Goal: Task Accomplishment & Management: Manage account settings

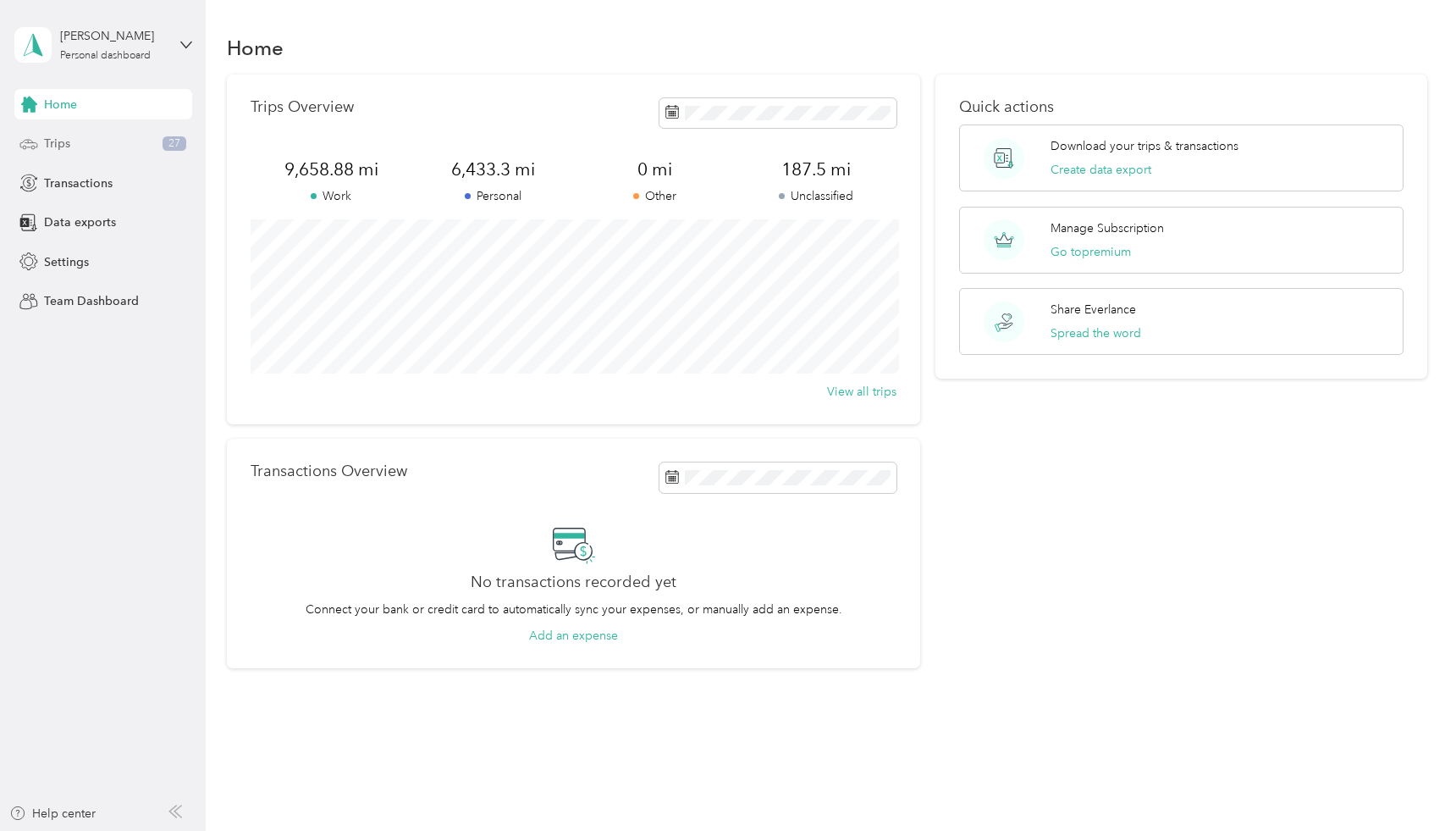
click at [130, 144] on div "Trips 27" at bounding box center [103, 144] width 178 height 30
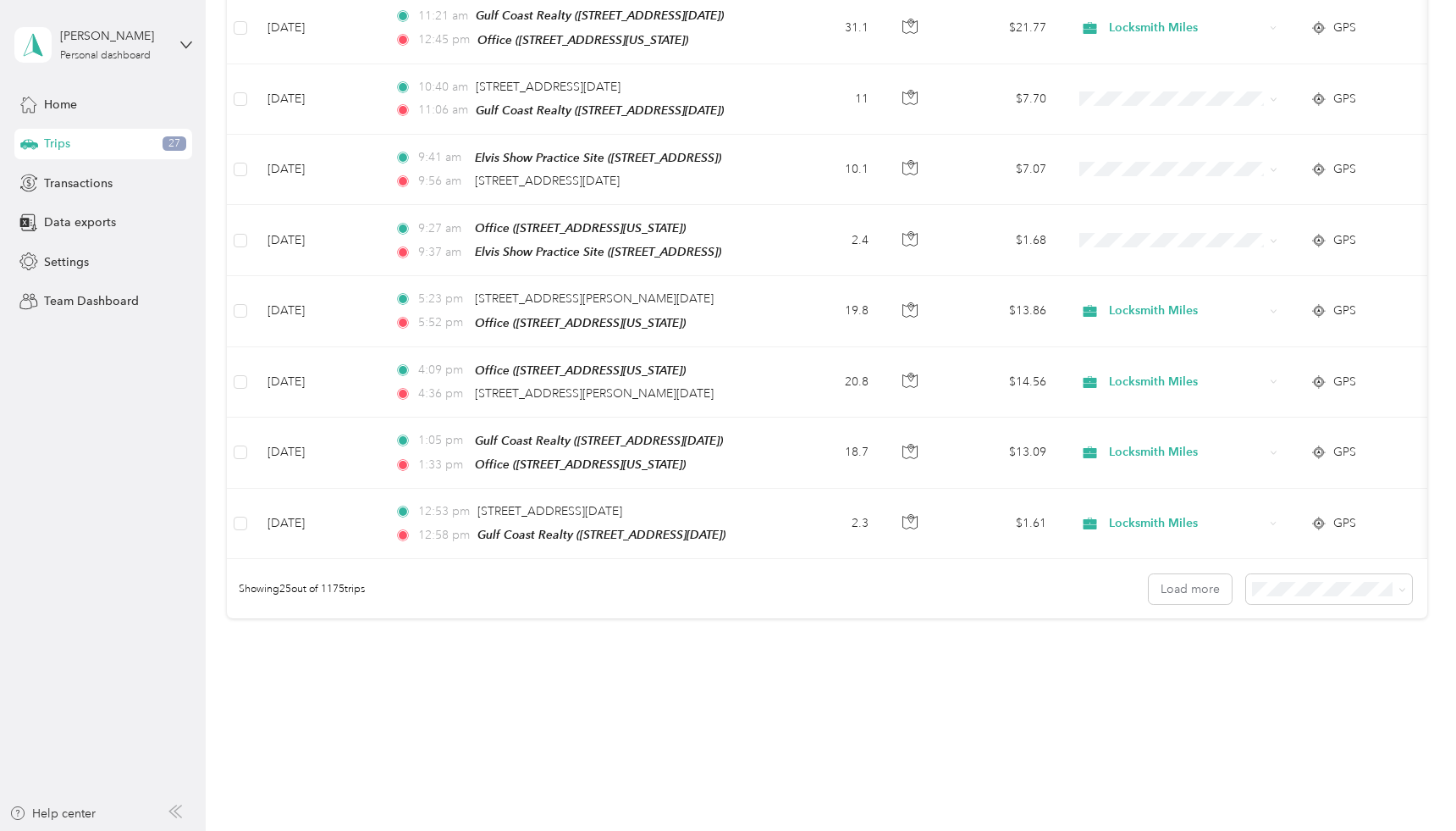
scroll to position [1494, 0]
click at [1209, 575] on button "Load more" at bounding box center [1191, 590] width 83 height 29
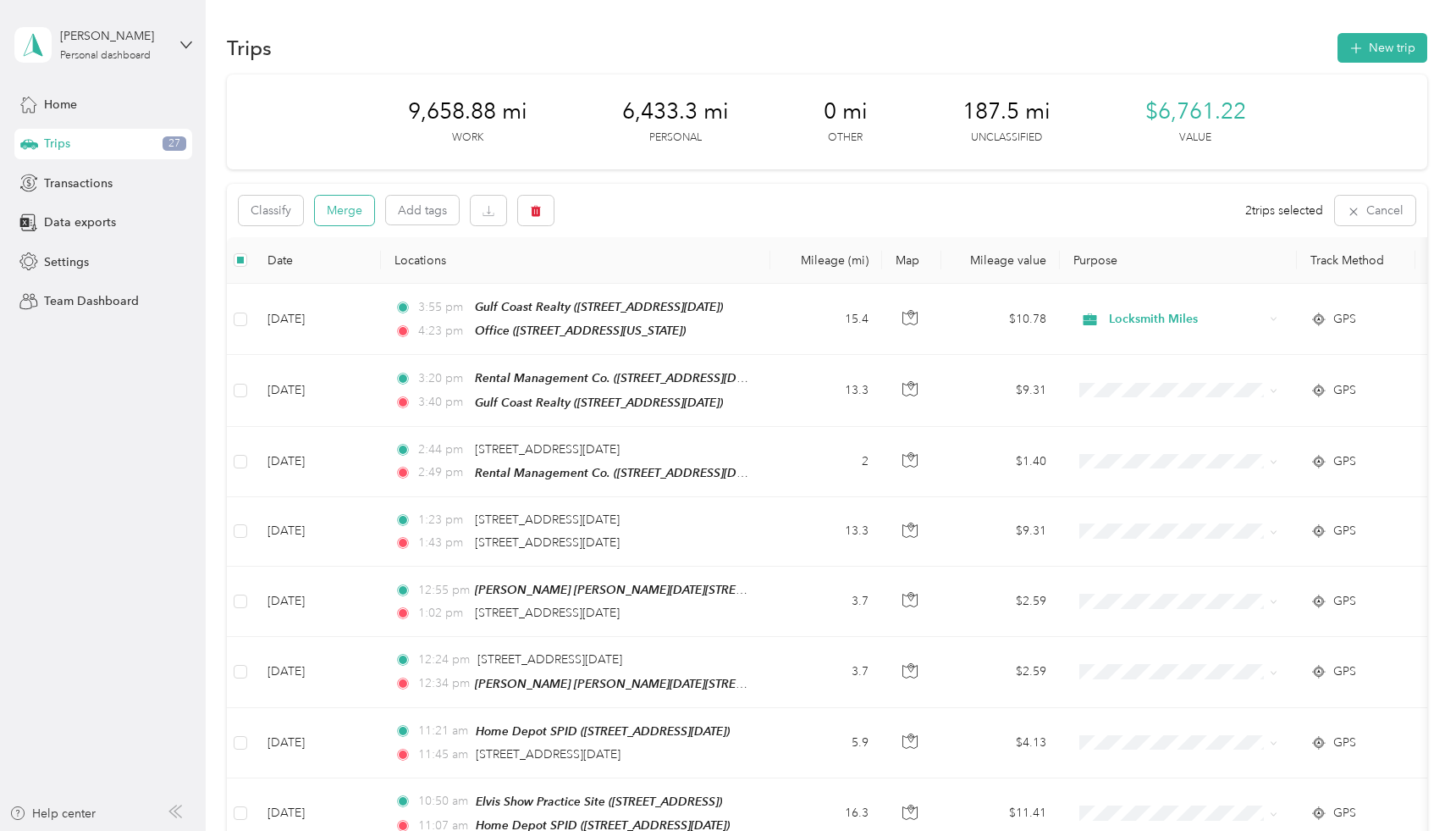
scroll to position [0, 0]
click at [354, 205] on button "Merge" at bounding box center [344, 211] width 59 height 29
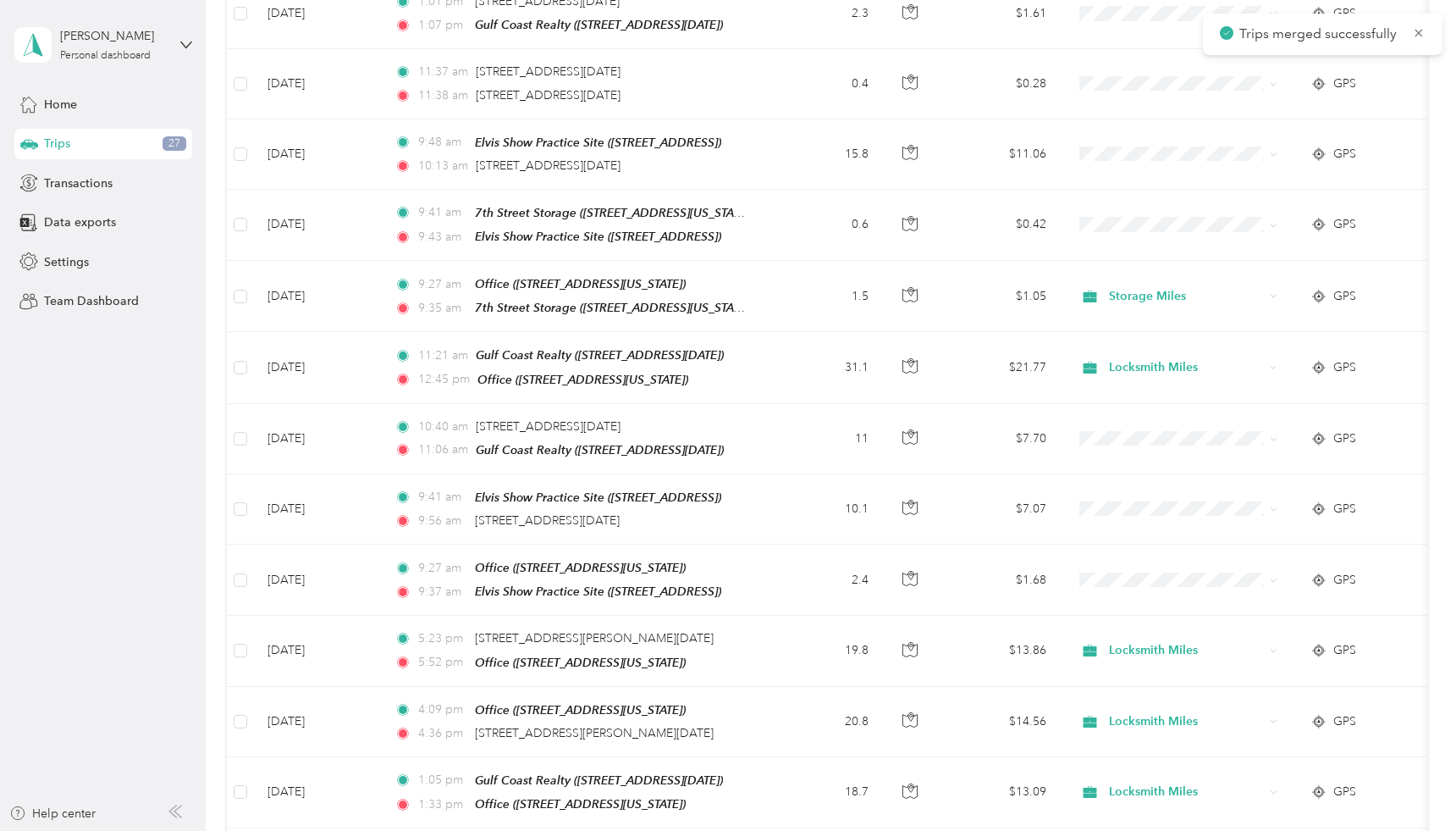
scroll to position [1158, 0]
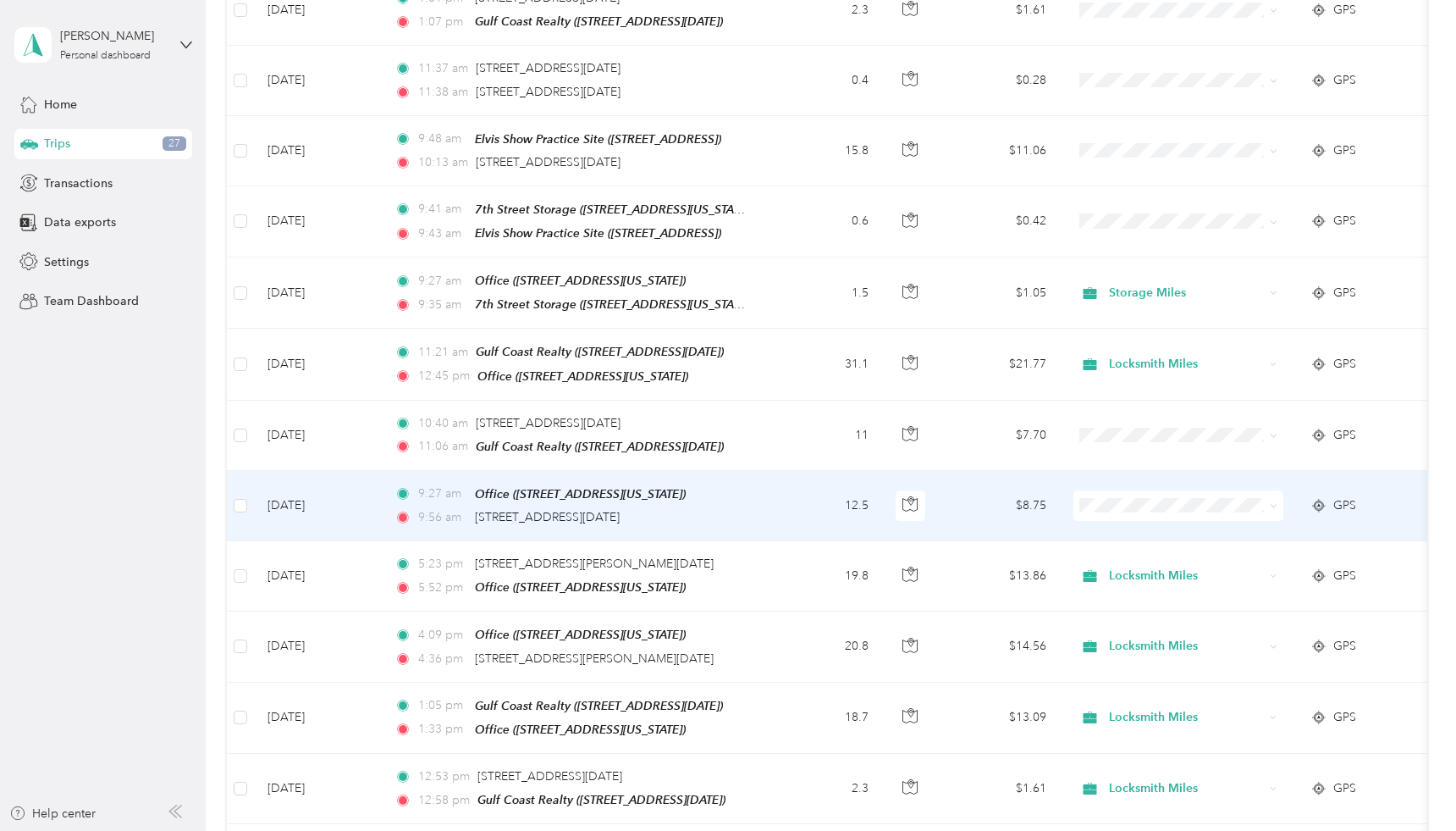
click at [1278, 491] on span at bounding box center [1179, 505] width 210 height 30
click at [1271, 503] on icon at bounding box center [1274, 506] width 8 height 8
click at [1171, 570] on span "Locksmith Miles" at bounding box center [1193, 571] width 156 height 18
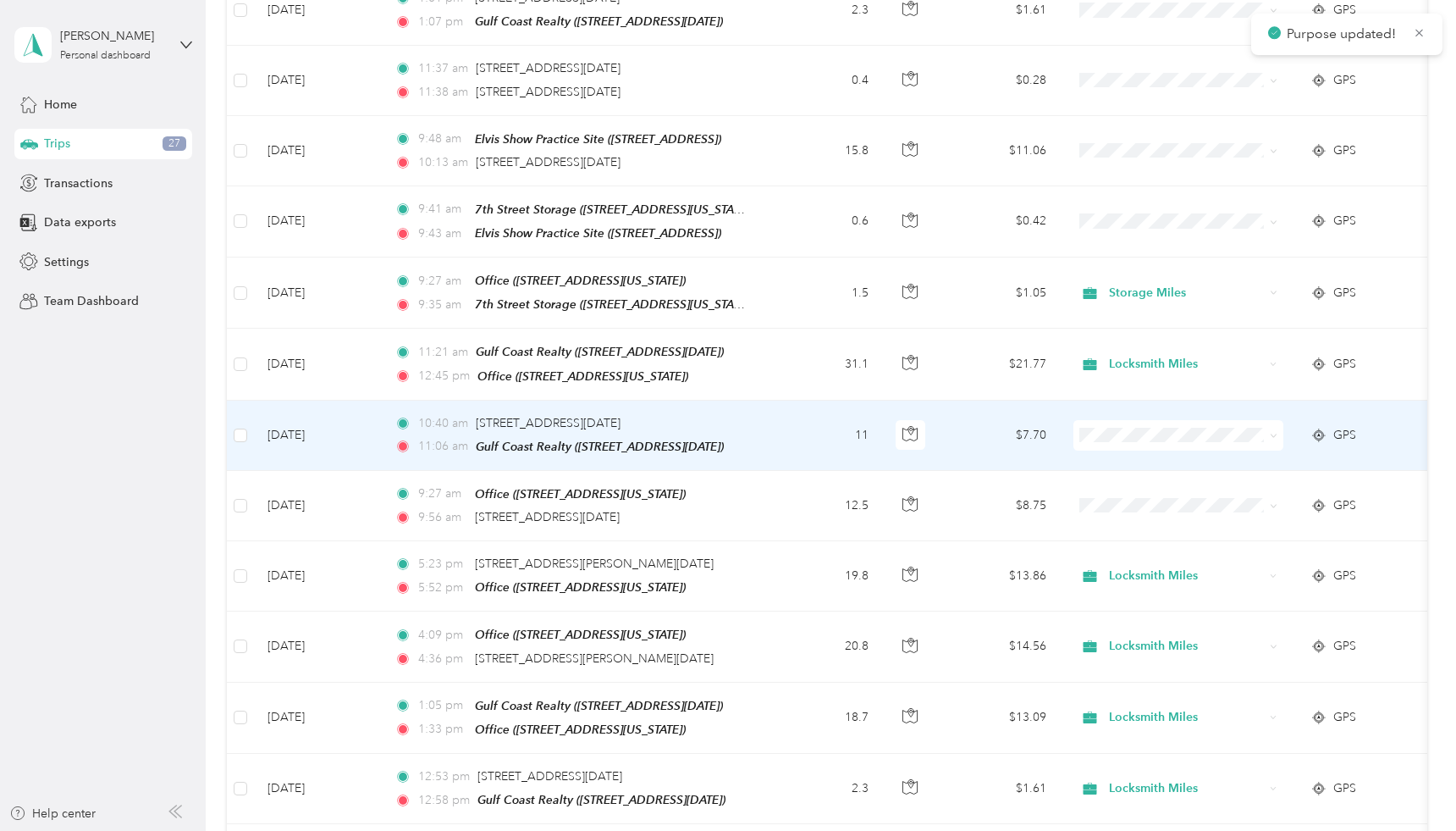
click at [1272, 432] on icon at bounding box center [1274, 436] width 8 height 8
click at [1175, 504] on span "Locksmith Miles" at bounding box center [1193, 506] width 156 height 18
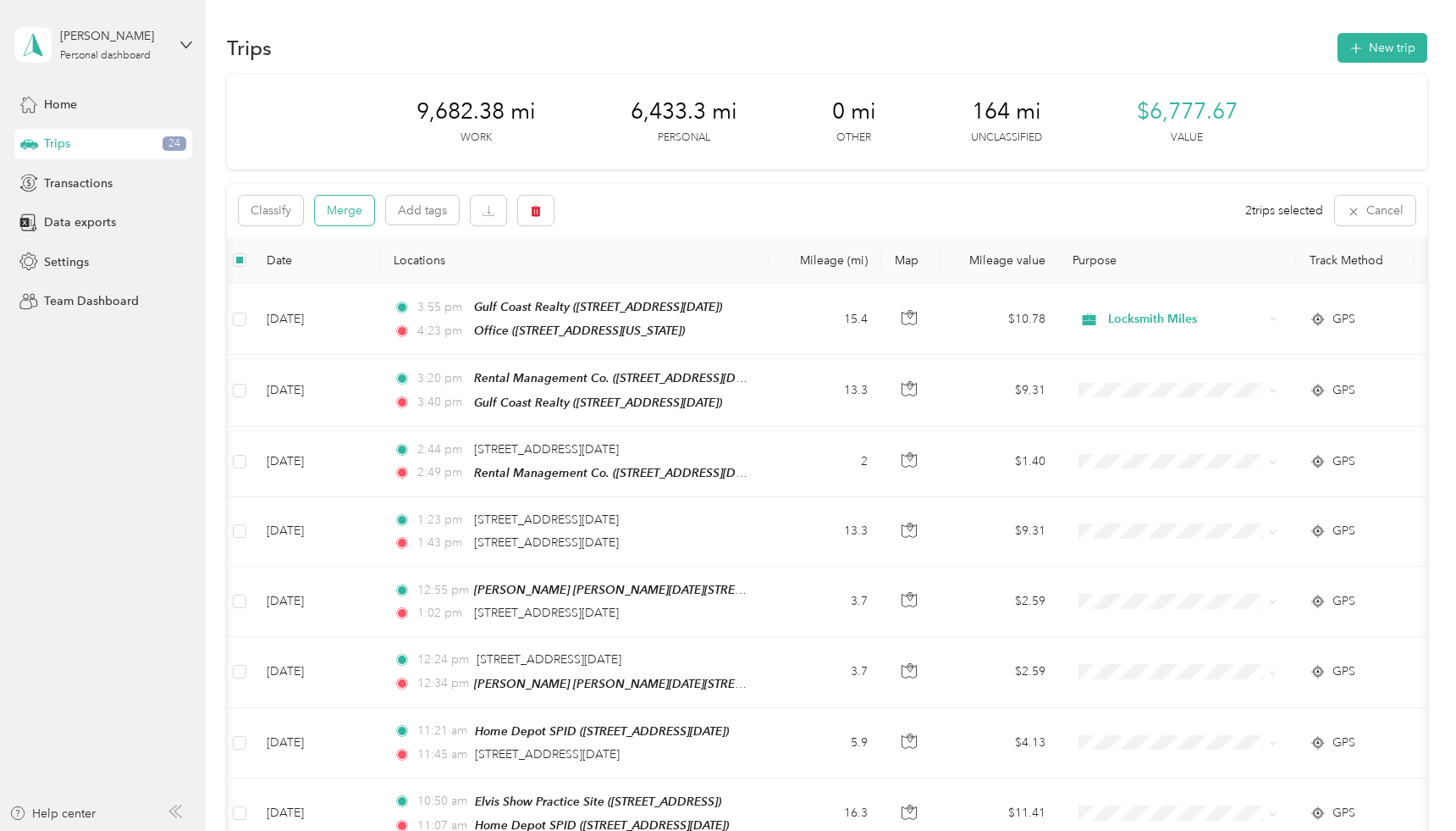
scroll to position [0, 0]
click at [330, 215] on button "Merge" at bounding box center [344, 211] width 59 height 29
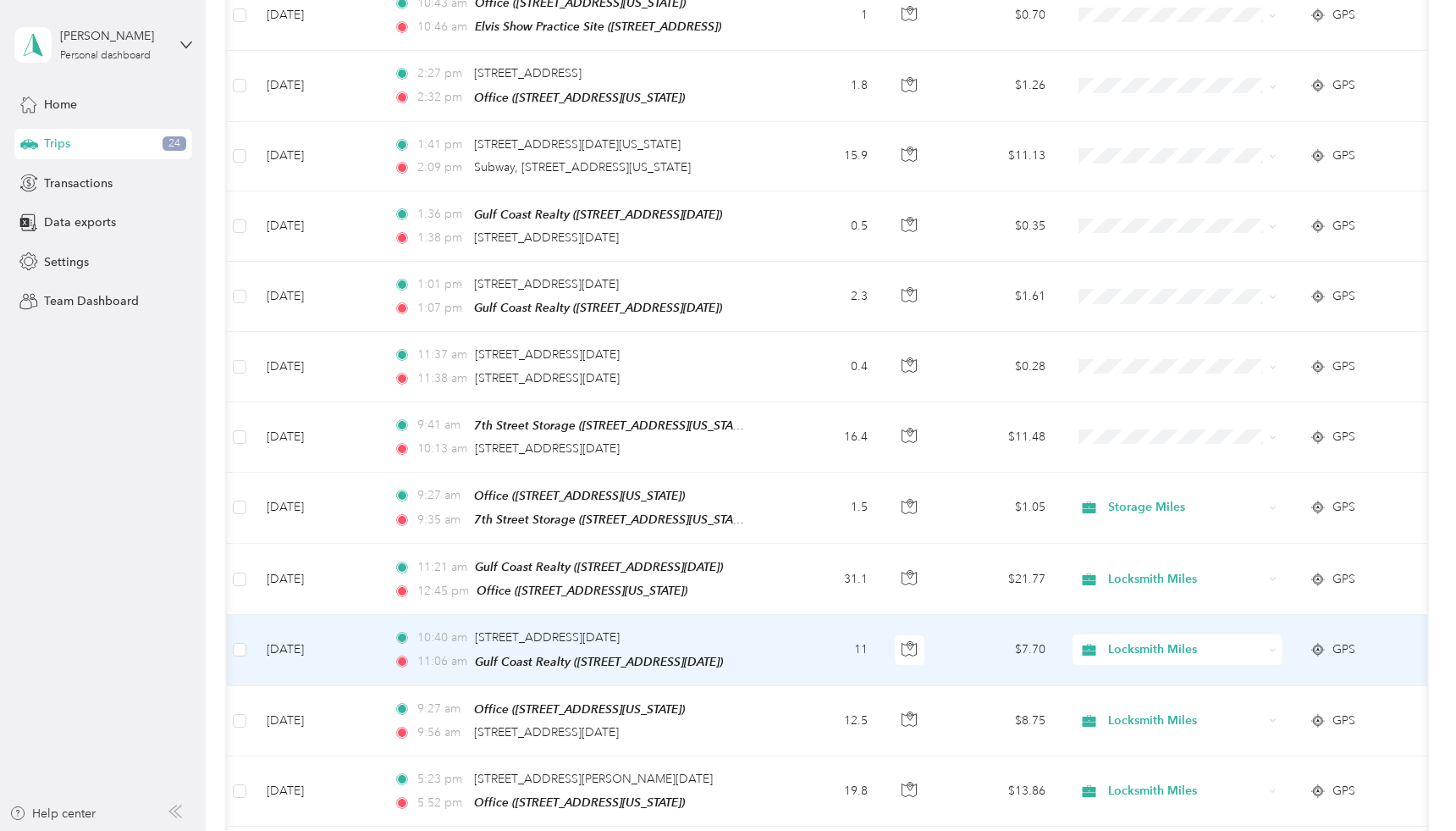
scroll to position [870, 0]
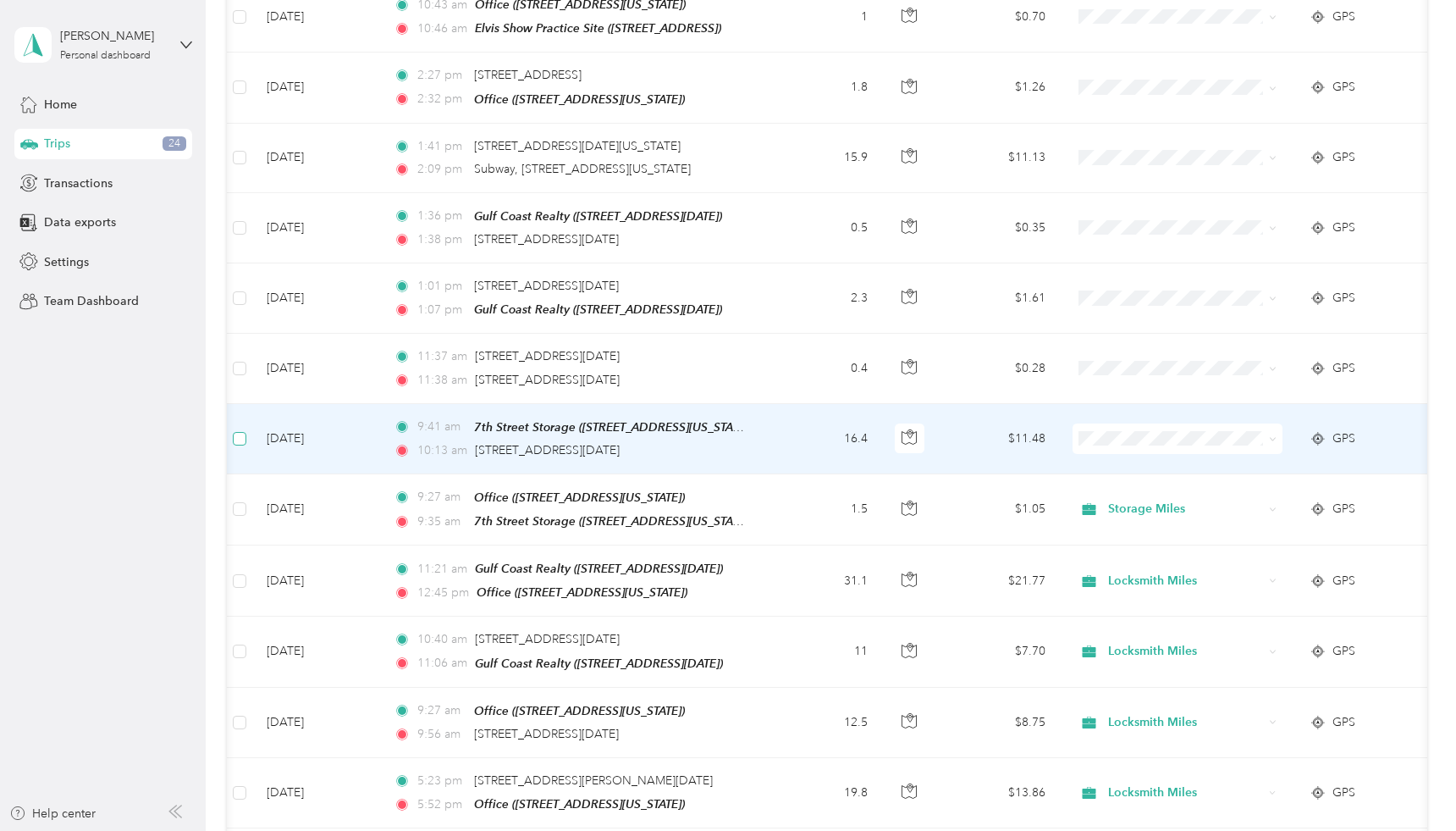
click at [243, 432] on span at bounding box center [240, 439] width 14 height 14
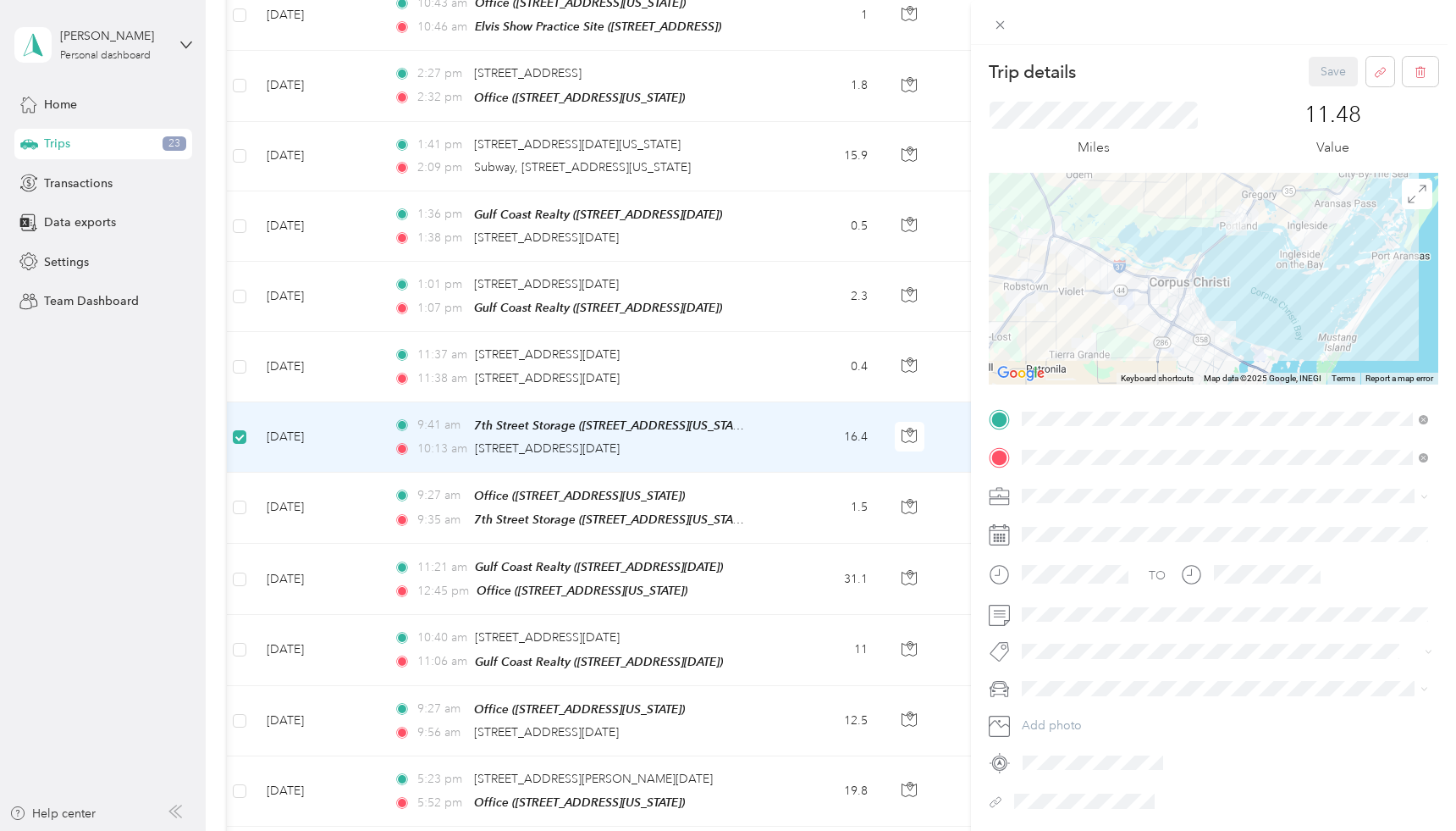
click at [348, 410] on div "Trip details Save This trip cannot be edited because it is either under review,…" at bounding box center [728, 415] width 1456 height 831
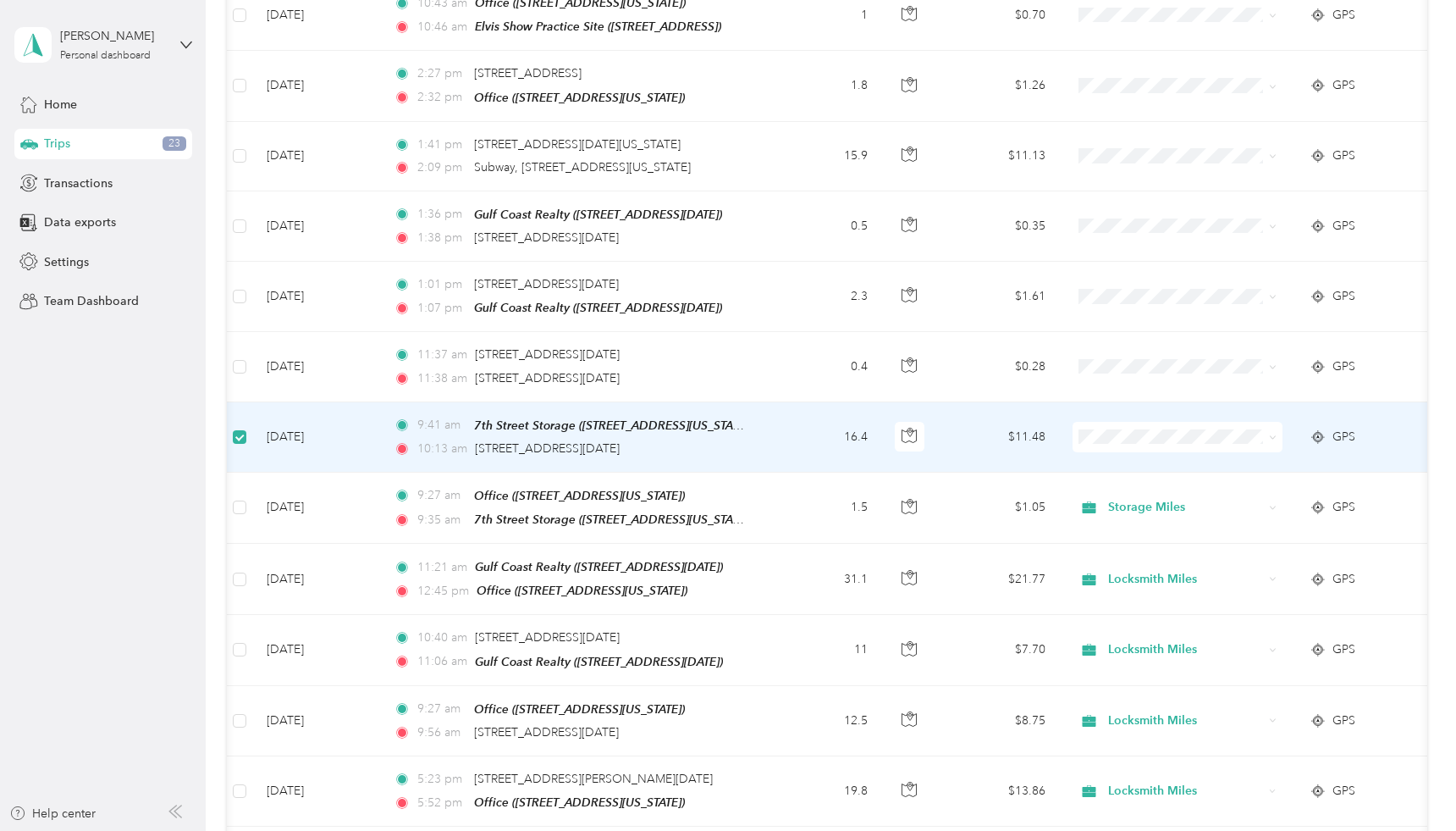
click at [244, 431] on span at bounding box center [240, 437] width 14 height 14
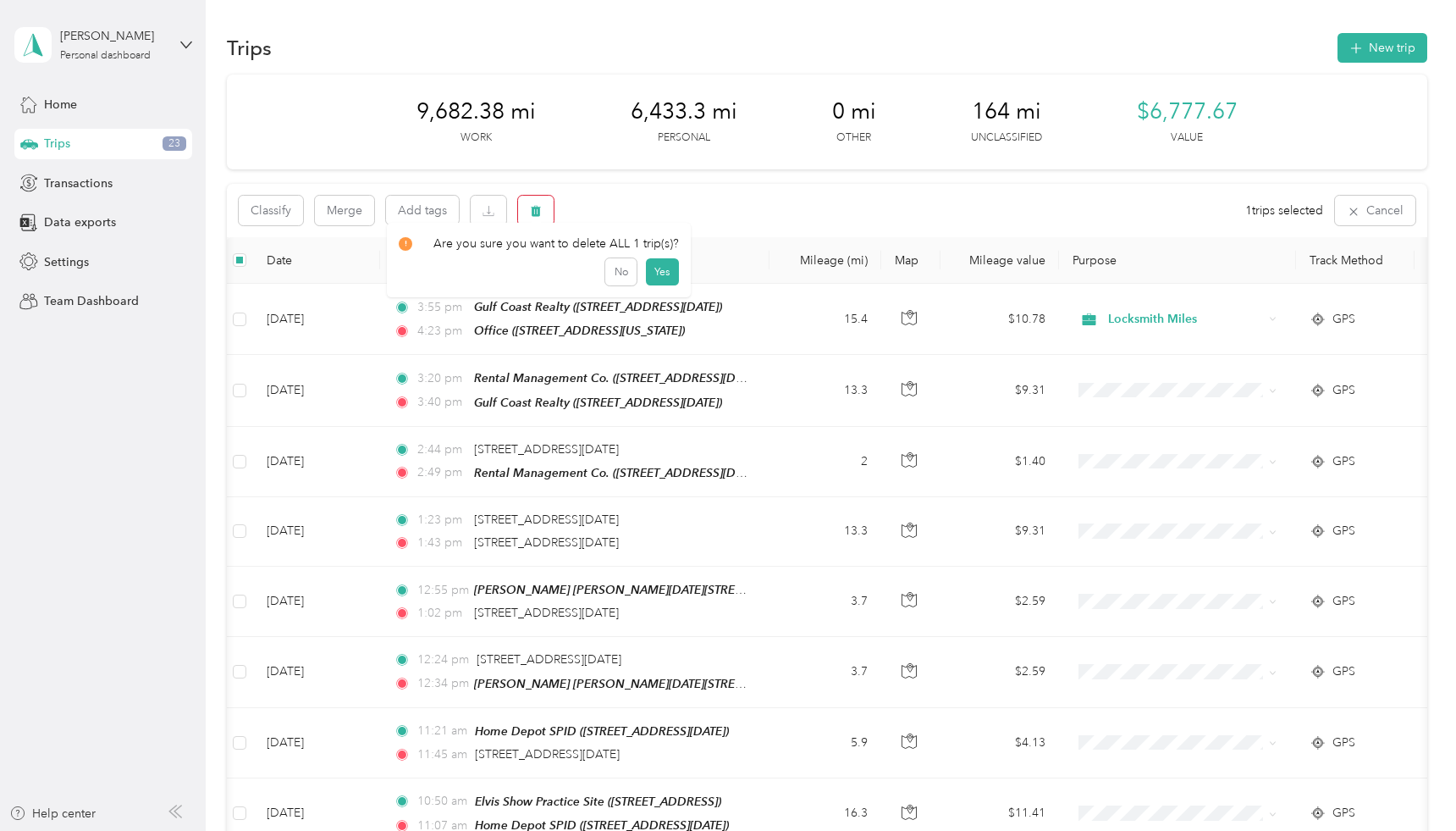
click at [536, 207] on icon "button" at bounding box center [536, 211] width 10 height 11
click at [666, 273] on button "Yes" at bounding box center [661, 280] width 33 height 27
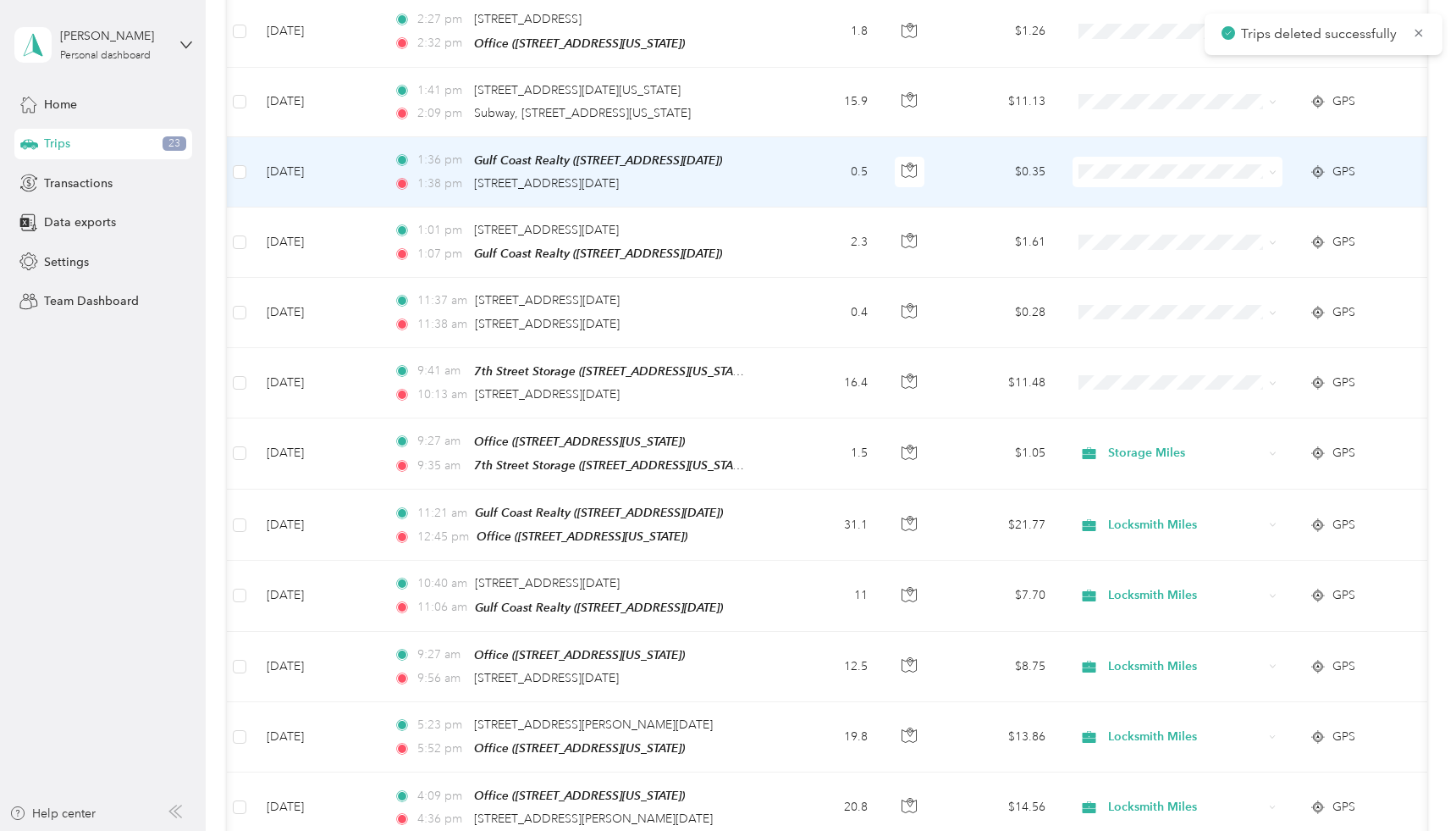
scroll to position [926, 0]
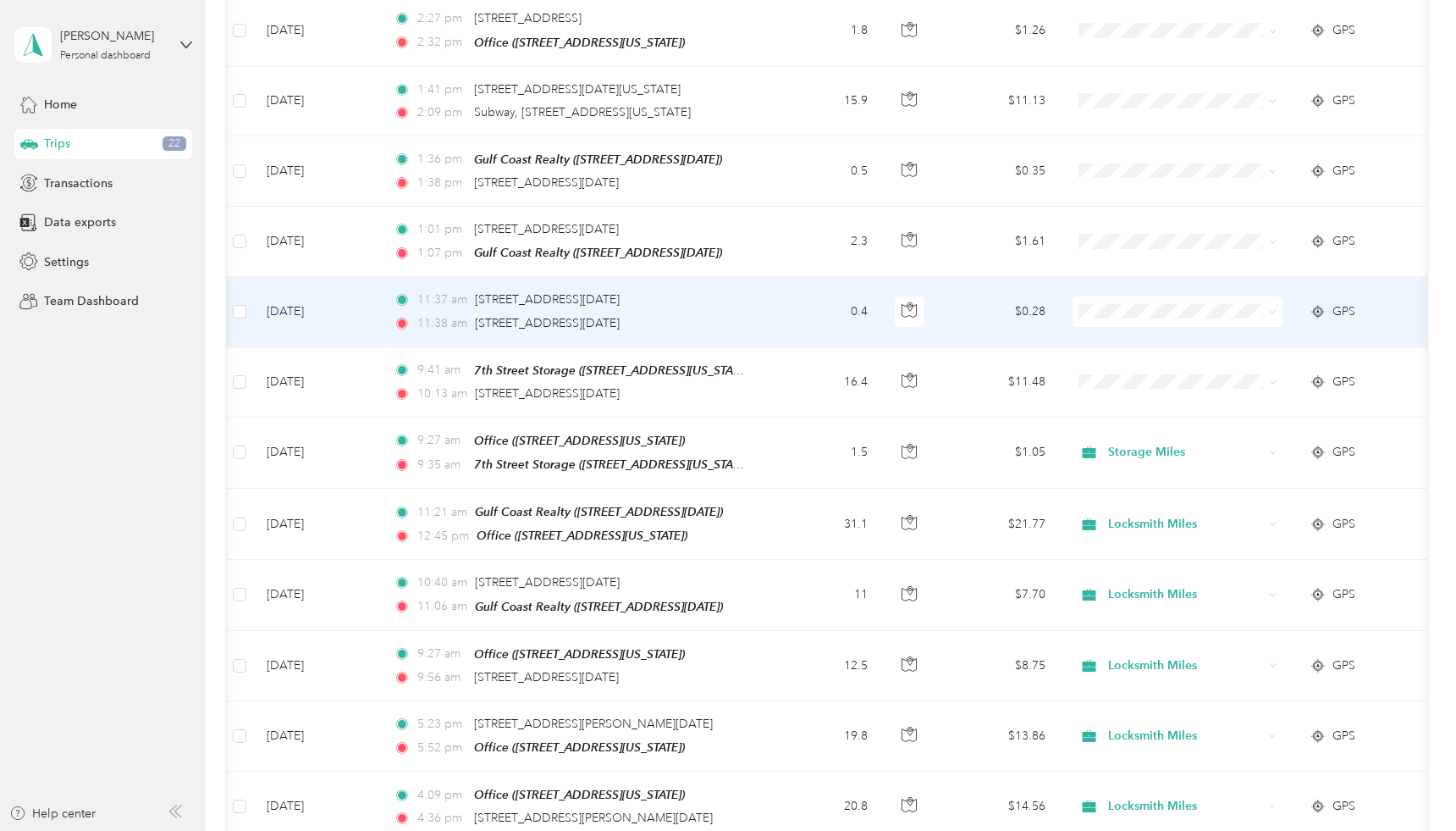
click at [1276, 298] on span at bounding box center [1178, 311] width 210 height 30
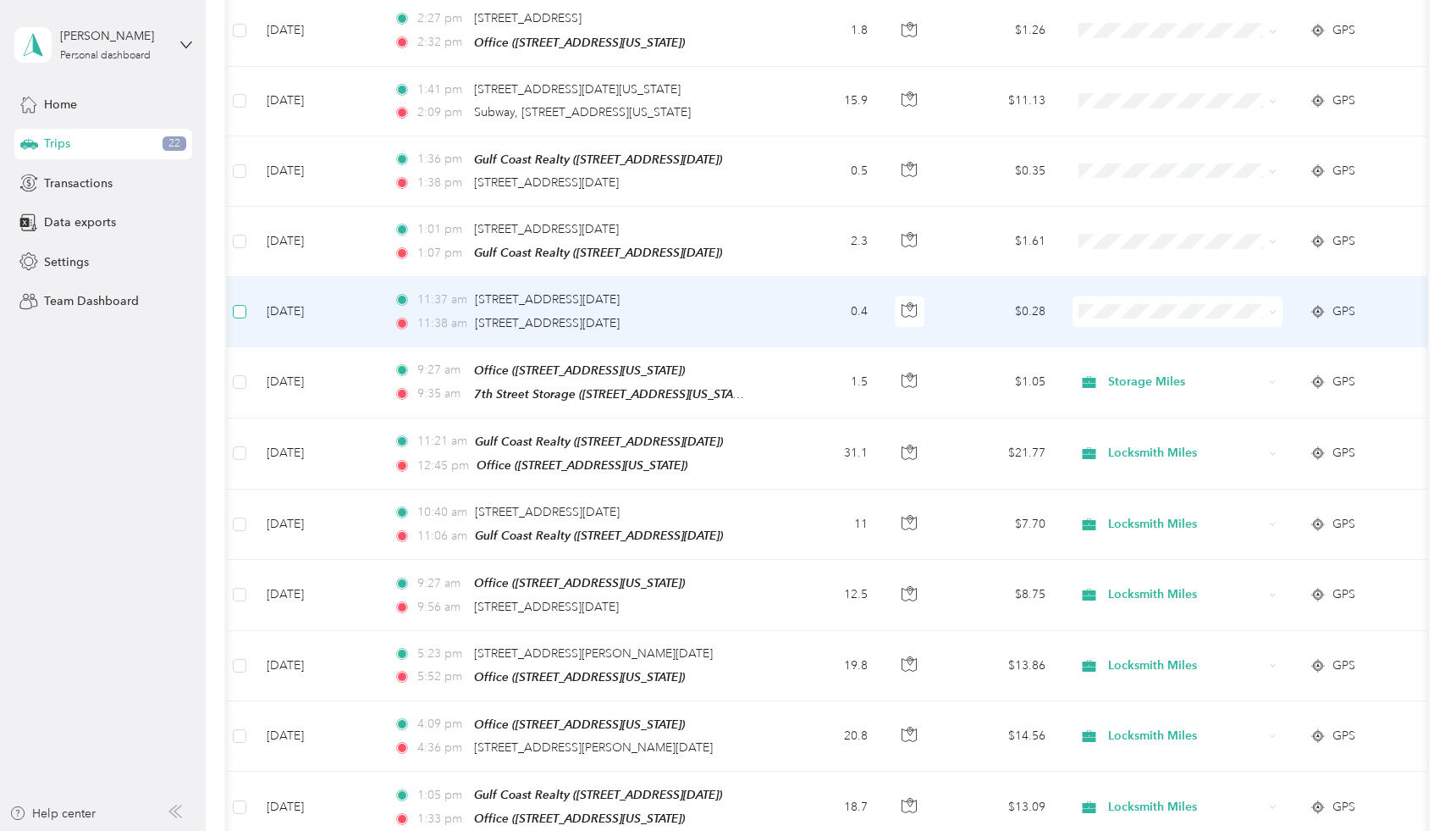
click at [243, 305] on span at bounding box center [240, 312] width 14 height 14
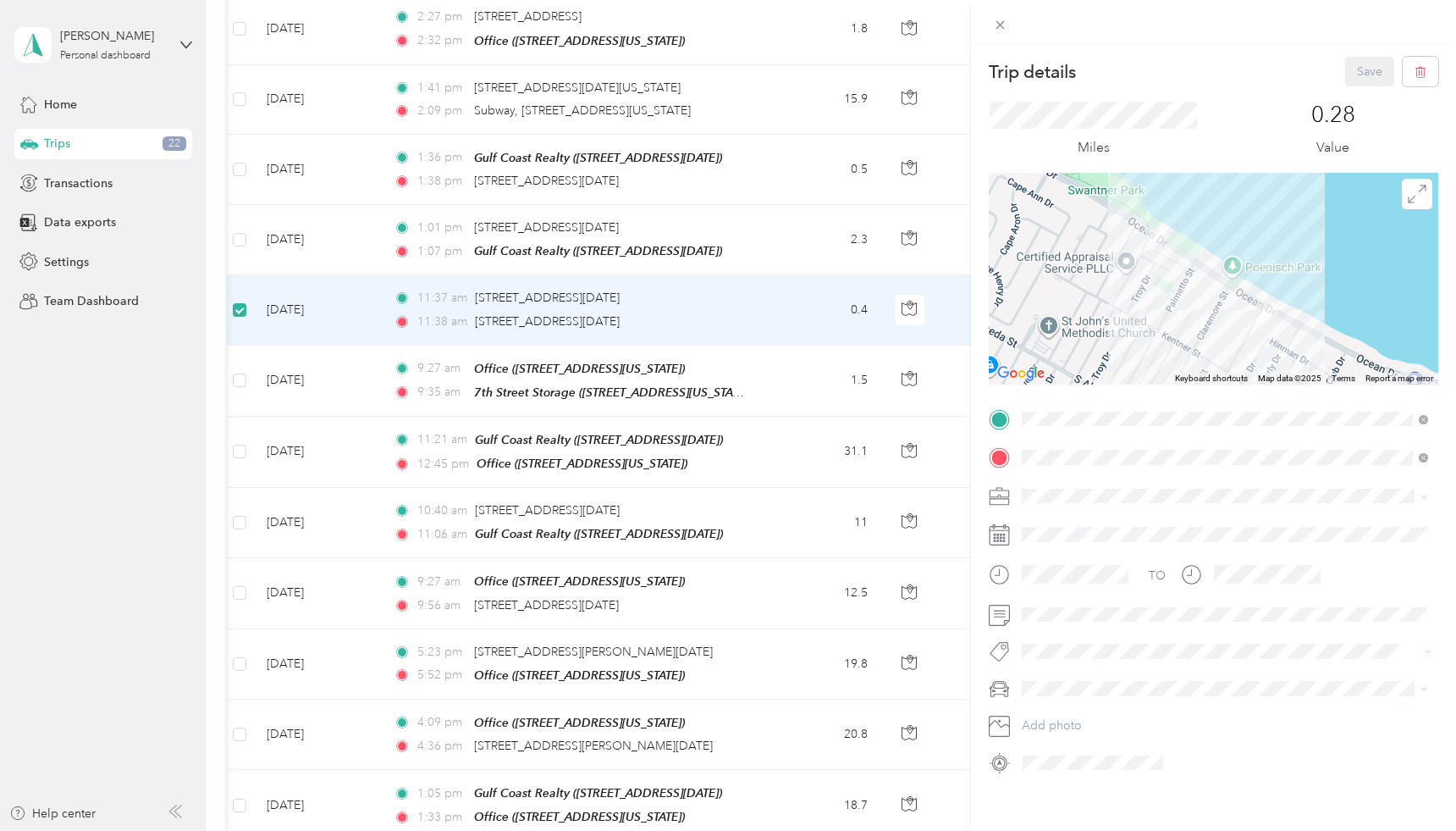
click at [243, 295] on div "Trip details Save This trip cannot be edited because it is either under review,…" at bounding box center [728, 415] width 1456 height 831
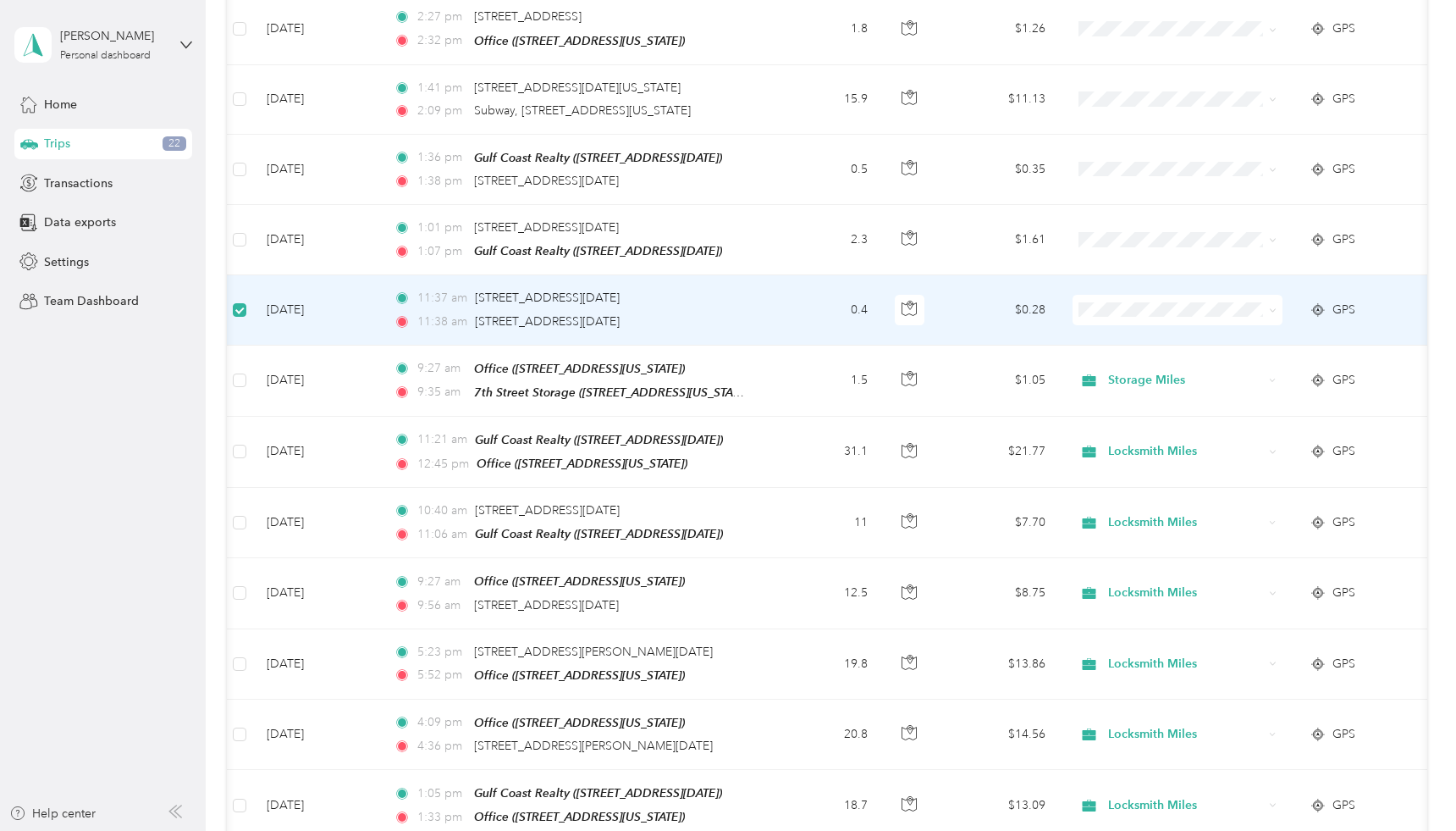
click at [1271, 307] on icon at bounding box center [1273, 310] width 8 height 8
click at [1199, 382] on span "Locksmith Miles" at bounding box center [1192, 388] width 156 height 18
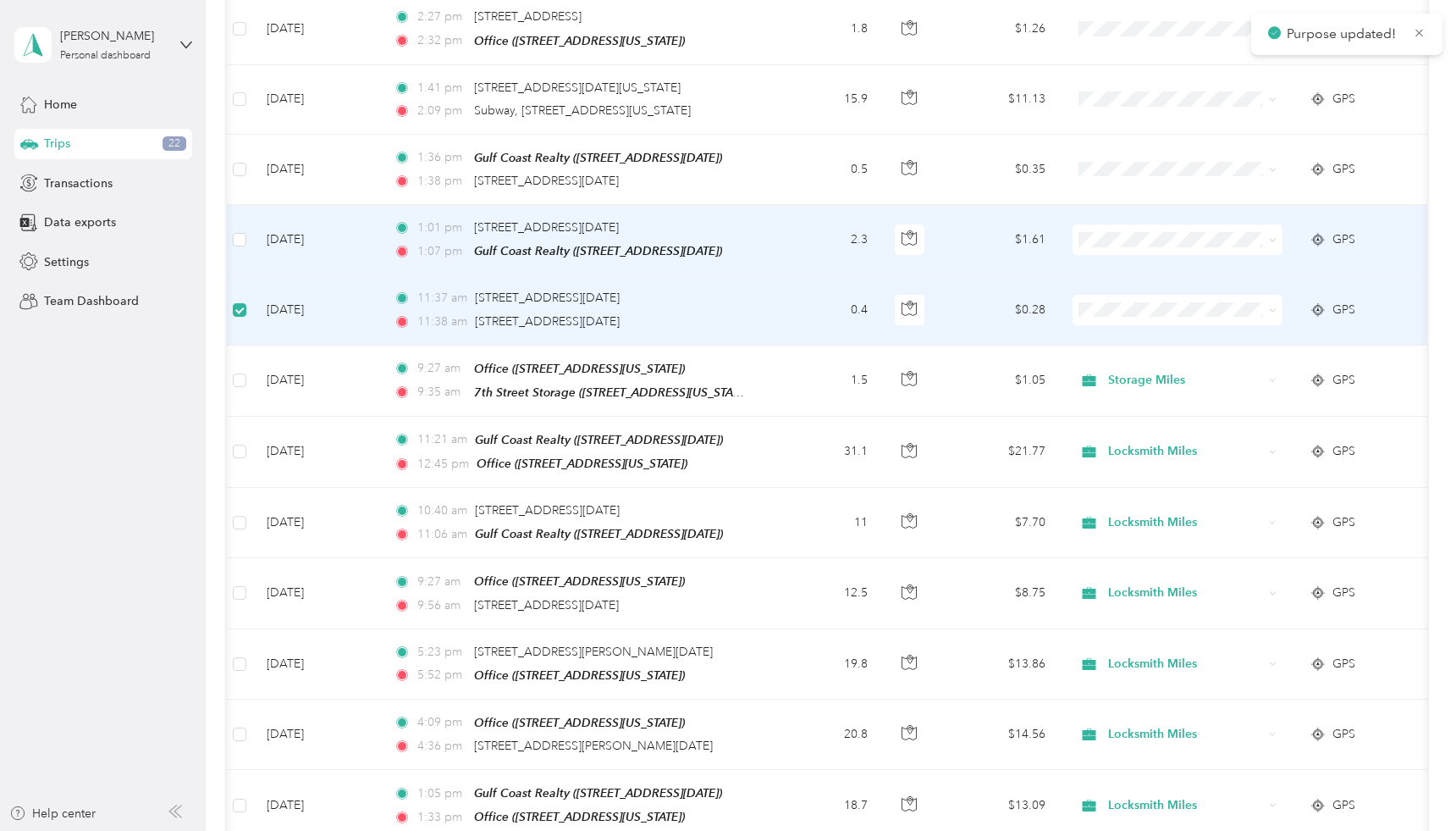
click at [1274, 236] on icon at bounding box center [1273, 240] width 8 height 8
click at [1184, 315] on span "Locksmith Miles" at bounding box center [1192, 318] width 156 height 18
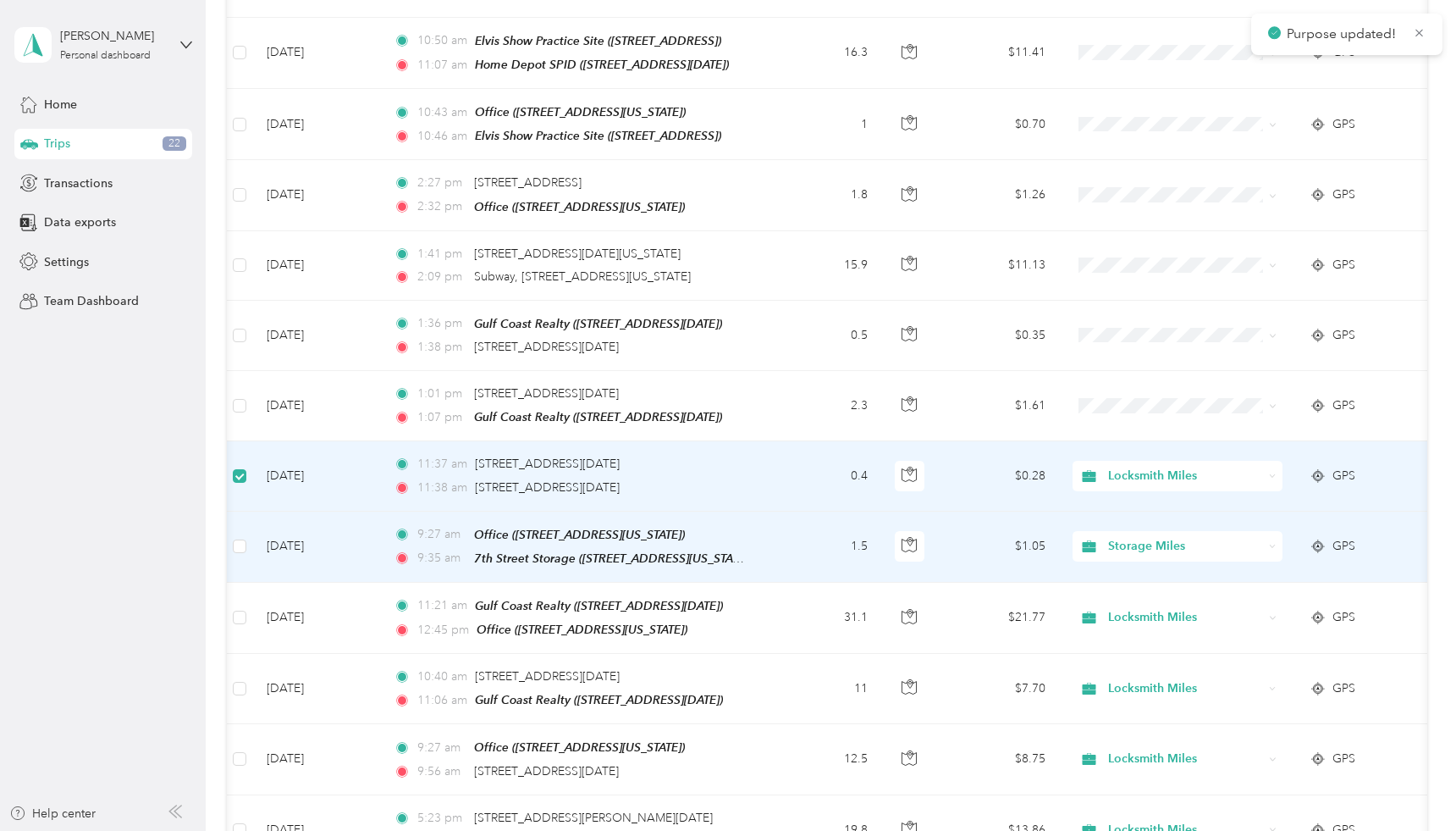
scroll to position [757, 0]
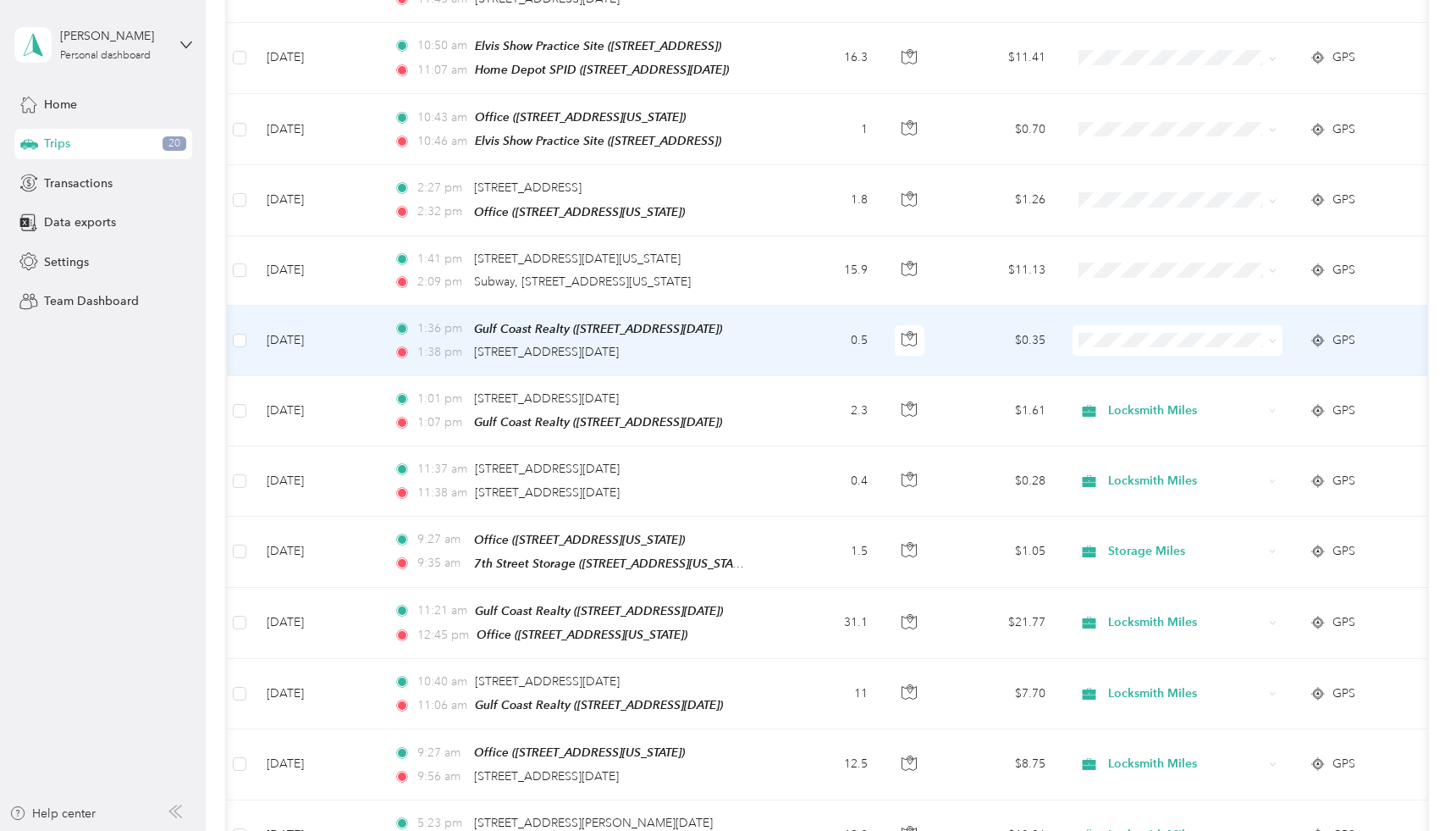
click at [231, 328] on td at bounding box center [240, 341] width 27 height 70
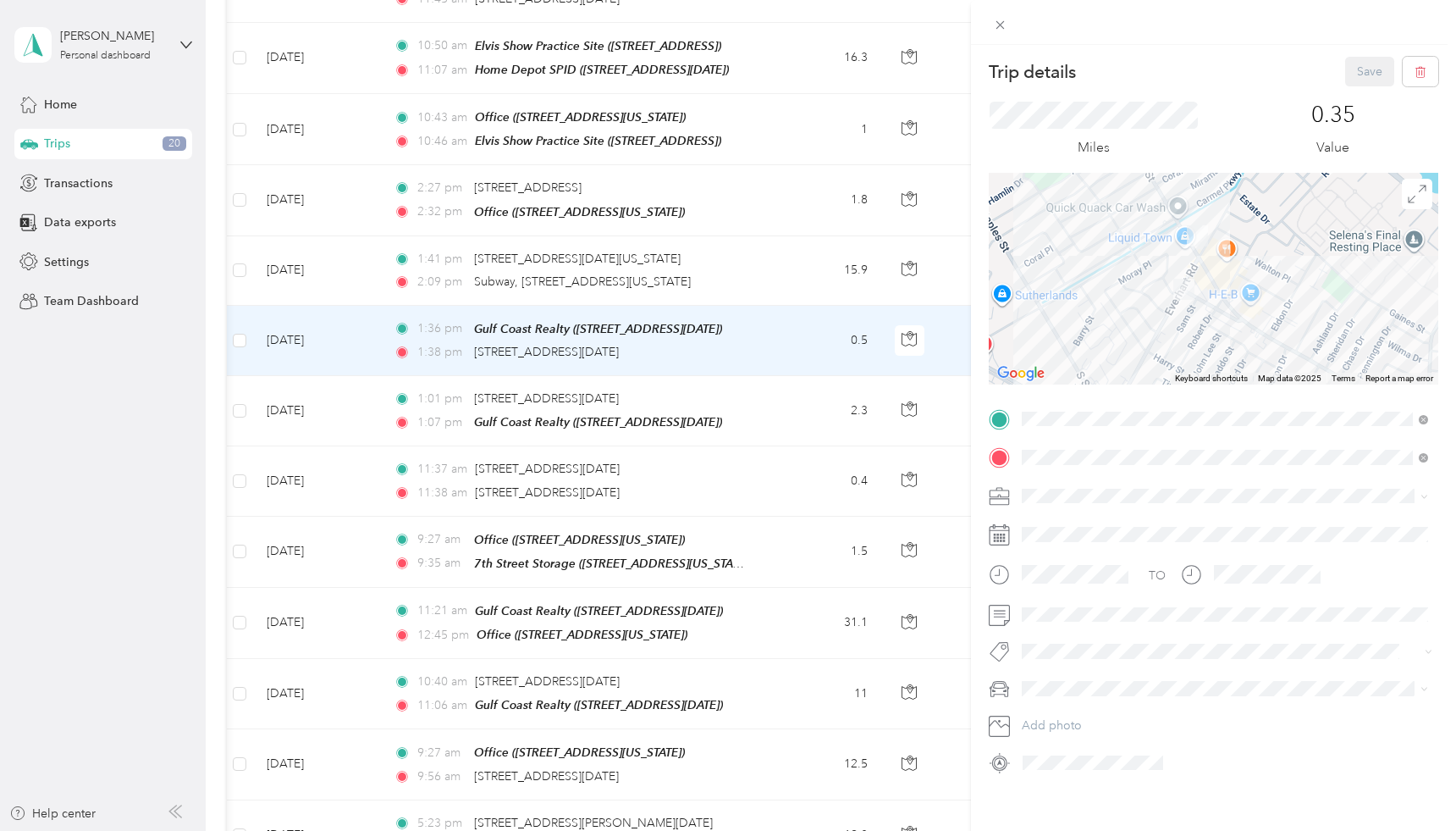
click at [239, 327] on div "Trip details Save This trip cannot be edited because it is either under review,…" at bounding box center [728, 415] width 1456 height 831
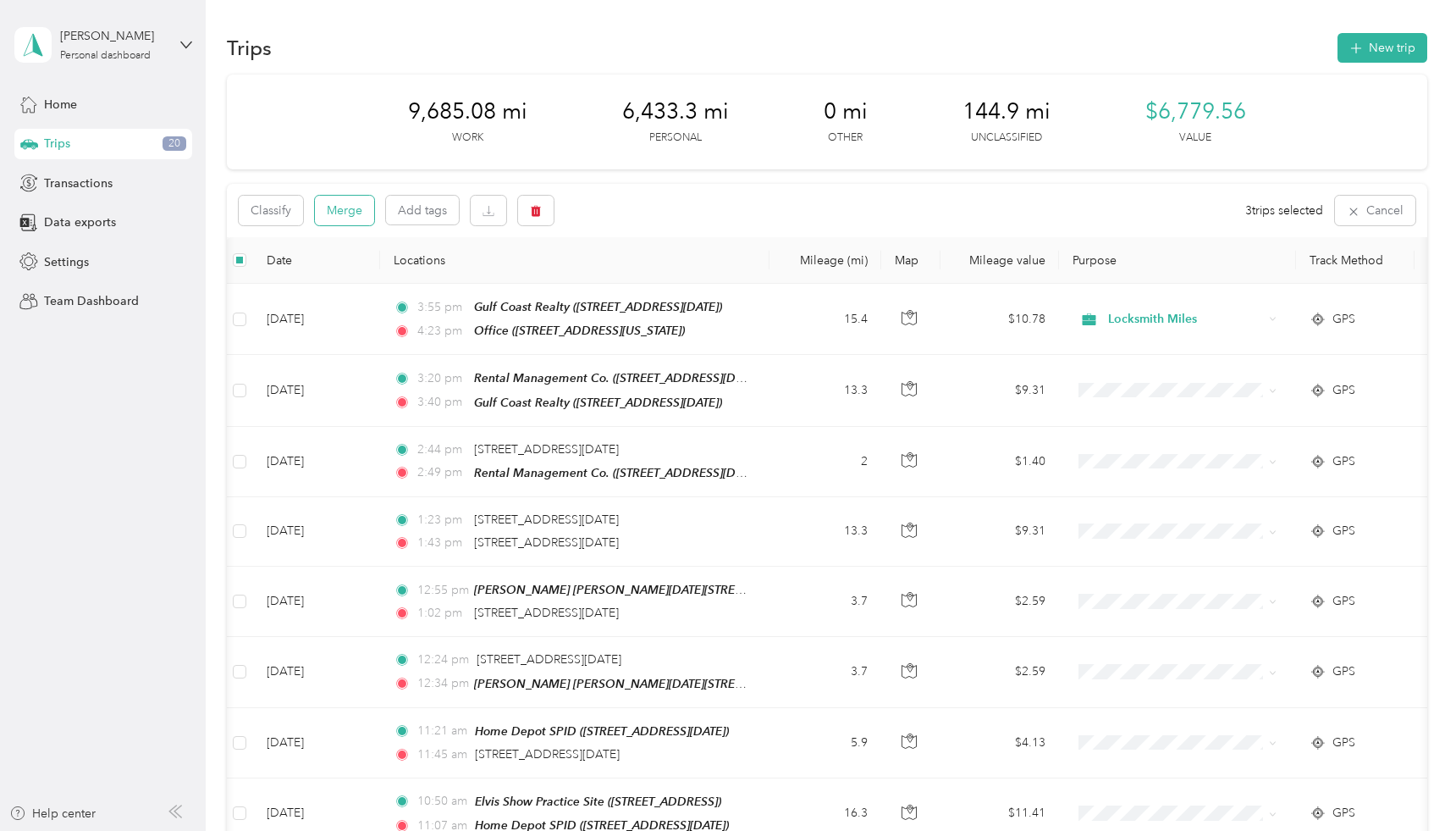
click at [343, 207] on button "Merge" at bounding box center [344, 211] width 59 height 29
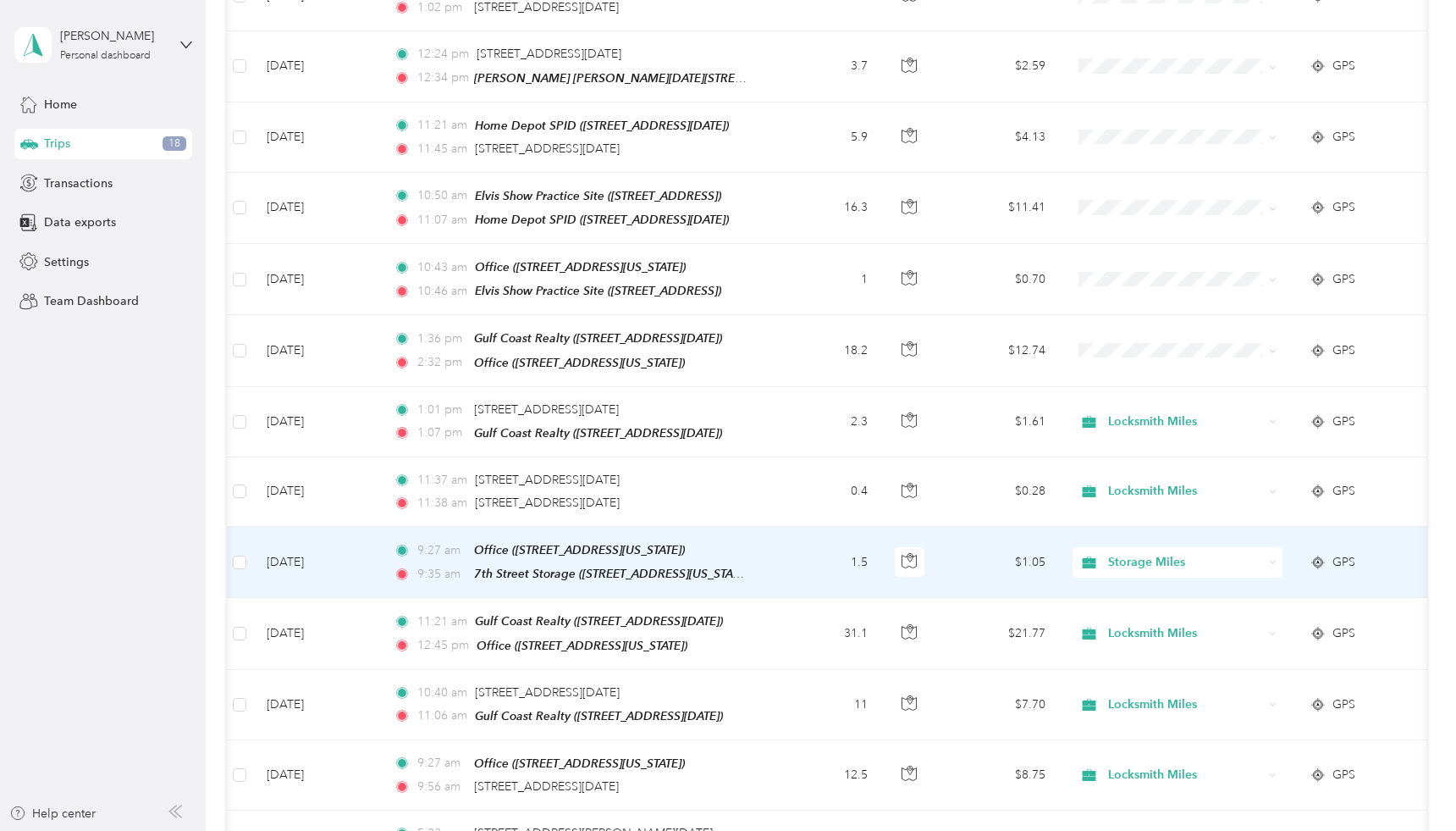
scroll to position [578, 0]
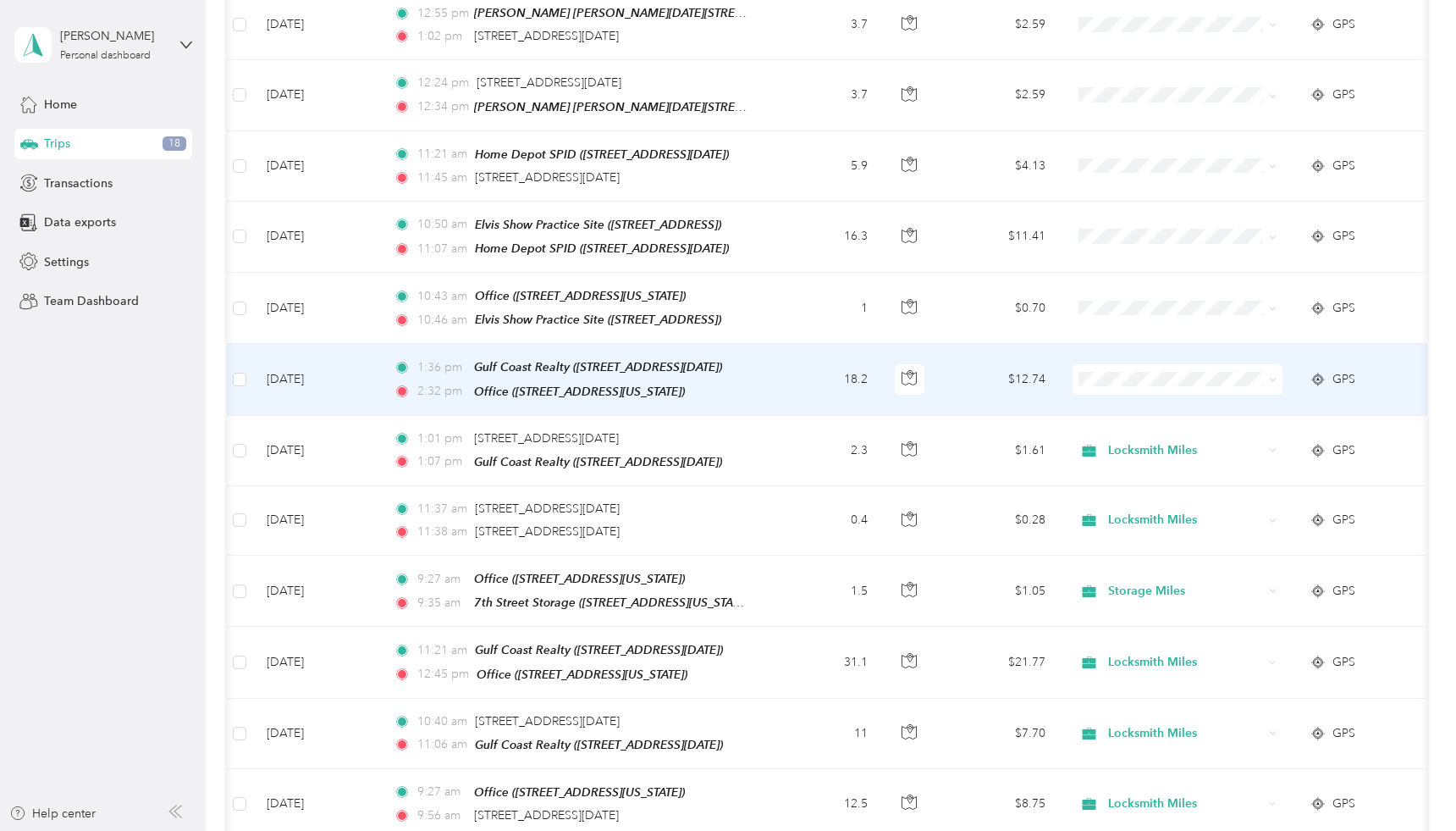
click at [1273, 376] on icon at bounding box center [1273, 380] width 8 height 8
click at [1171, 457] on span "Locksmith Miles" at bounding box center [1192, 453] width 156 height 18
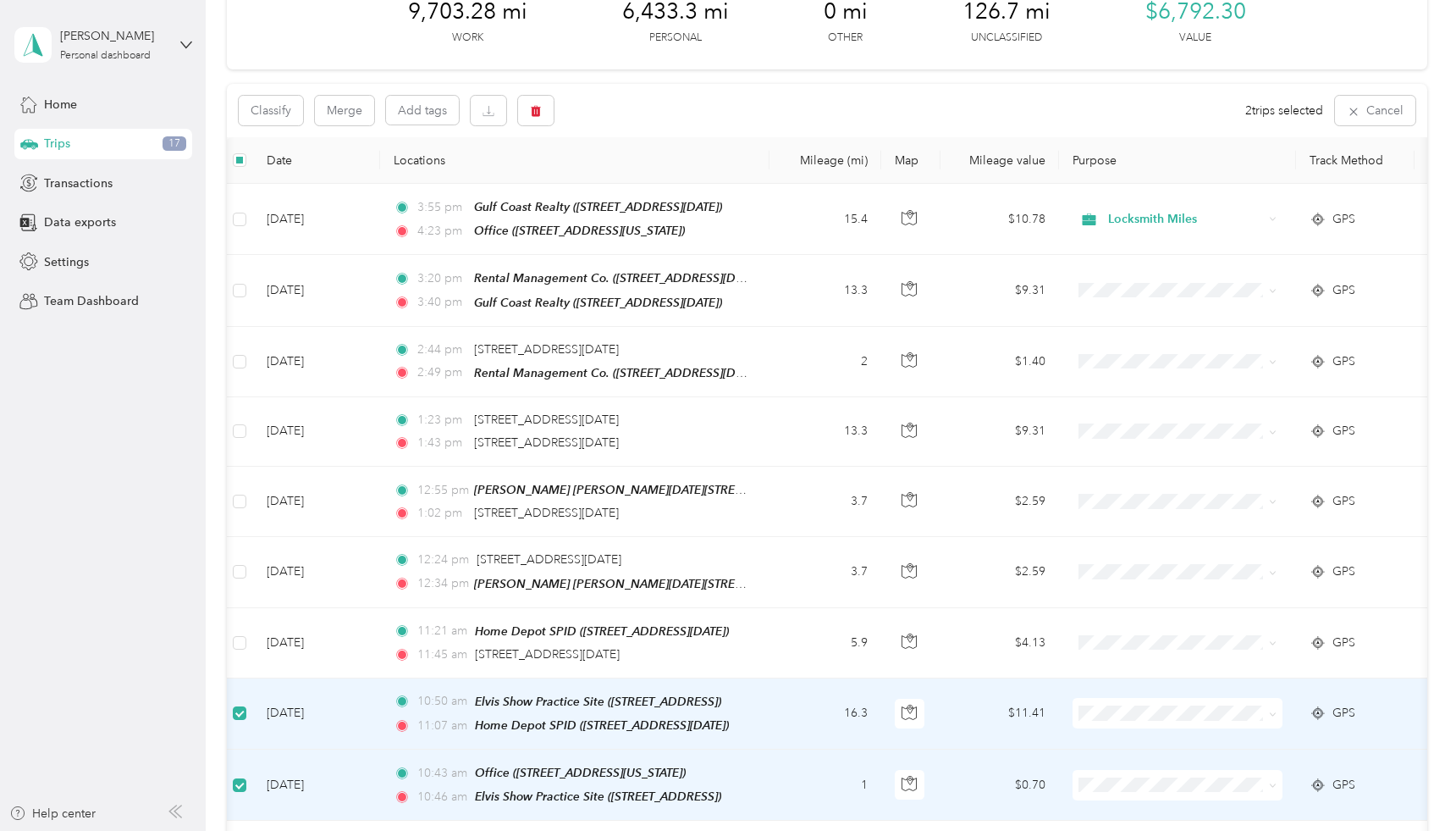
scroll to position [96, 0]
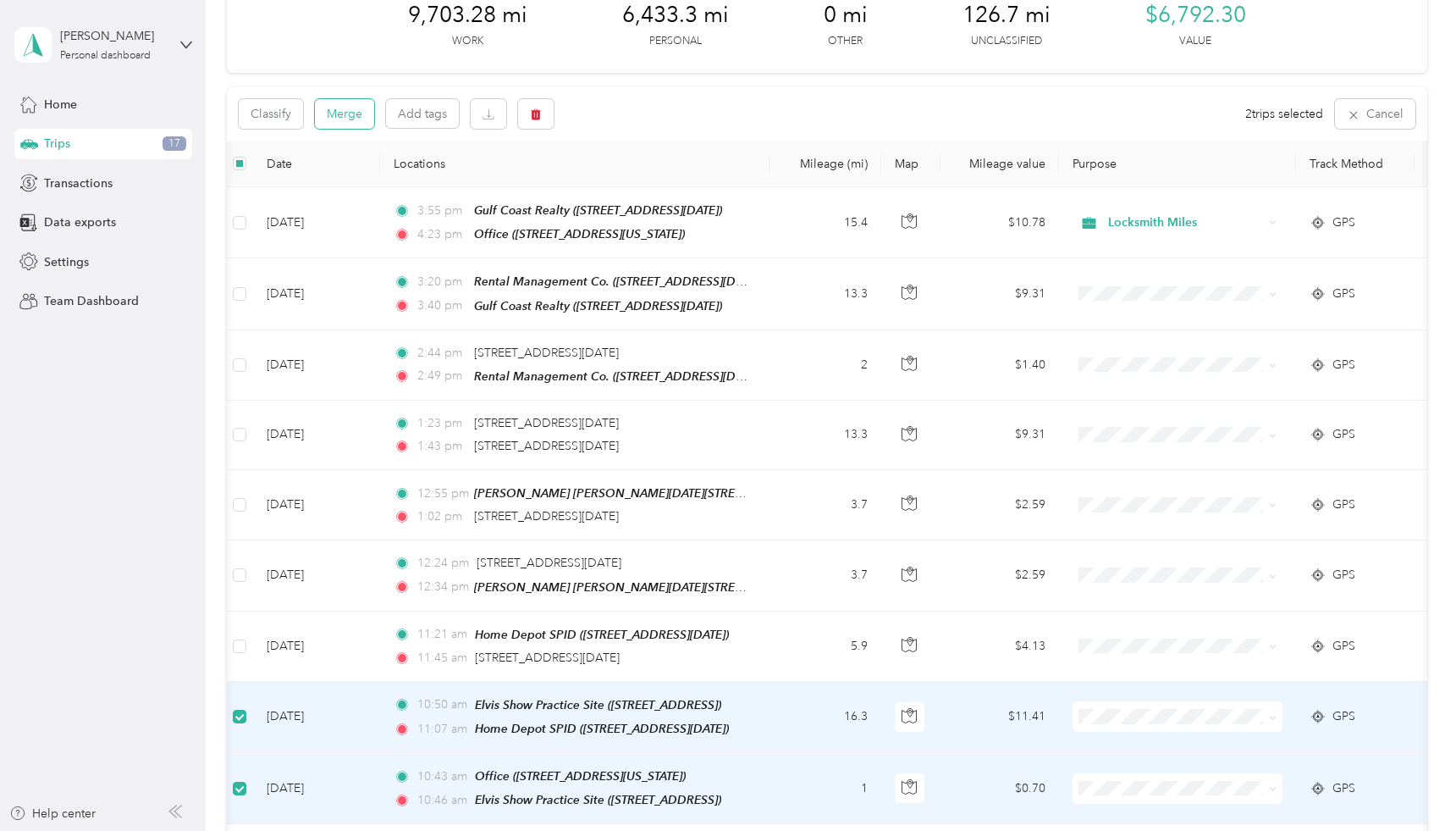
click at [345, 107] on button "Merge" at bounding box center [344, 113] width 59 height 29
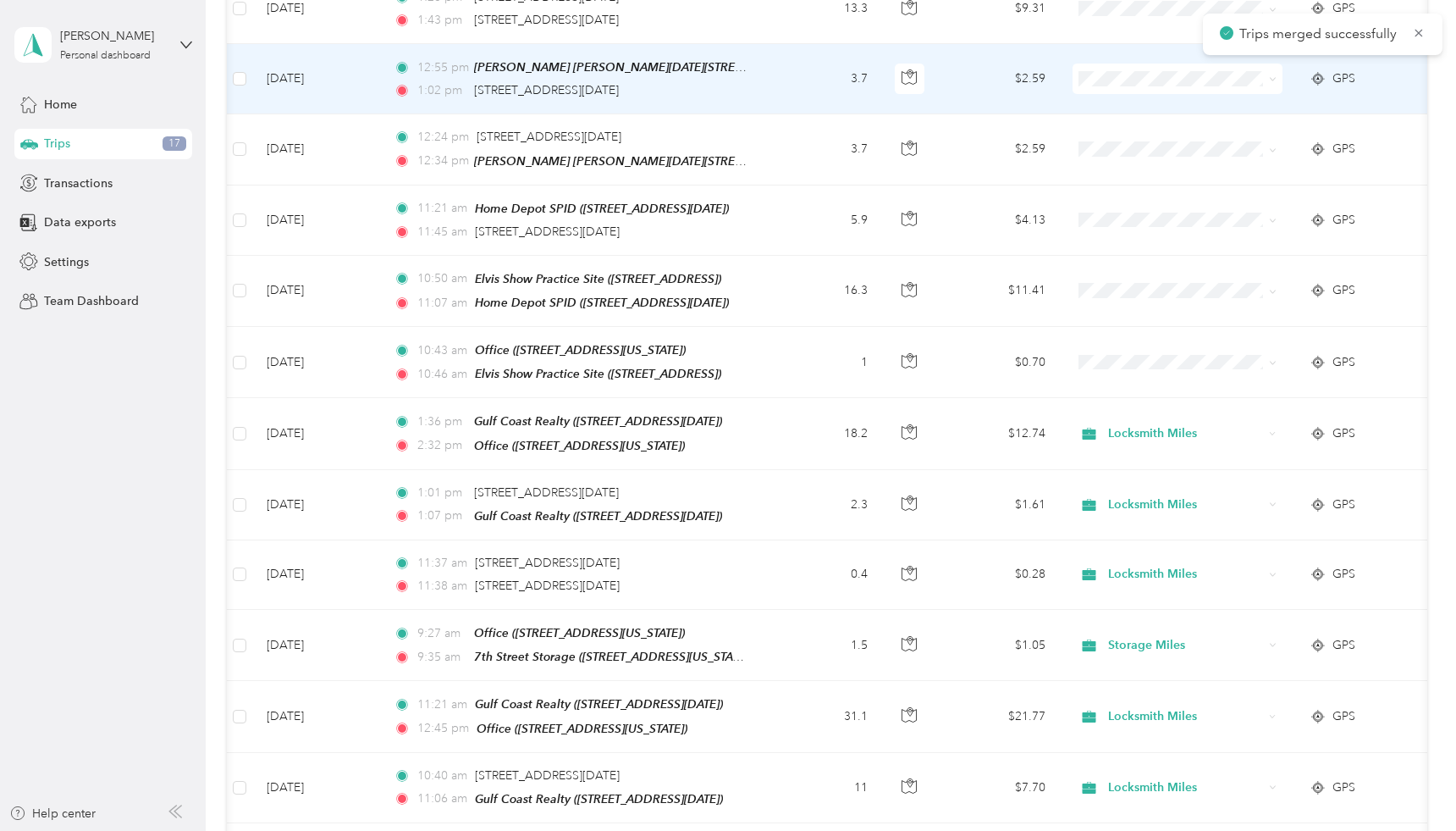
scroll to position [538, 0]
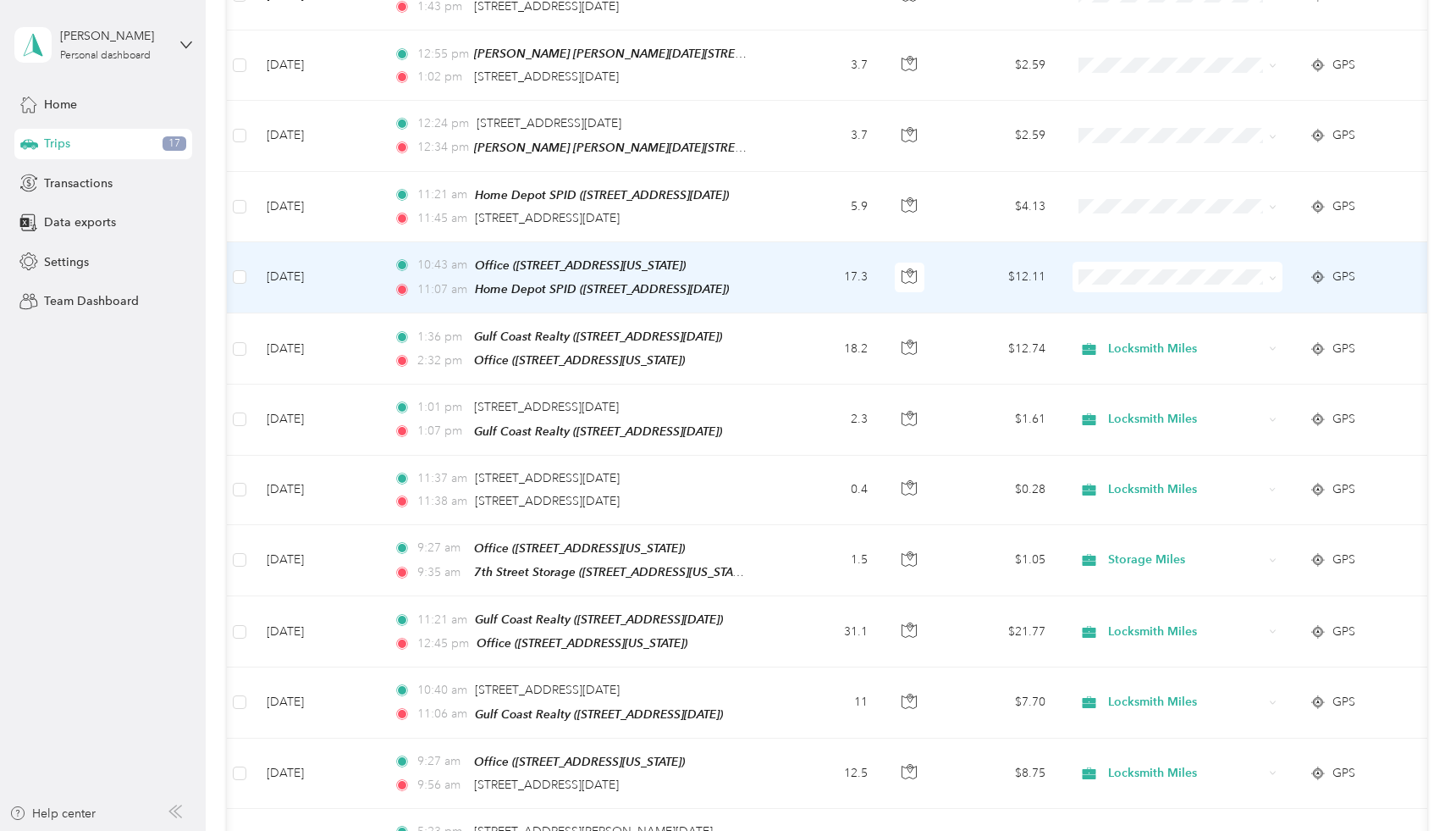
click at [1273, 274] on icon at bounding box center [1273, 278] width 8 height 8
click at [1186, 362] on li "Locksmith Miles" at bounding box center [1178, 359] width 210 height 29
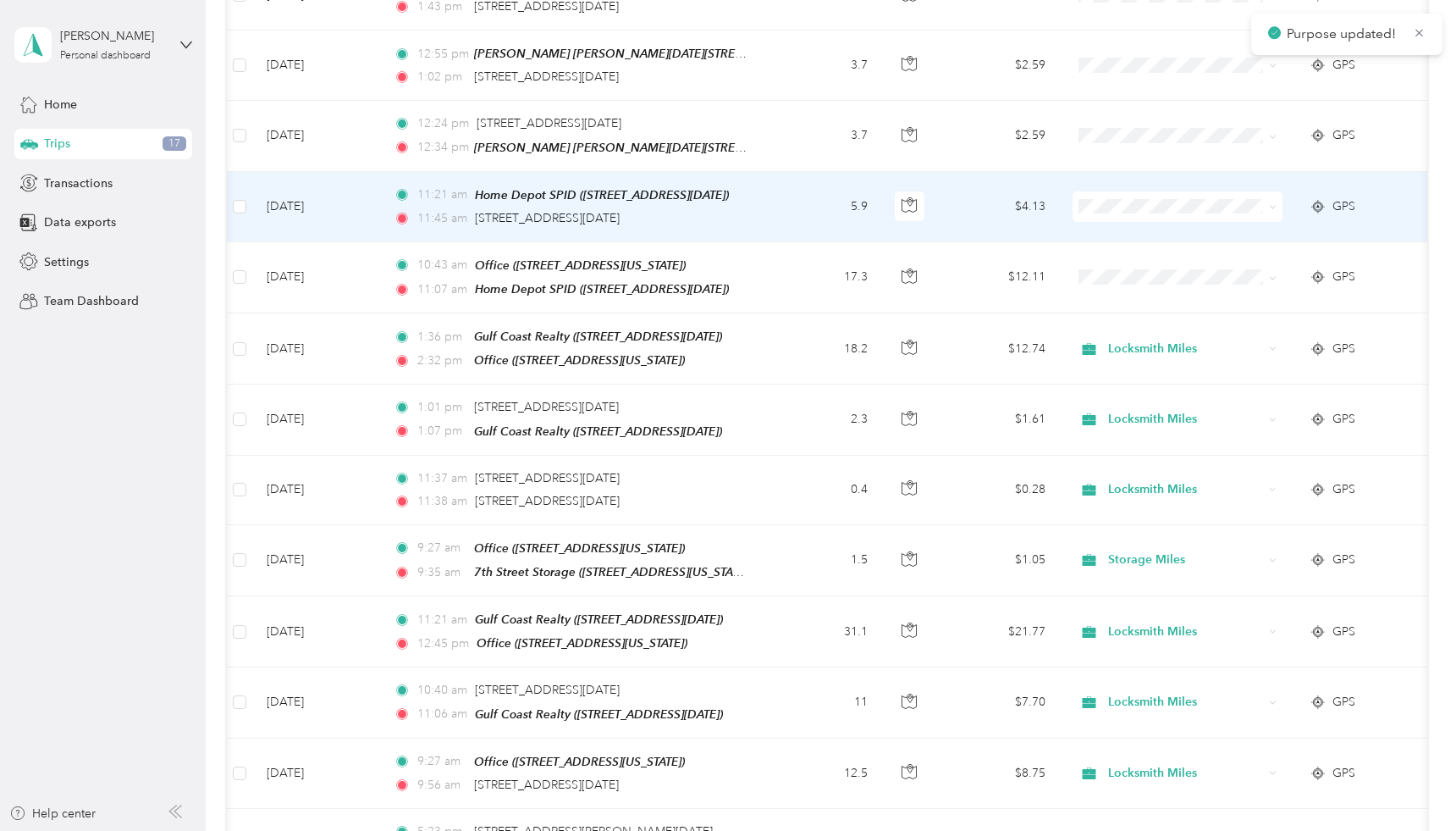
click at [1275, 204] on icon at bounding box center [1273, 207] width 8 height 8
click at [1189, 285] on span "Locksmith Miles" at bounding box center [1192, 290] width 156 height 18
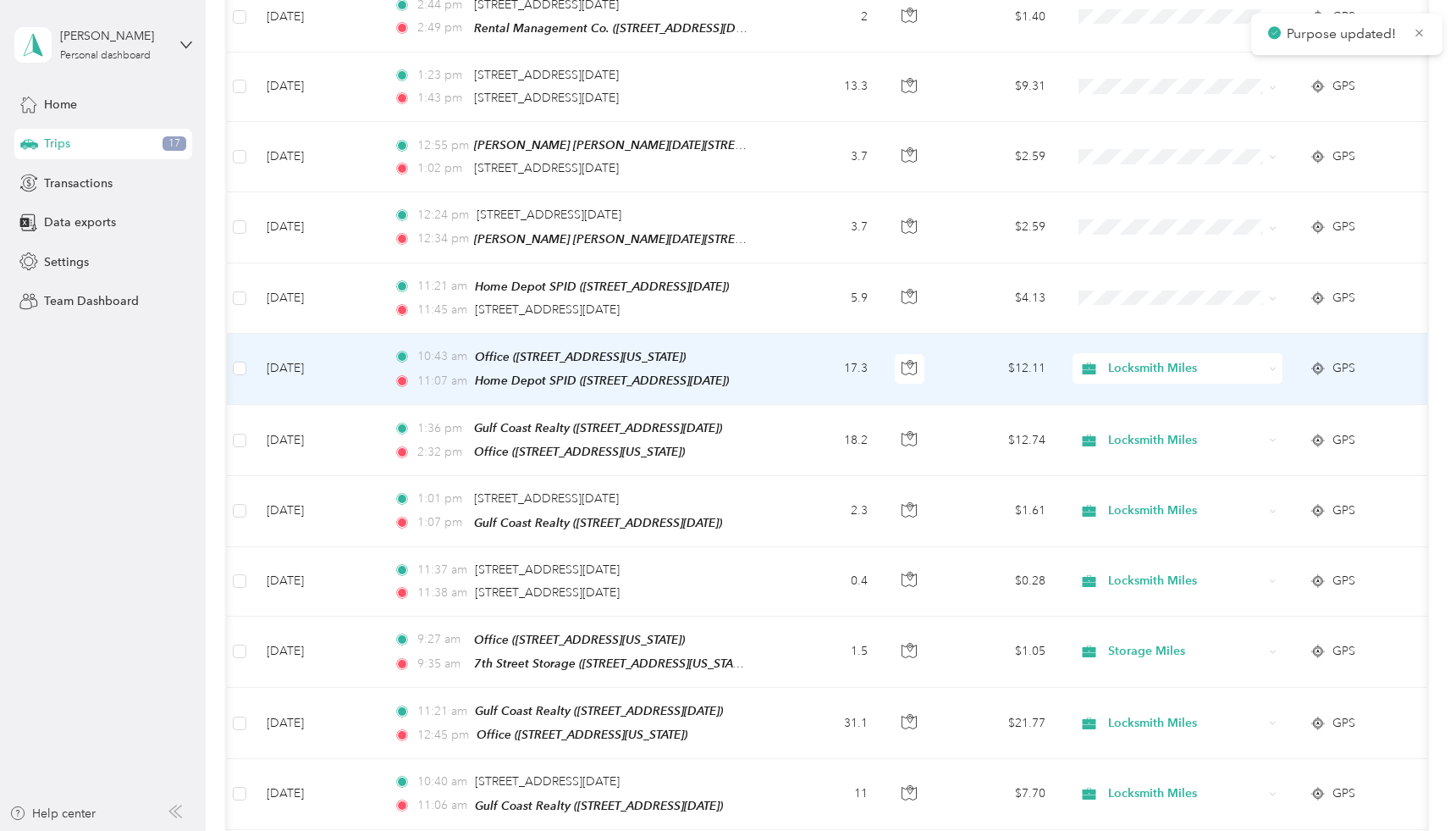
scroll to position [429, 0]
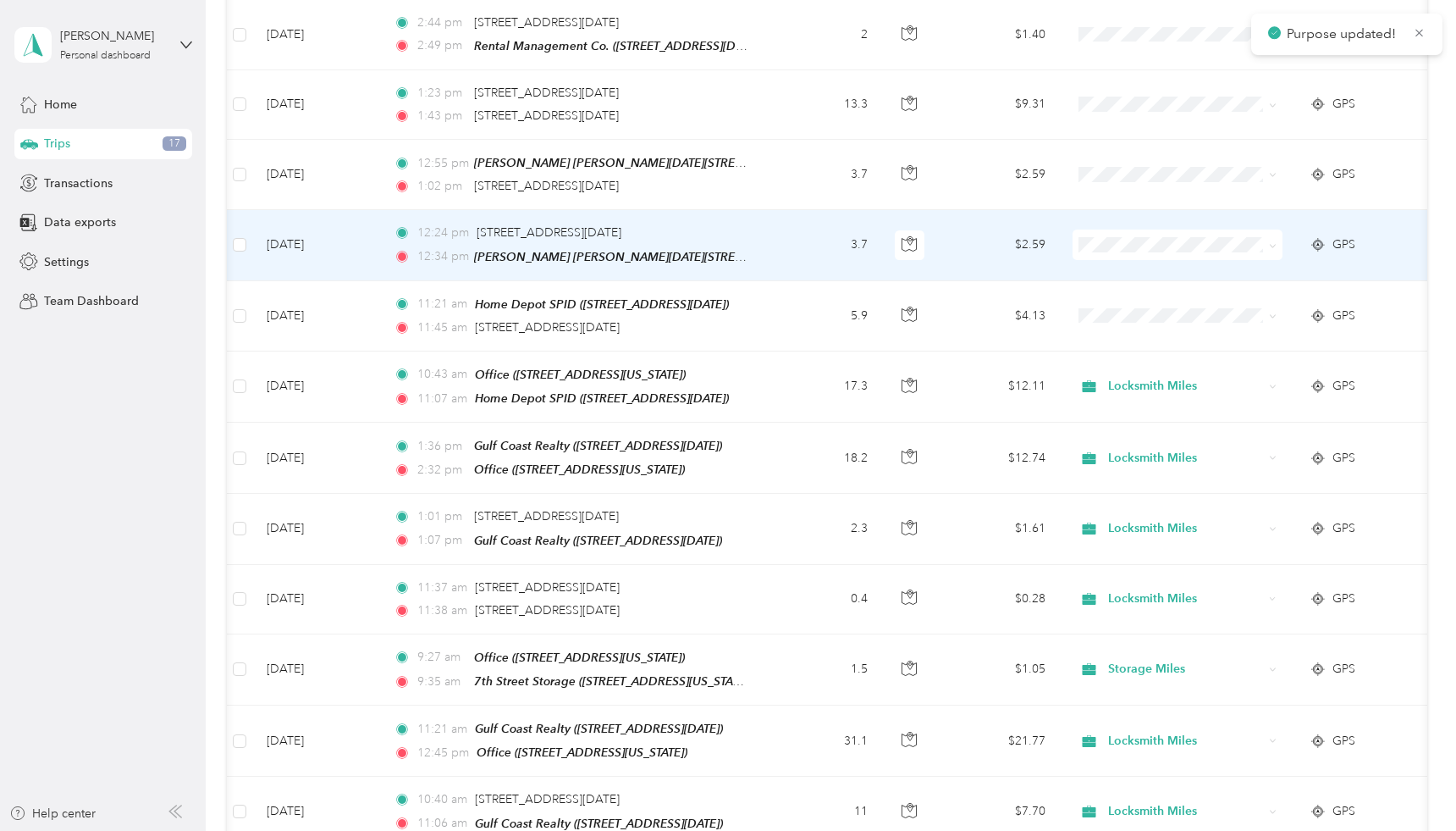
click at [1273, 242] on icon at bounding box center [1273, 246] width 8 height 8
click at [1154, 324] on span "Locksmith Miles" at bounding box center [1192, 324] width 156 height 18
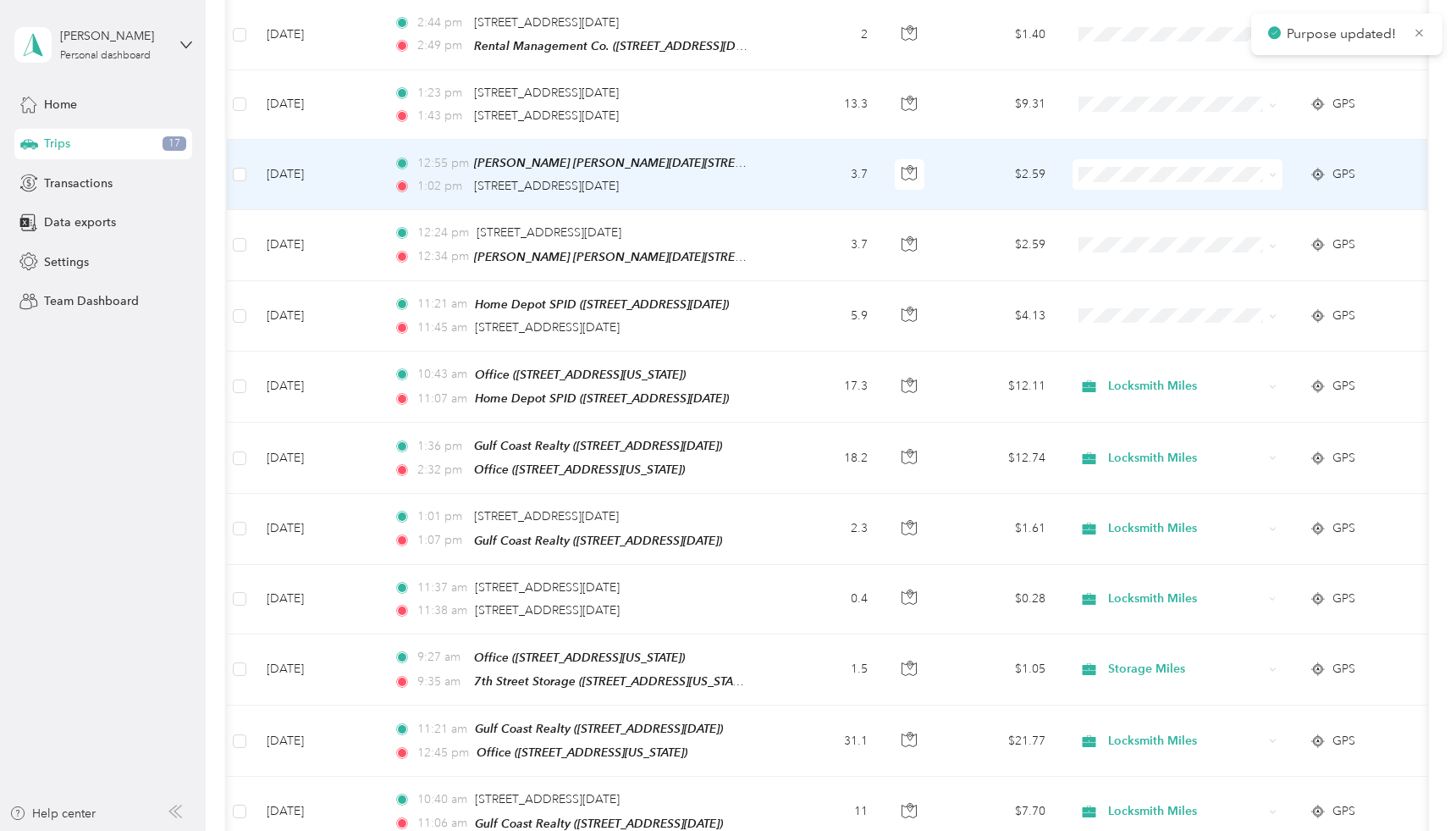
click at [1273, 171] on icon at bounding box center [1273, 174] width 8 height 8
click at [1161, 259] on span "Locksmith Miles" at bounding box center [1192, 259] width 156 height 18
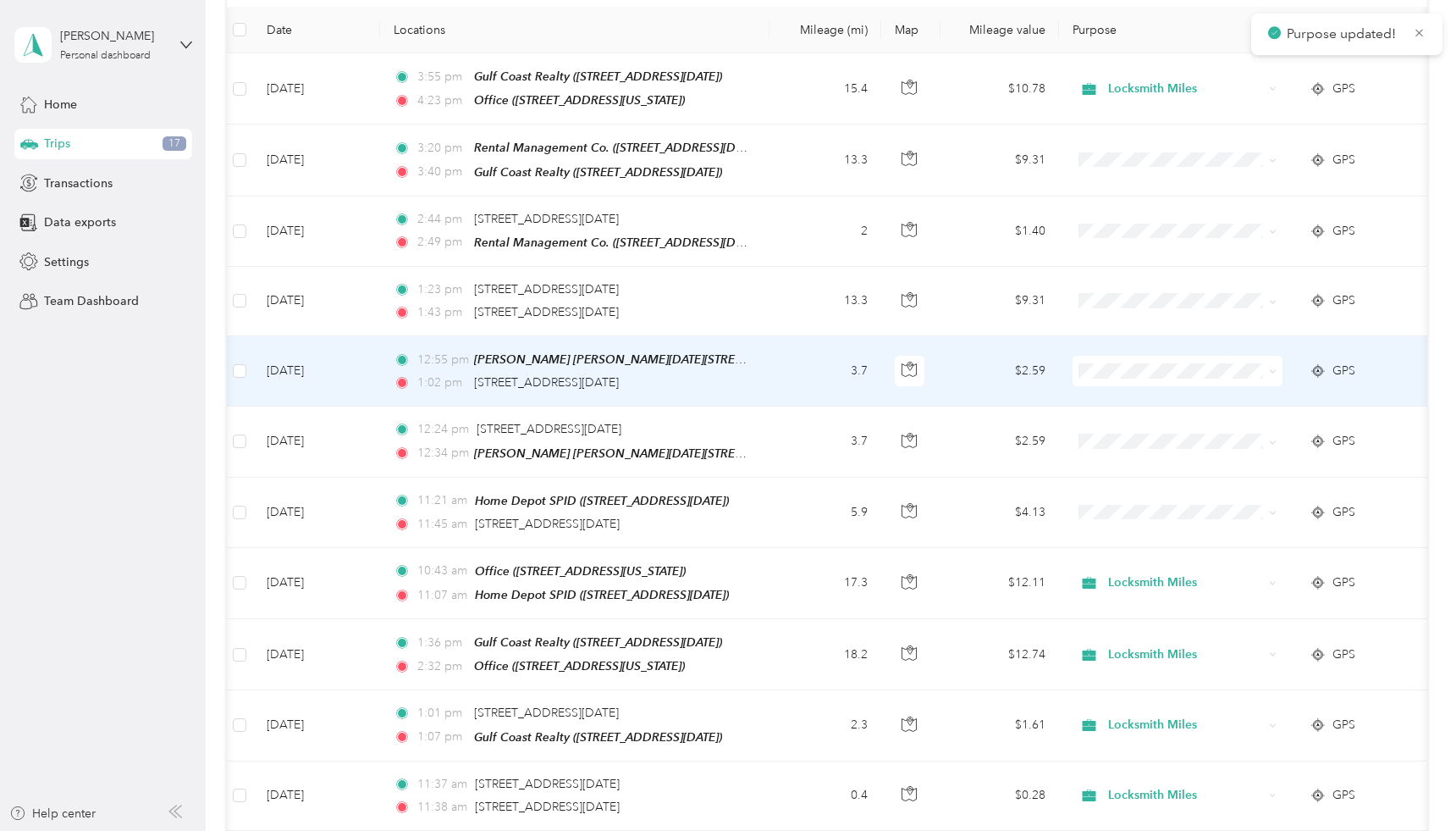
scroll to position [229, 0]
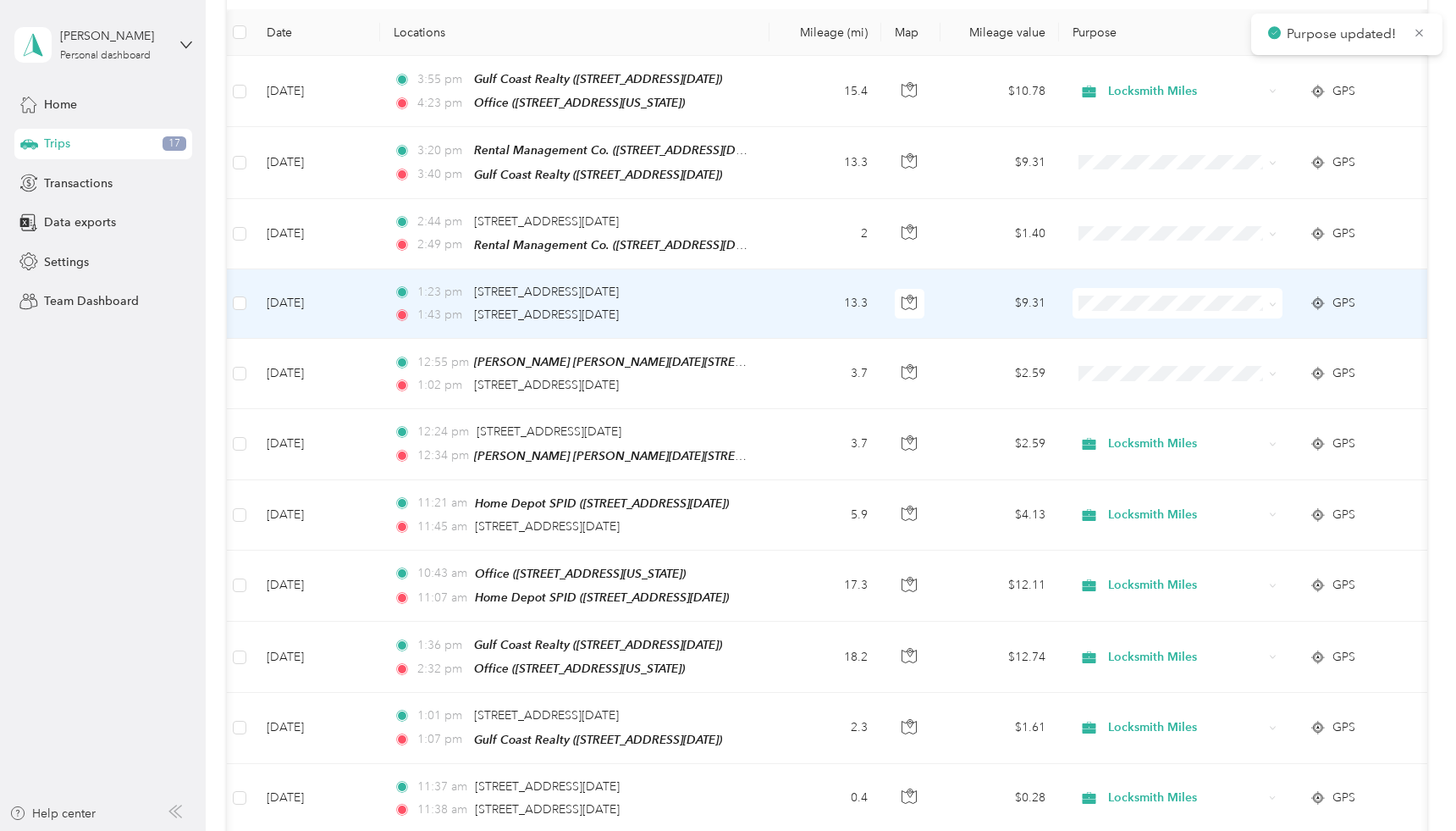
click at [1271, 301] on icon at bounding box center [1273, 304] width 8 height 8
click at [1180, 386] on span "Locksmith Miles" at bounding box center [1192, 389] width 156 height 18
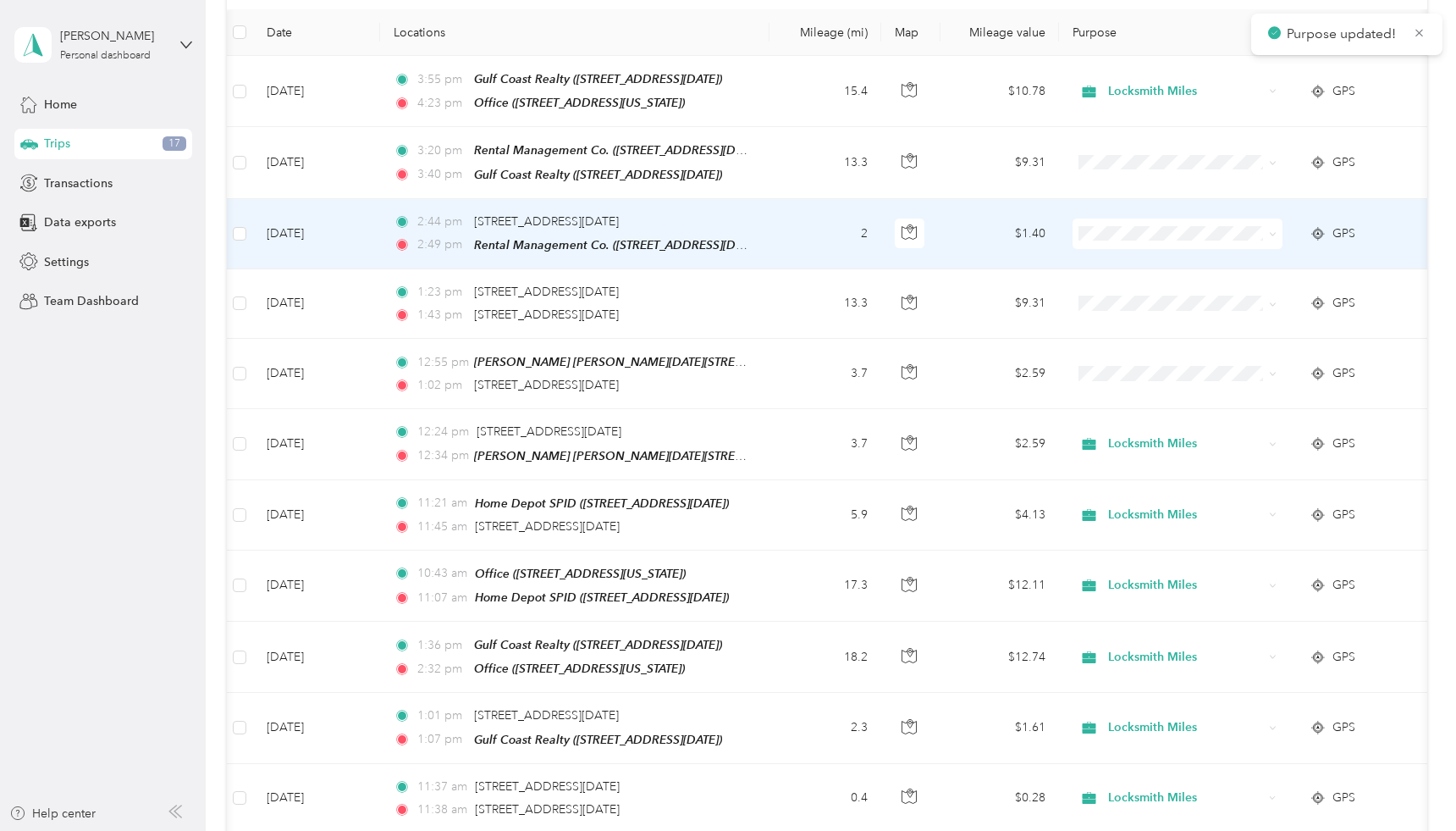
click at [1270, 230] on icon at bounding box center [1273, 234] width 8 height 8
click at [1195, 319] on span "Locksmith Miles" at bounding box center [1192, 320] width 156 height 18
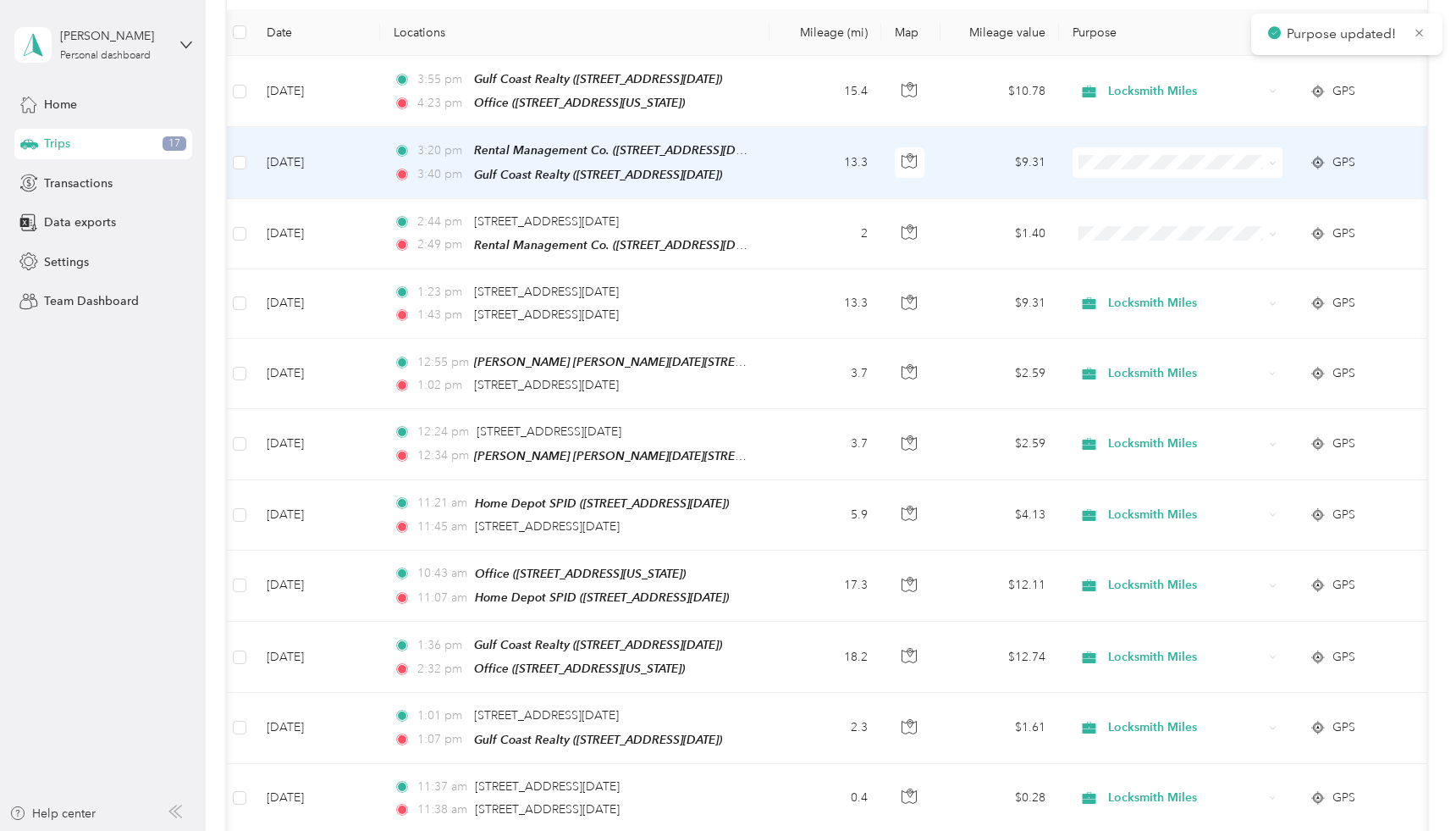
click at [1276, 159] on icon at bounding box center [1273, 162] width 8 height 8
click at [1175, 246] on span "Locksmith Miles" at bounding box center [1192, 250] width 156 height 18
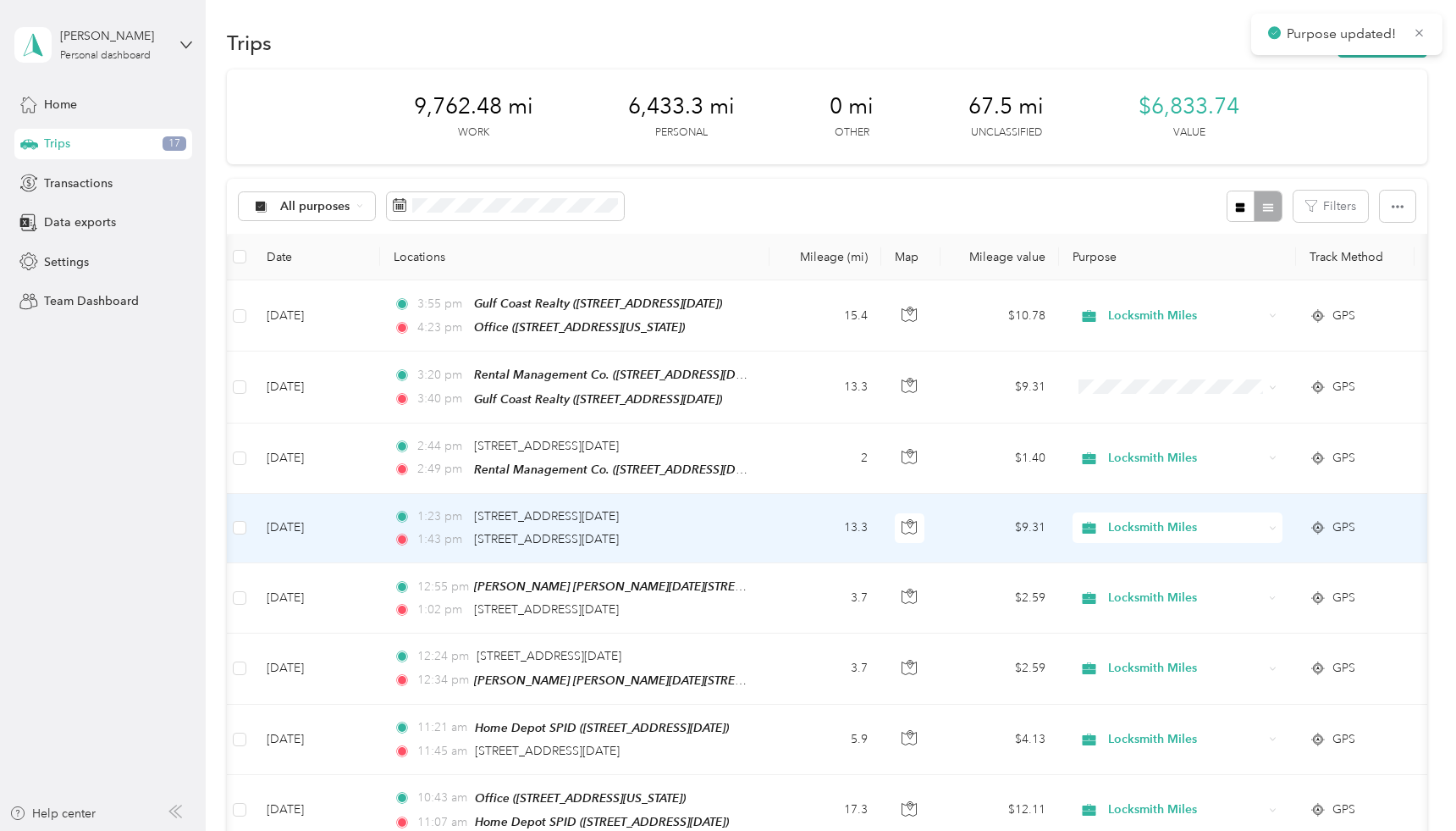
scroll to position [4, 0]
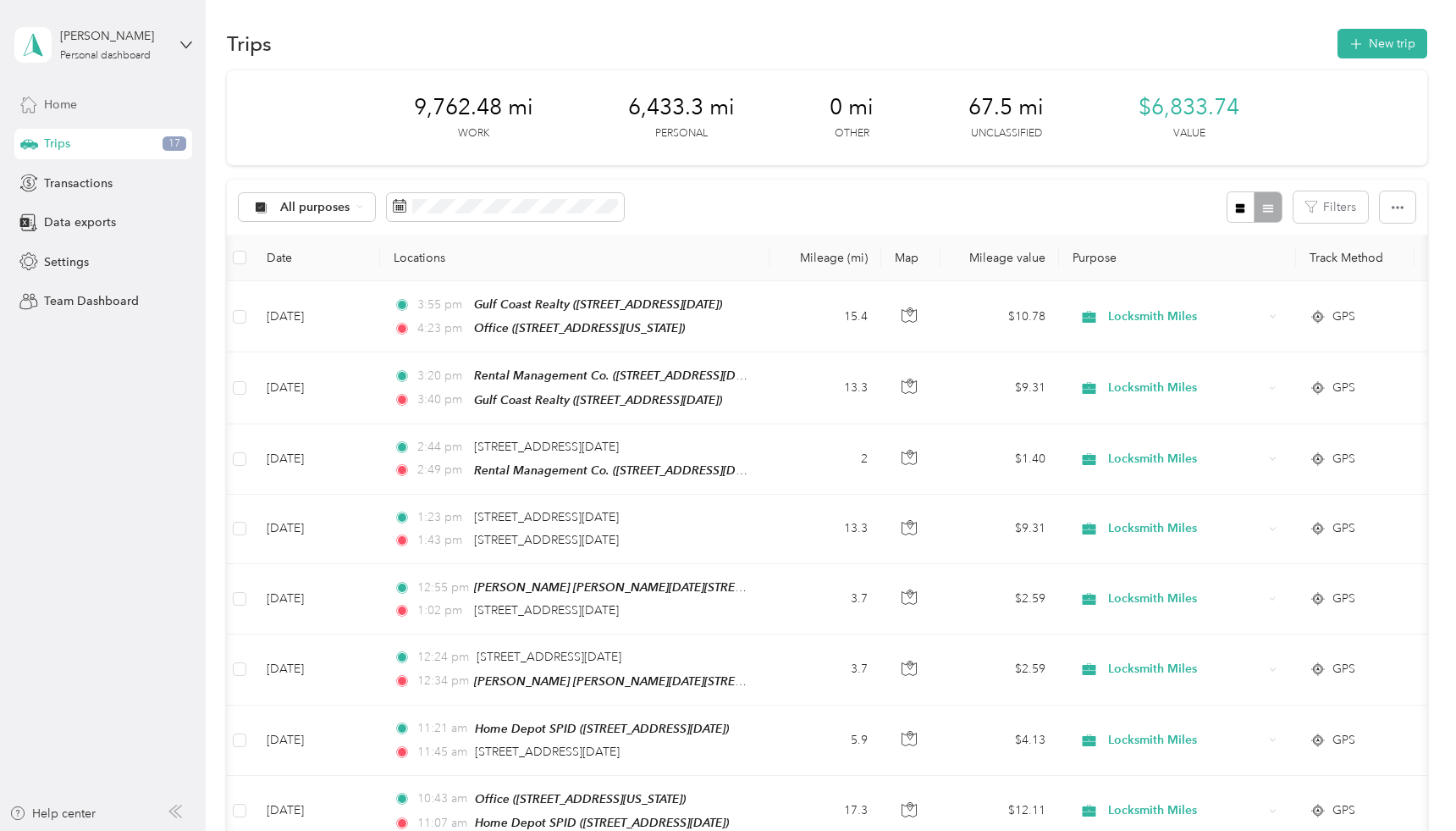
click at [74, 101] on span "Home" at bounding box center [60, 104] width 33 height 18
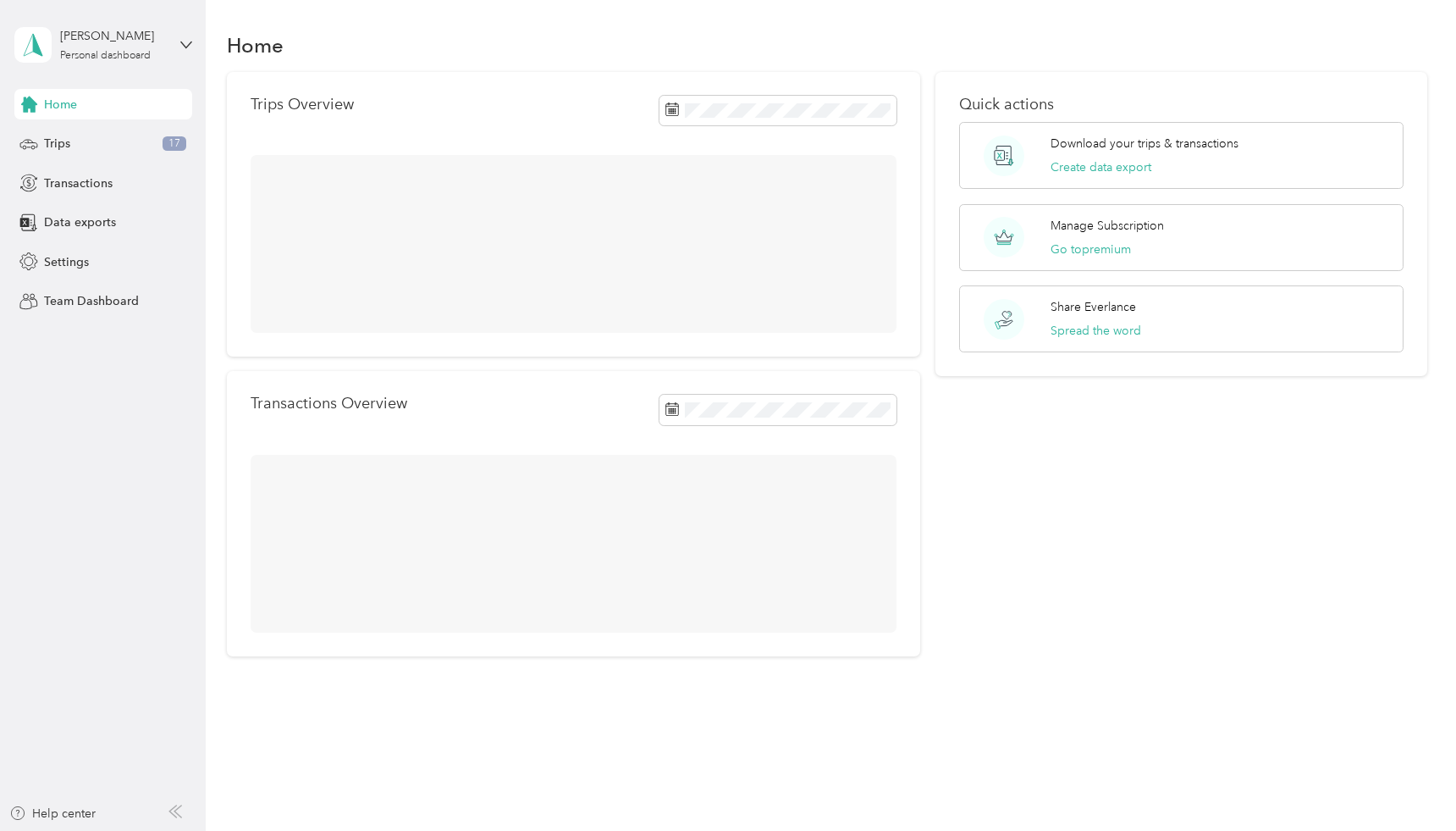
scroll to position [3, 0]
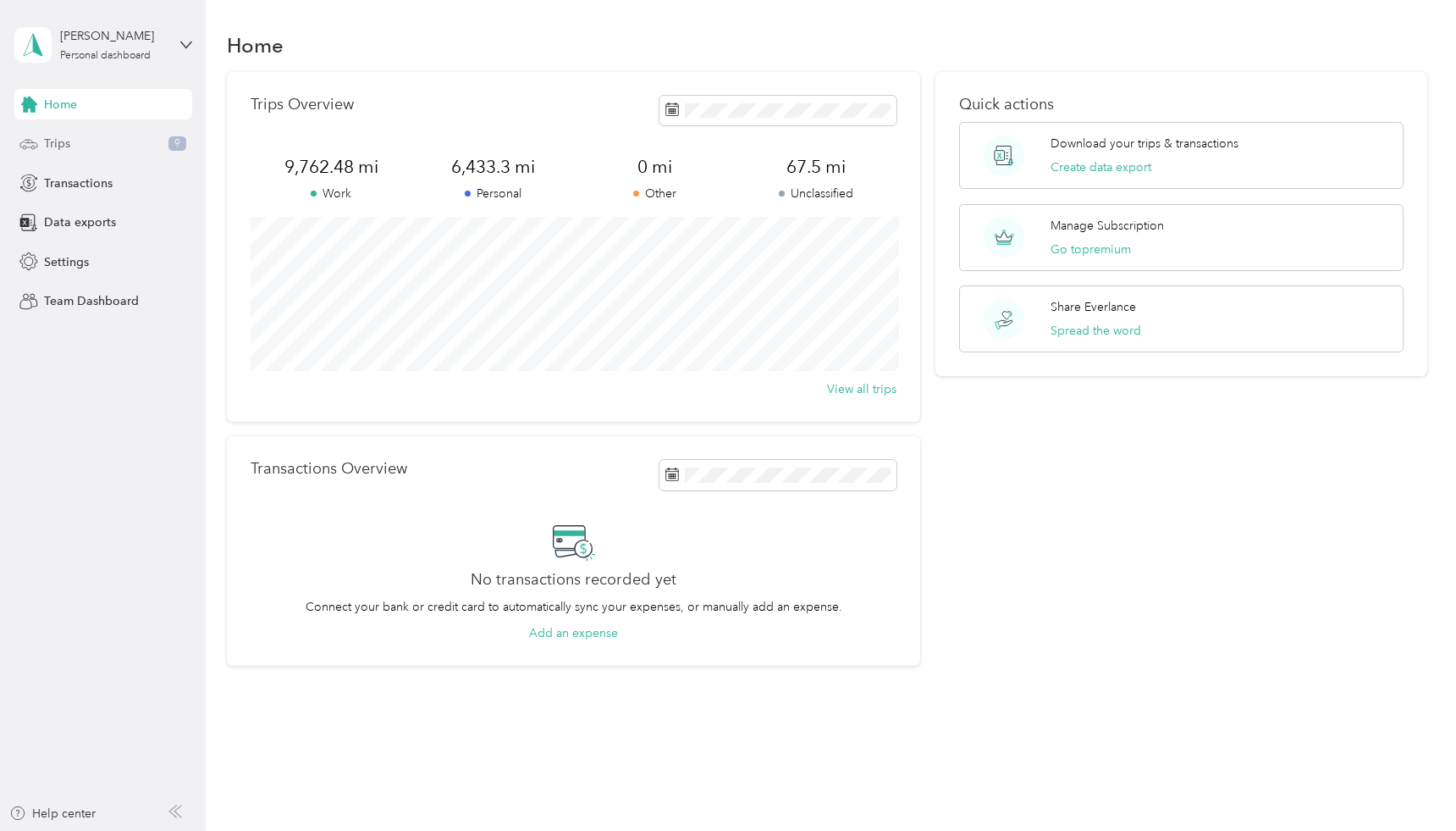
click at [75, 140] on div "Trips 9" at bounding box center [103, 144] width 178 height 30
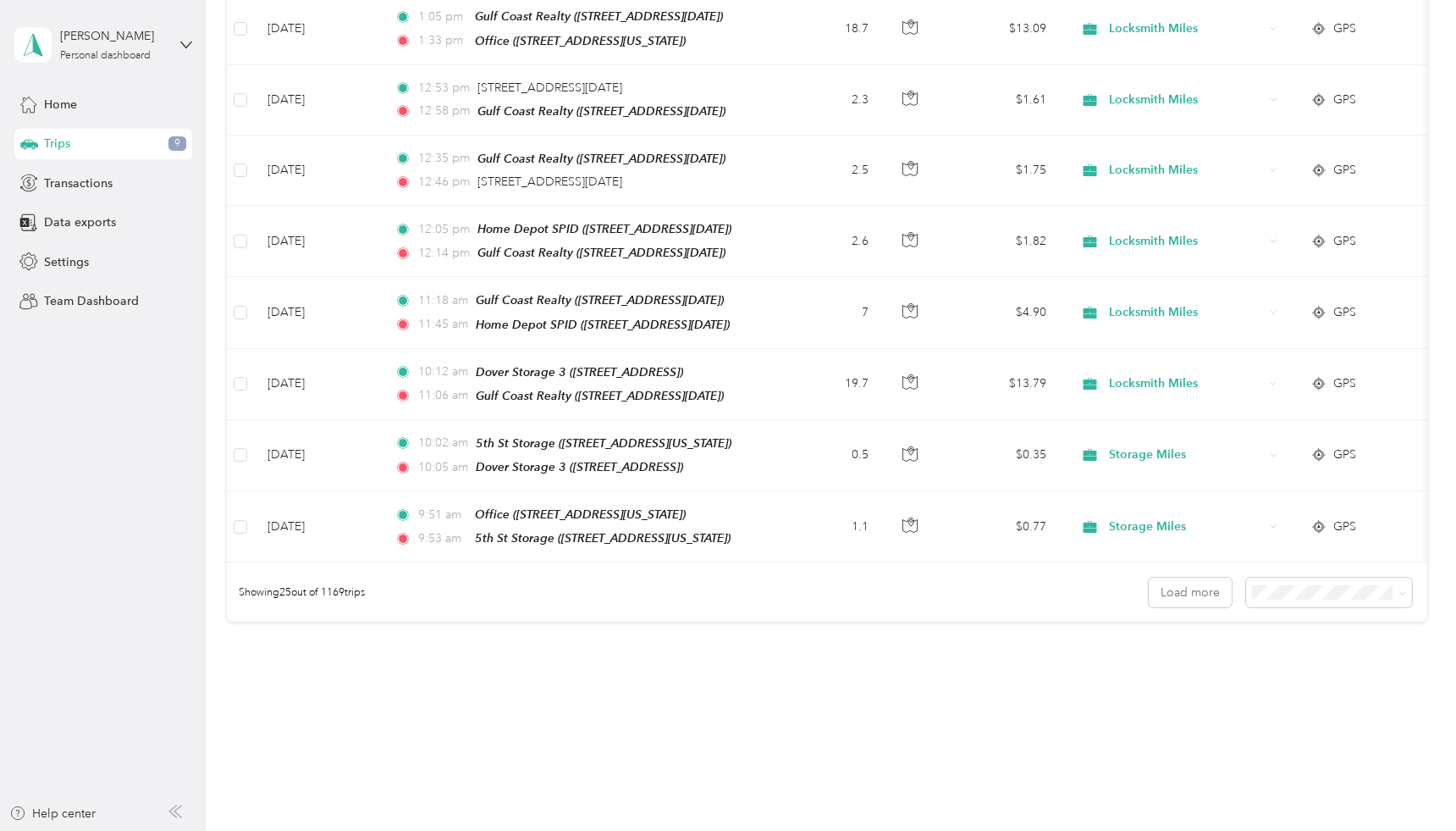
scroll to position [1494, 0]
click at [1179, 578] on button "Load more" at bounding box center [1191, 593] width 83 height 29
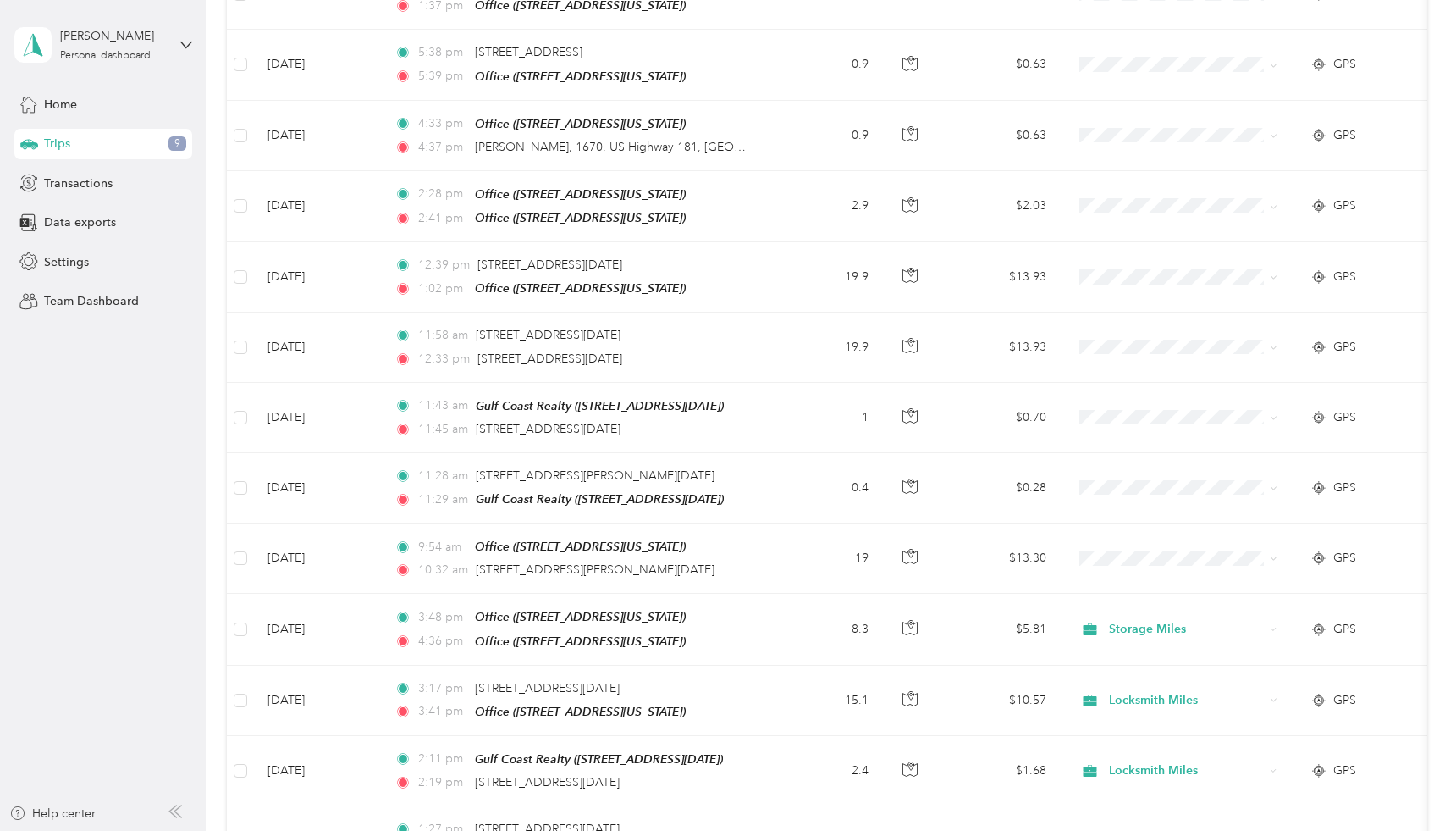
scroll to position [2958, 0]
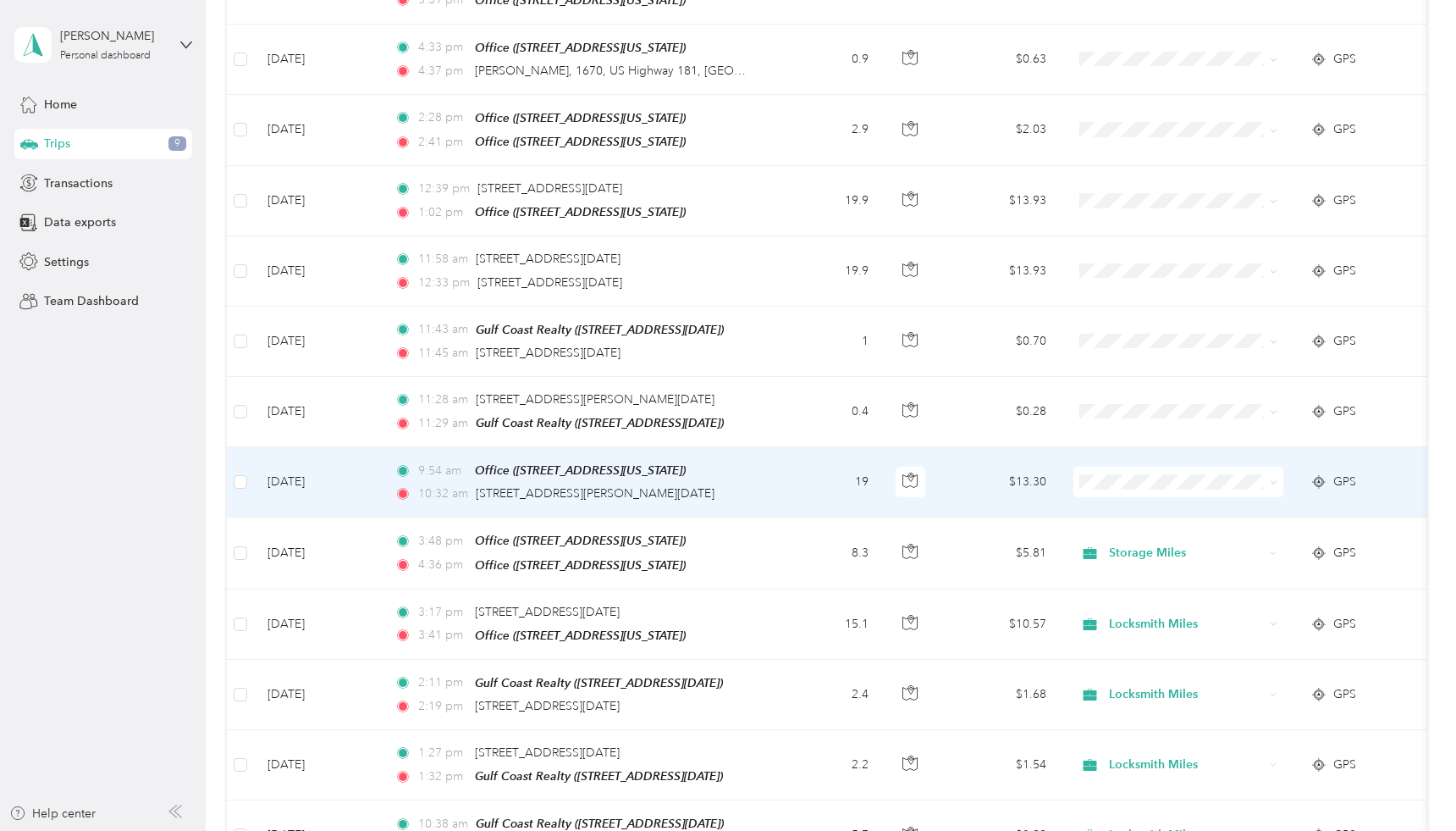
click at [1276, 479] on icon at bounding box center [1274, 482] width 8 height 8
click at [1205, 520] on li "Locksmith Miles" at bounding box center [1179, 517] width 210 height 29
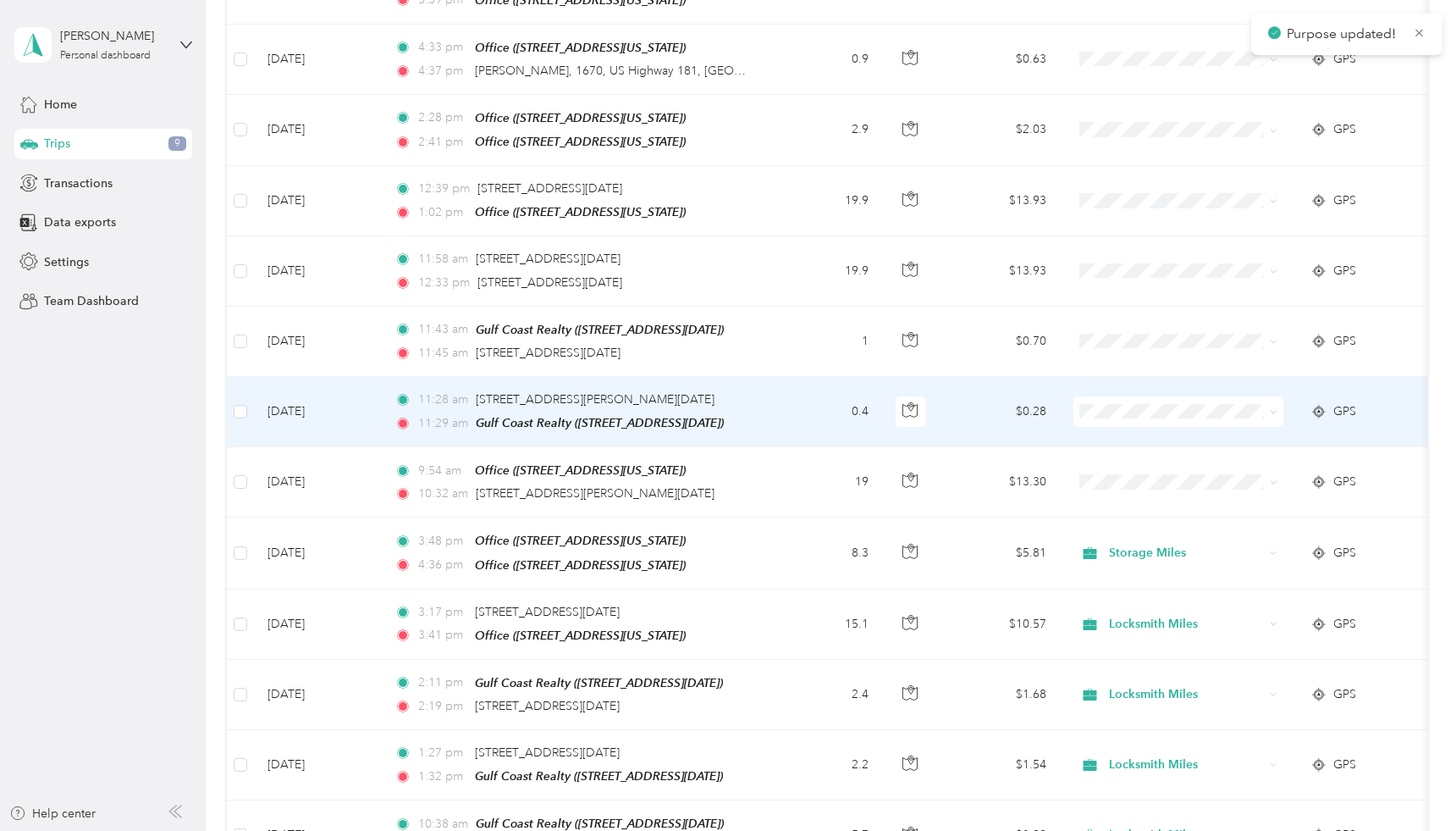
click at [1272, 408] on icon at bounding box center [1274, 412] width 8 height 8
click at [1212, 444] on span "Locksmith Miles" at bounding box center [1193, 443] width 156 height 18
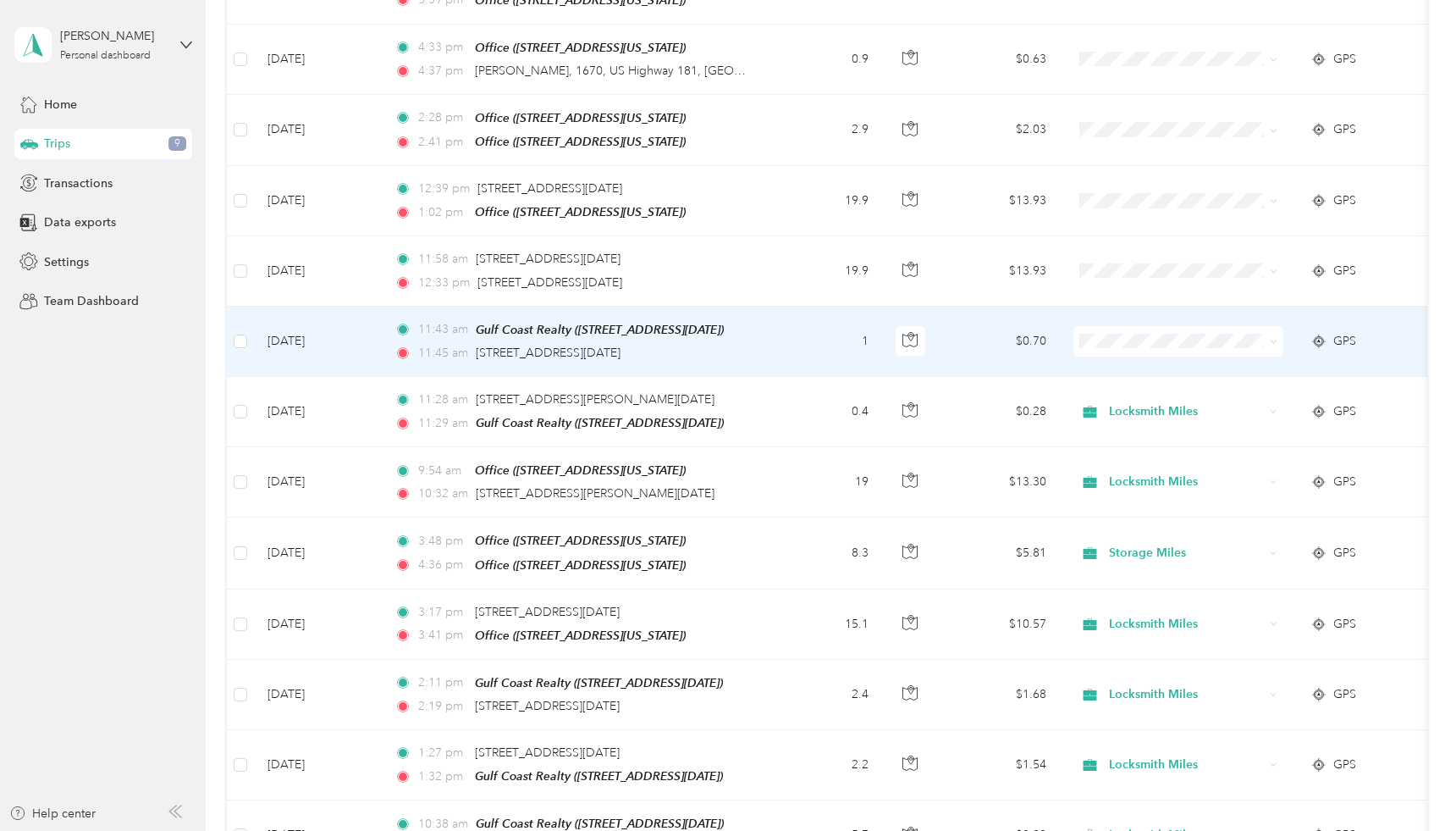
click at [1273, 338] on icon at bounding box center [1274, 341] width 8 height 8
click at [1265, 307] on td at bounding box center [1179, 342] width 237 height 70
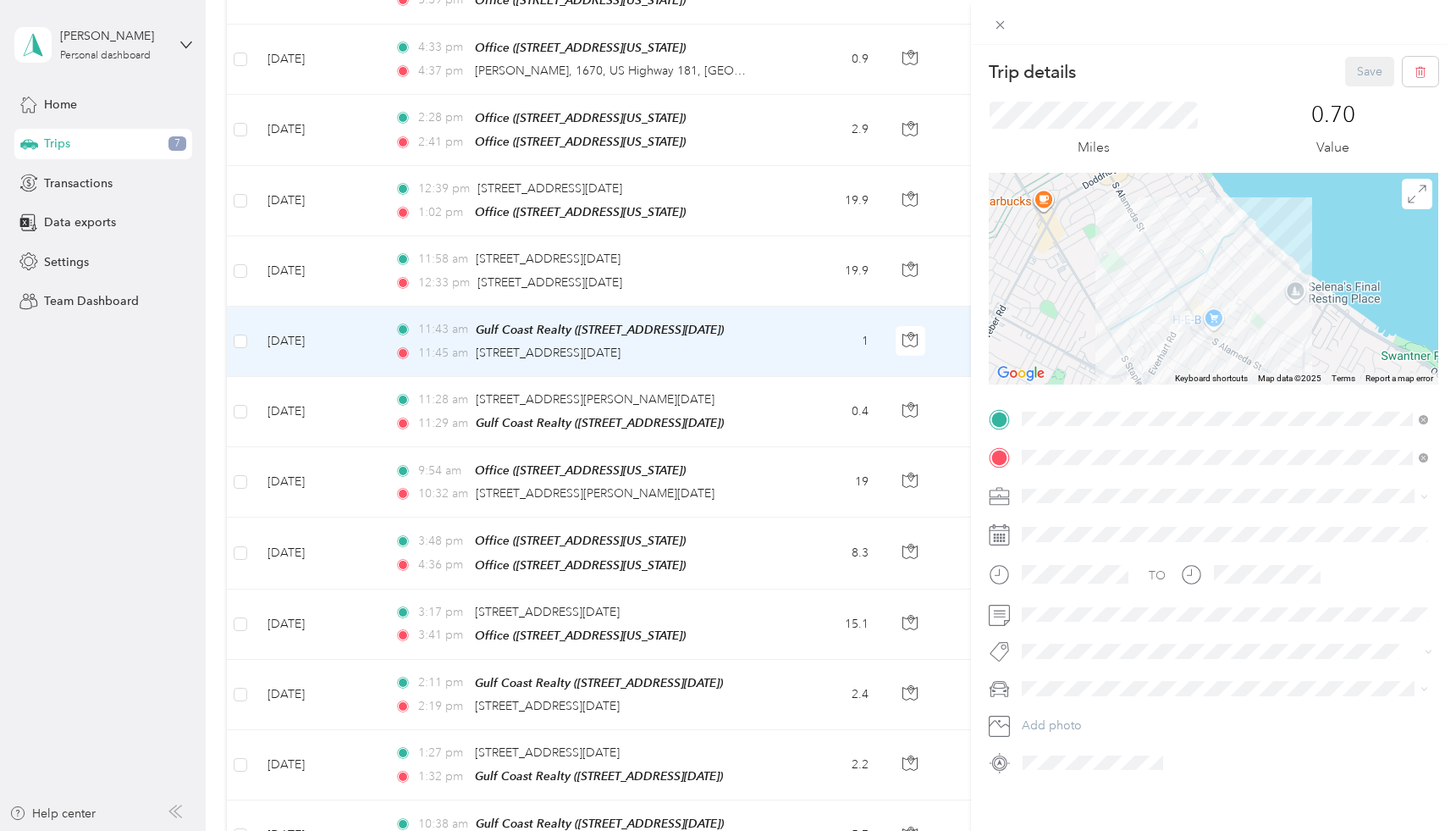
click at [958, 422] on div "Trip details Save This trip cannot be edited because it is either under review,…" at bounding box center [728, 415] width 1456 height 831
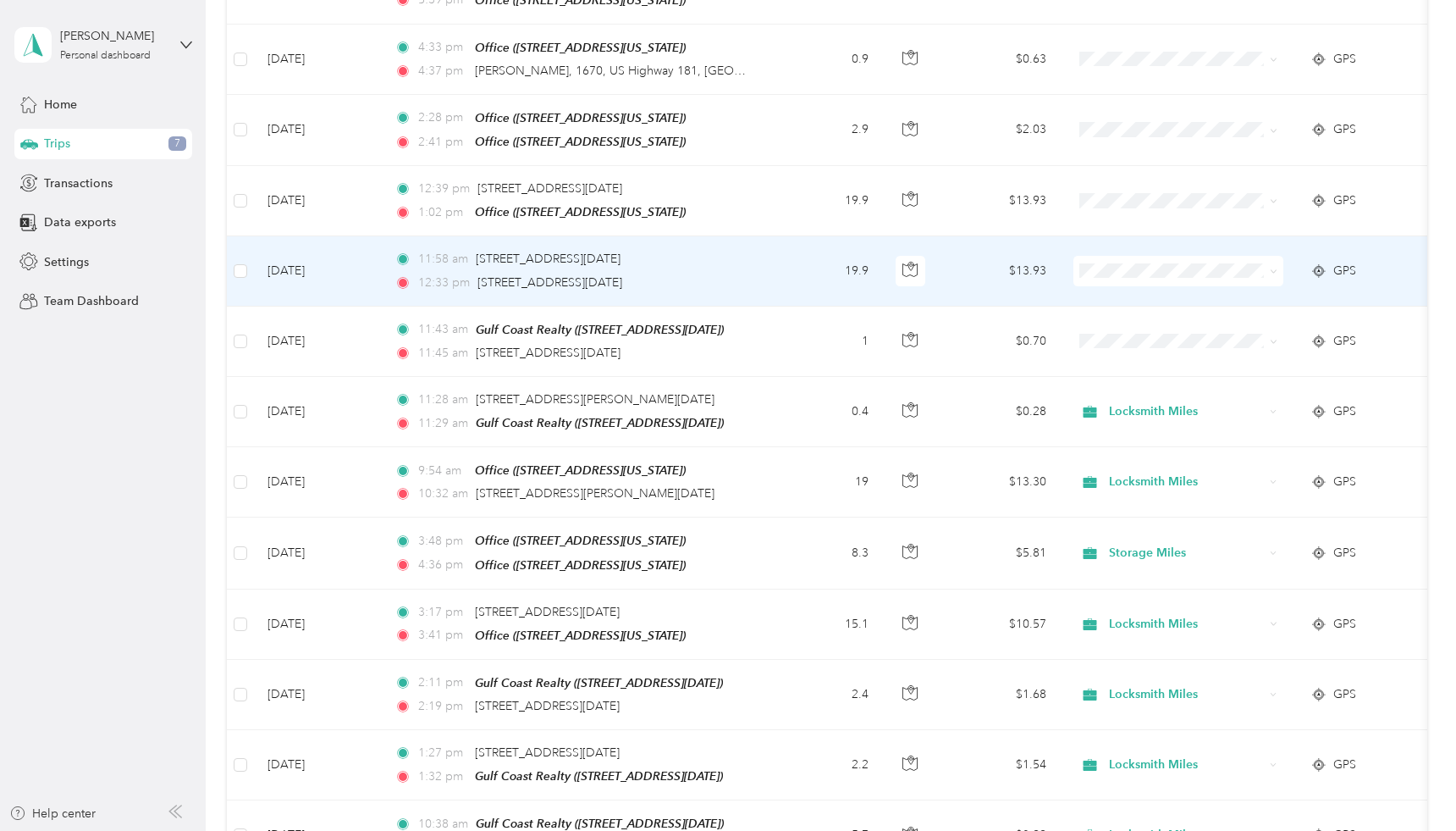
click at [706, 250] on div "11:58 am [STREET_ADDRESS][DATE]" at bounding box center [572, 260] width 356 height 19
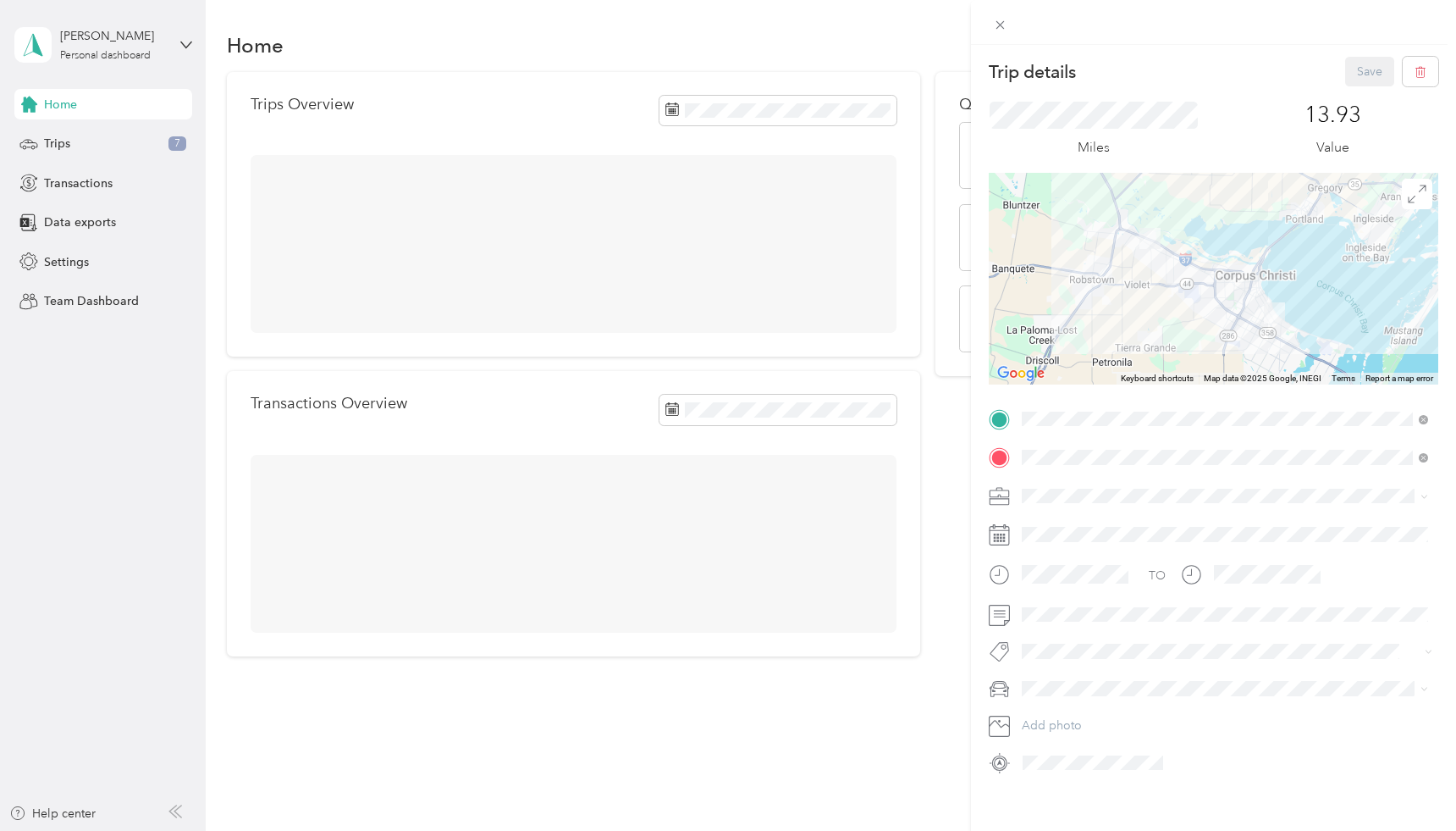
scroll to position [3, 0]
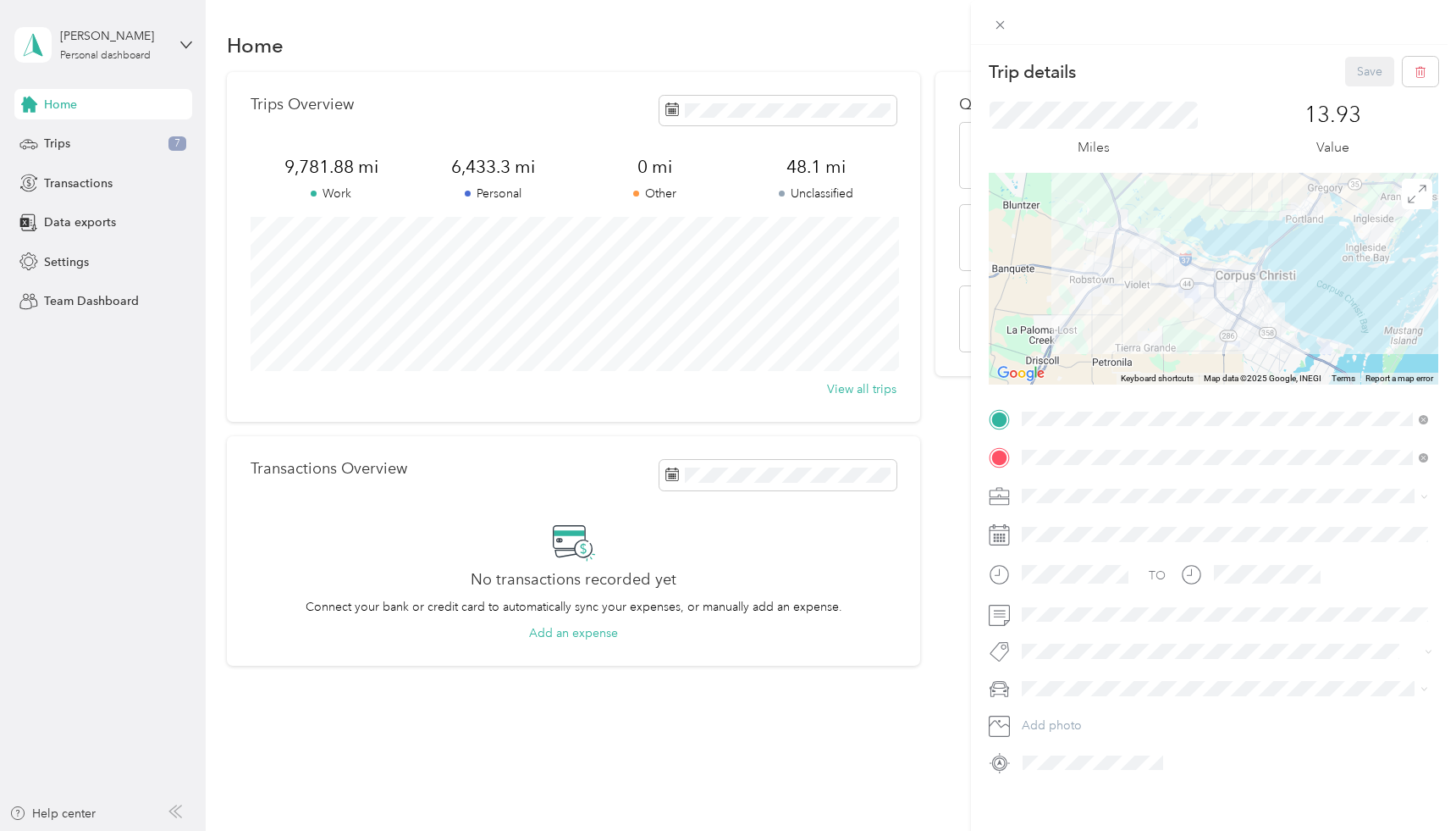
click at [82, 144] on div "Trip details Save This trip cannot be edited because it is either under review,…" at bounding box center [728, 415] width 1456 height 831
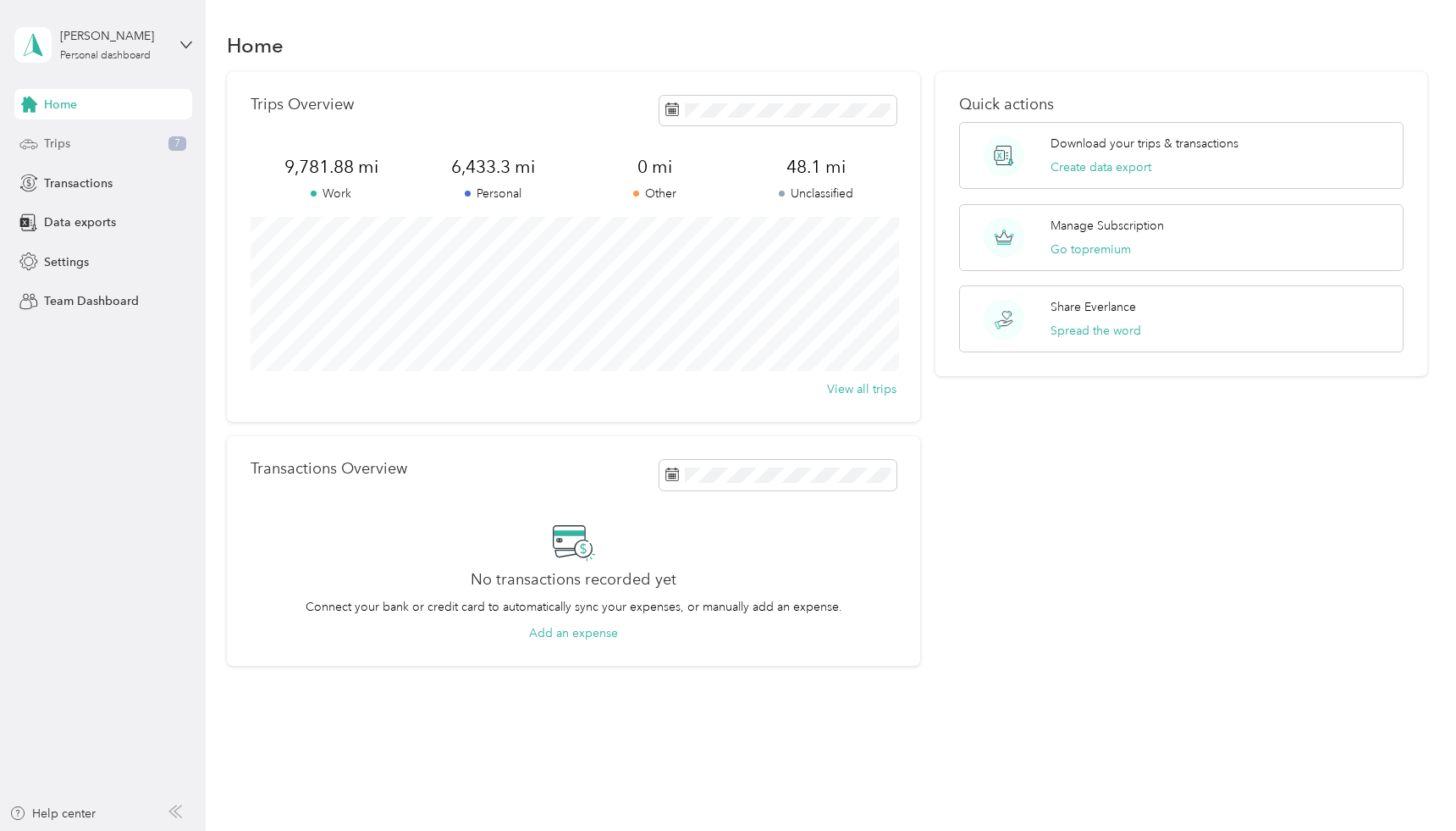
click at [64, 143] on span "Trips" at bounding box center [57, 144] width 27 height 18
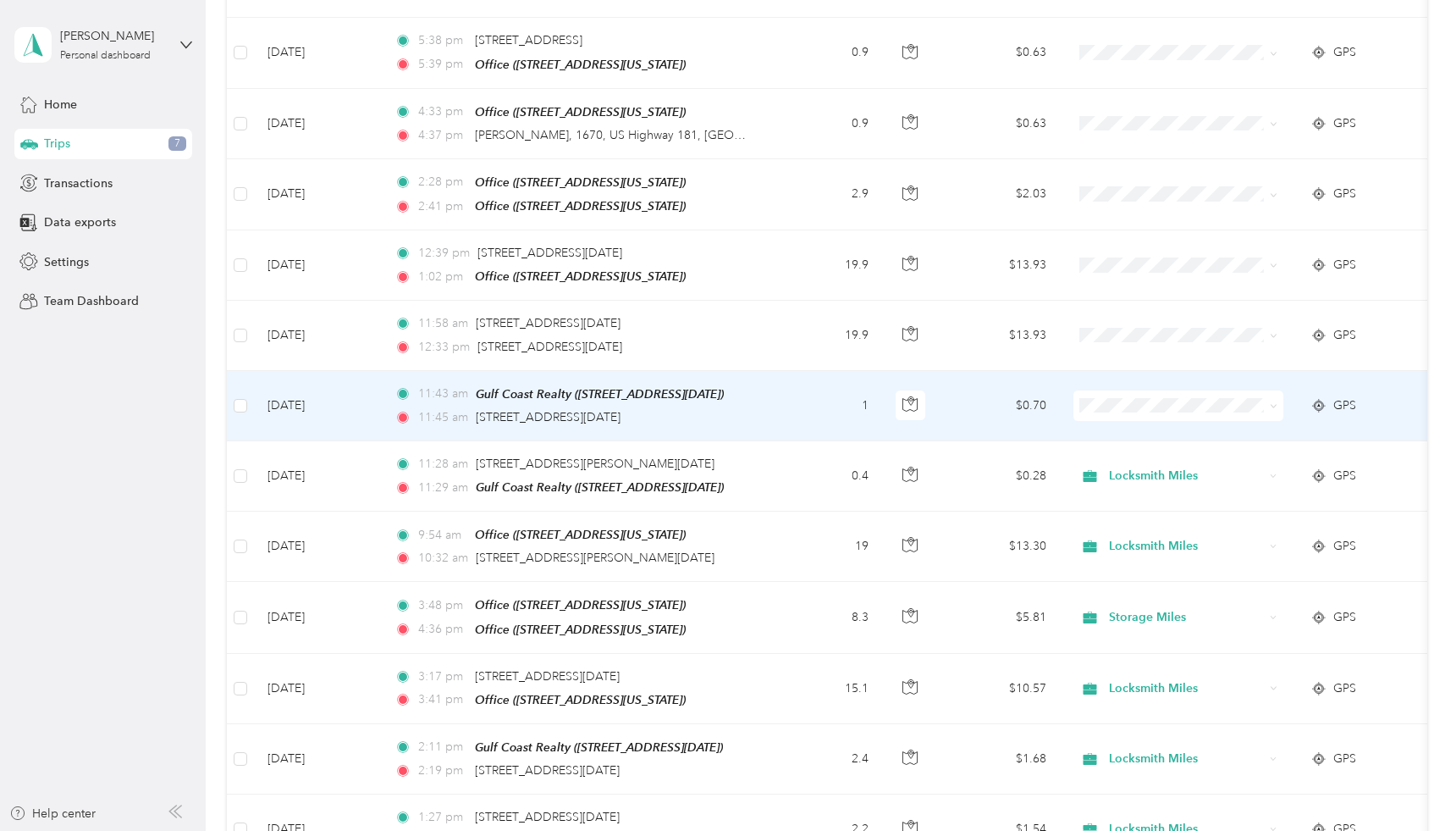
scroll to position [2898, 0]
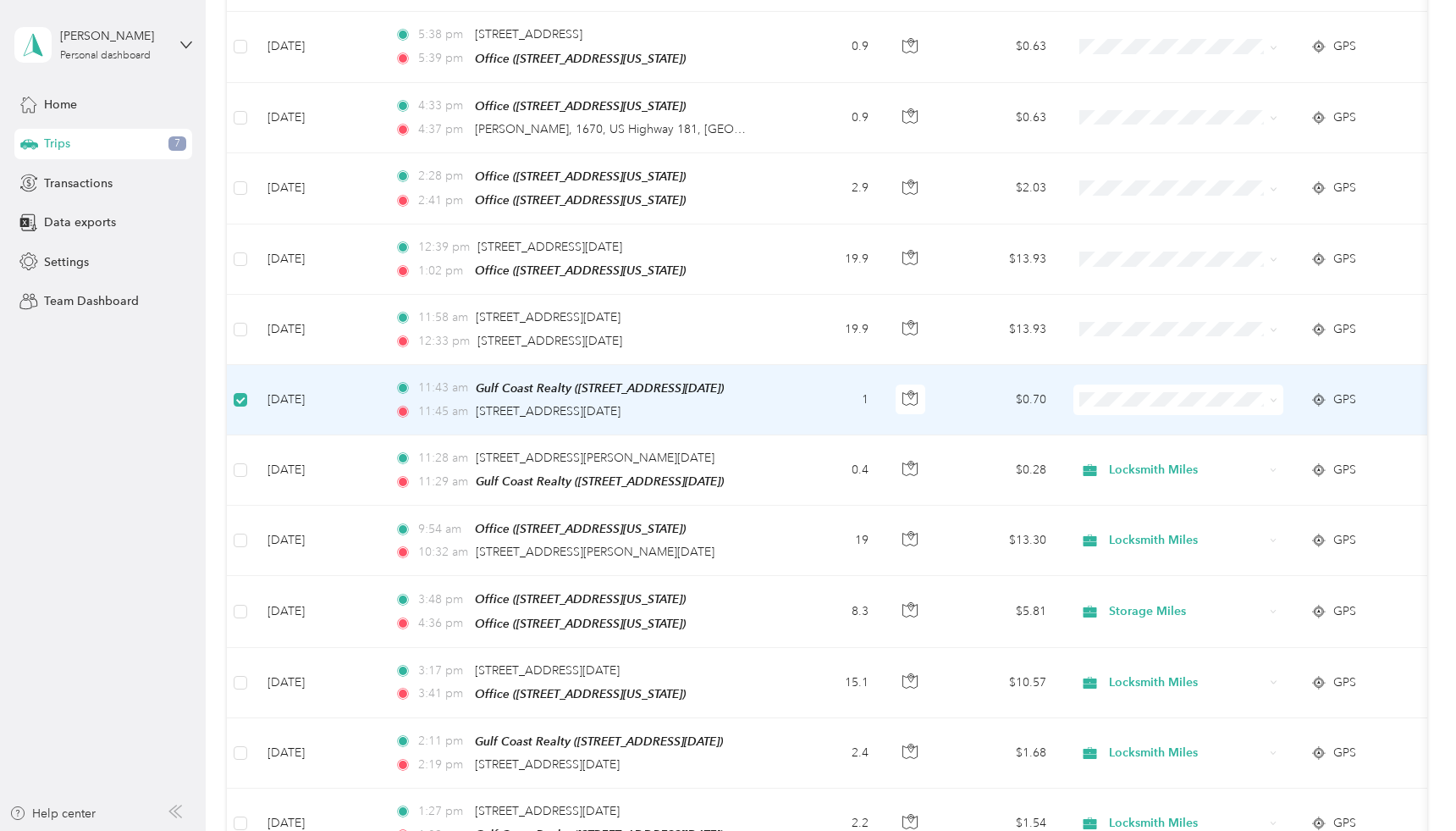
click at [1274, 396] on icon at bounding box center [1274, 400] width 8 height 8
click at [1168, 441] on li "Locksmith Miles" at bounding box center [1179, 431] width 210 height 29
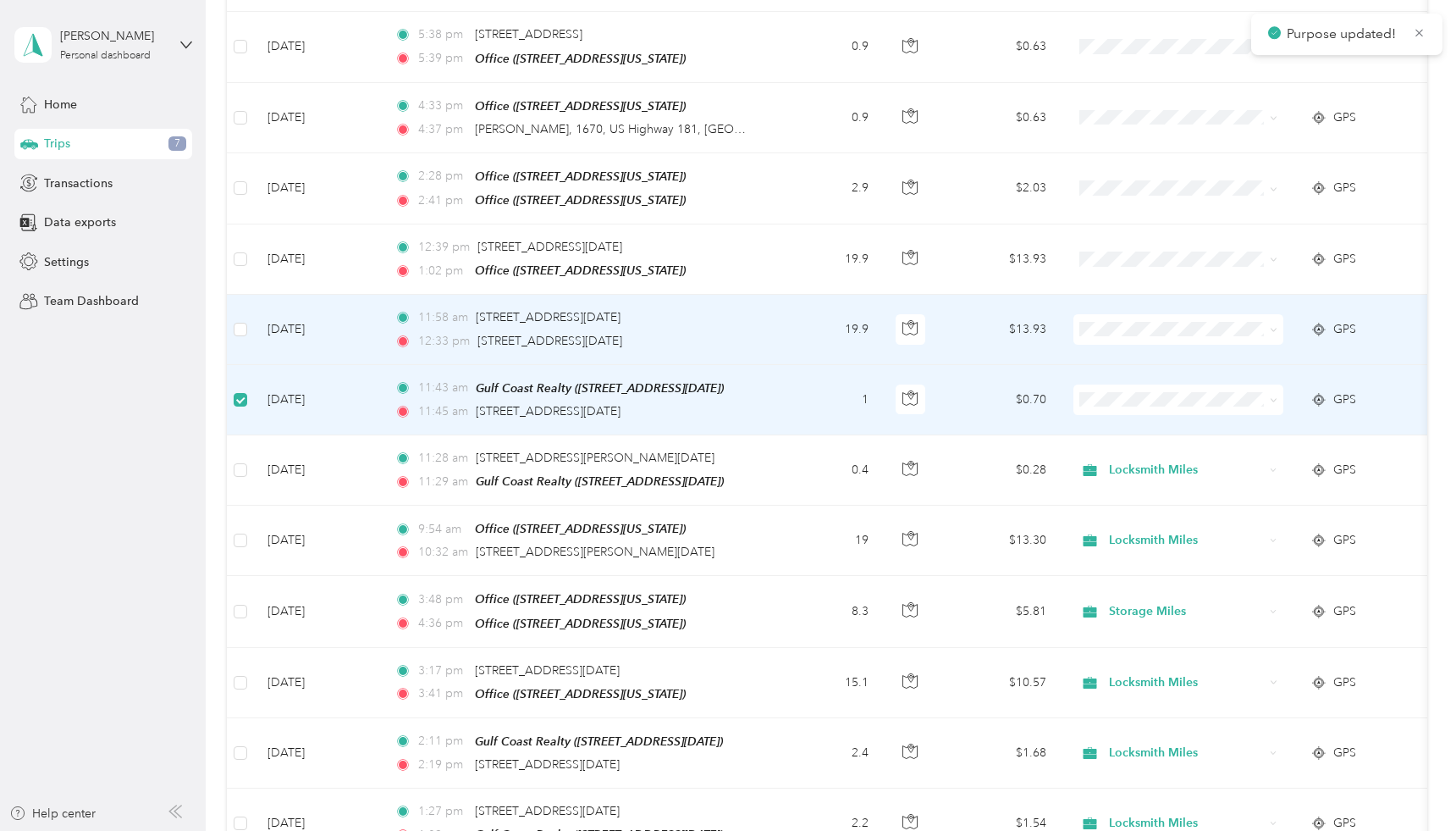
click at [1275, 322] on span at bounding box center [1274, 329] width 8 height 15
click at [1275, 326] on icon at bounding box center [1274, 329] width 8 height 8
click at [1164, 368] on li "Locksmith Miles" at bounding box center [1179, 367] width 210 height 29
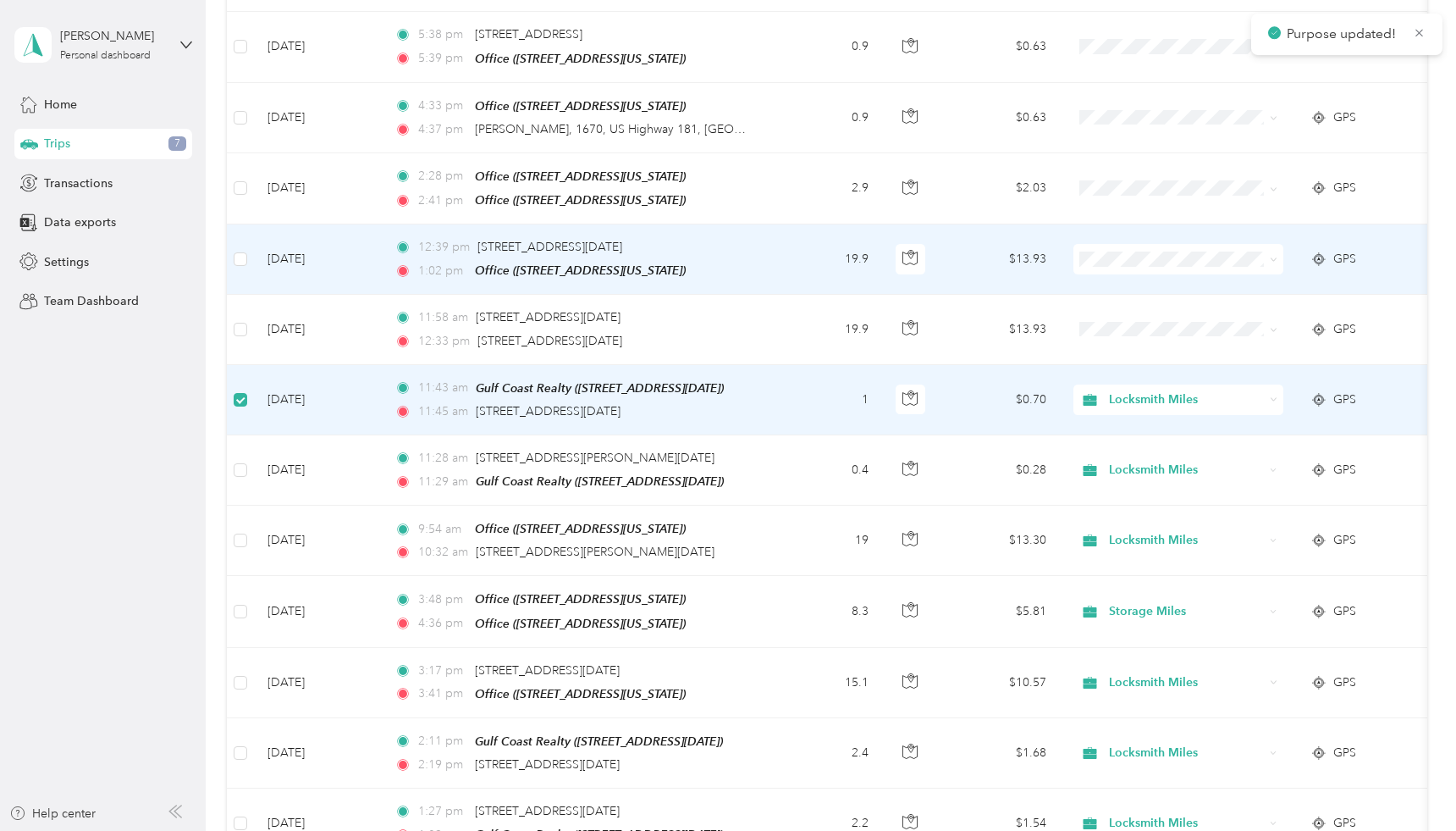
click at [1273, 256] on icon at bounding box center [1274, 260] width 8 height 8
click at [1154, 296] on span "Locksmith Miles" at bounding box center [1193, 290] width 156 height 18
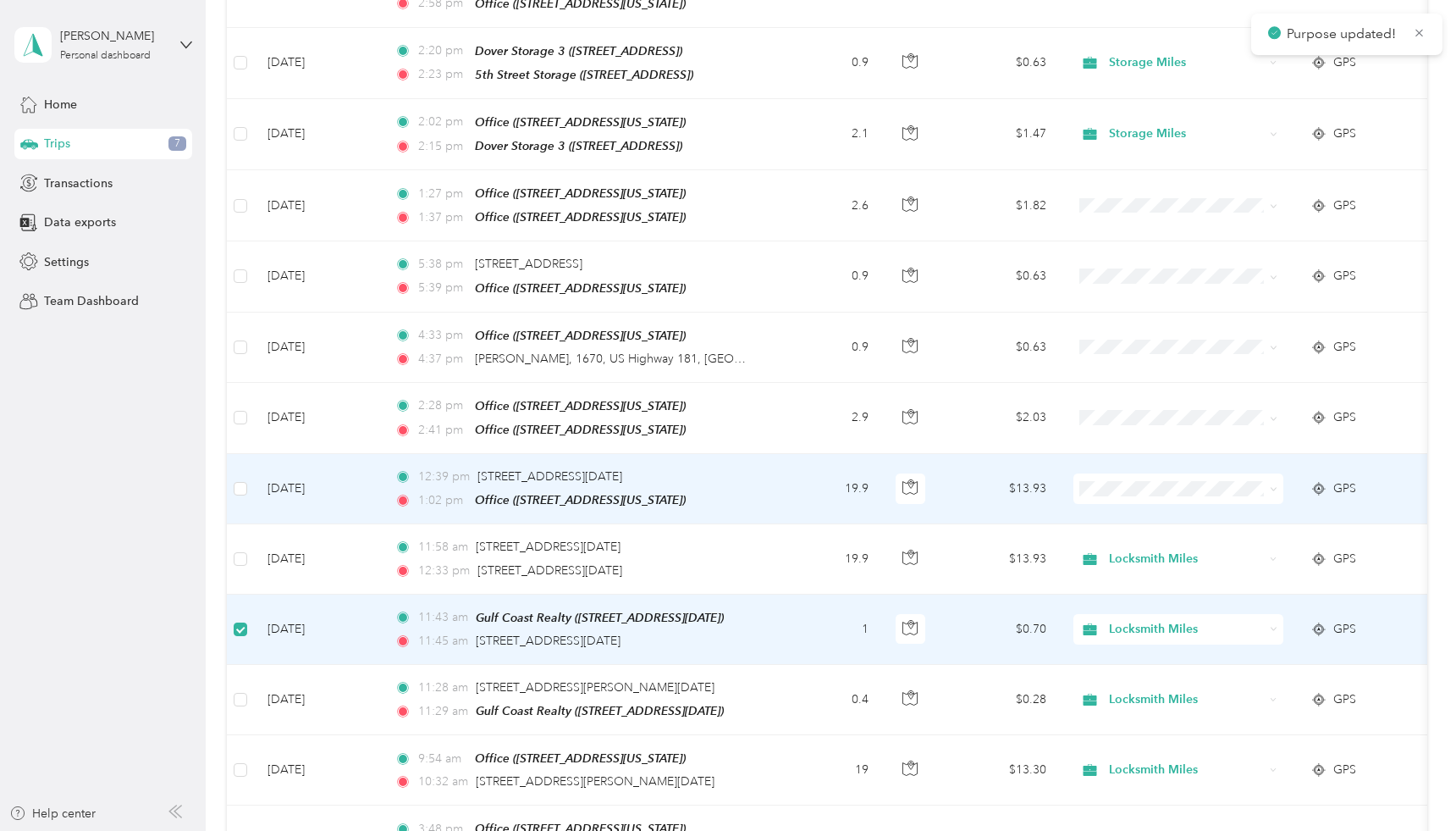
scroll to position [2666, 0]
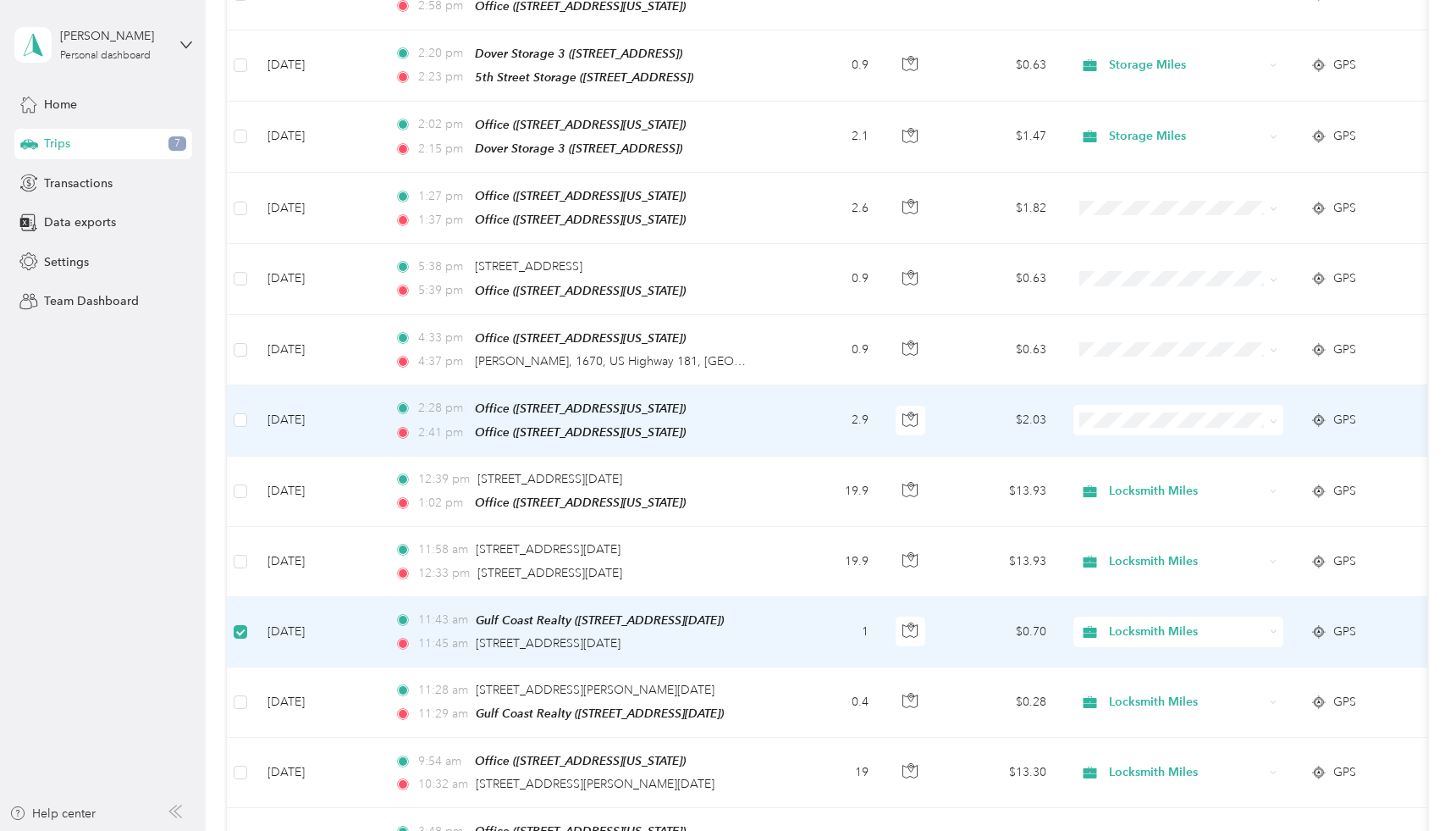
click at [791, 385] on td "2.9" at bounding box center [826, 420] width 112 height 71
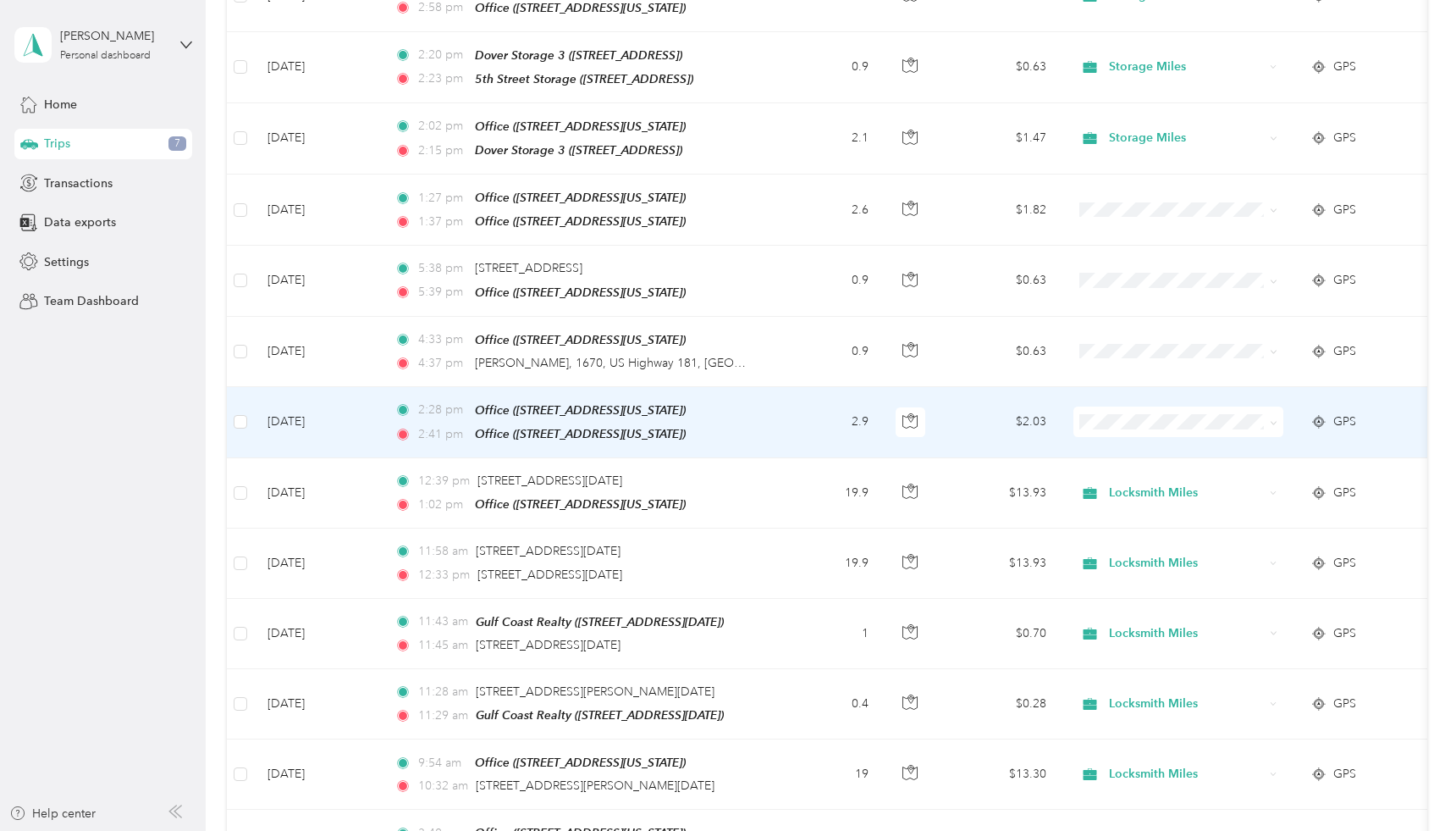
click at [774, 387] on td "2.9" at bounding box center [826, 422] width 112 height 71
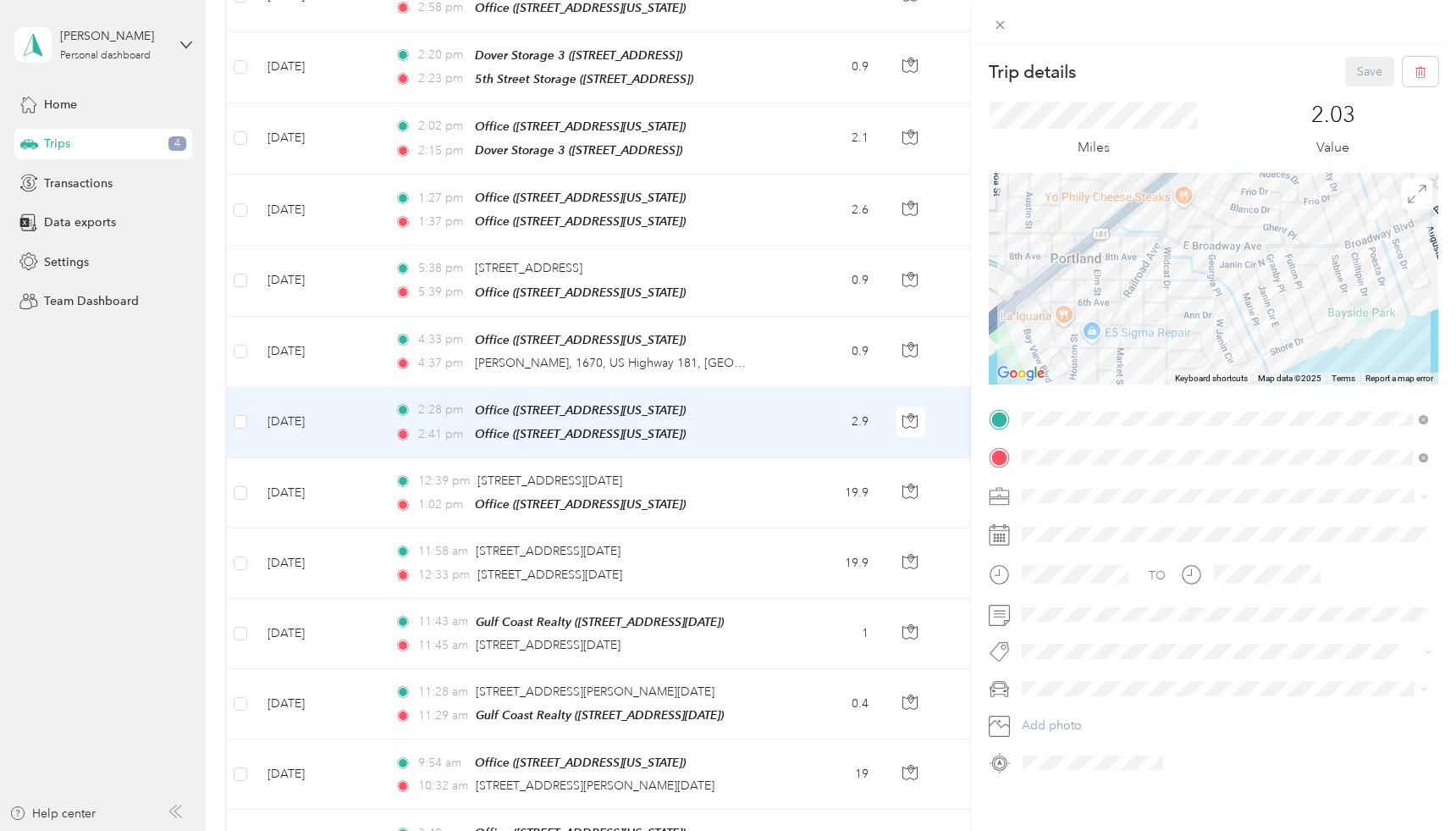
click at [774, 355] on div "Trip details Save This trip cannot be edited because it is either under review,…" at bounding box center [728, 415] width 1456 height 831
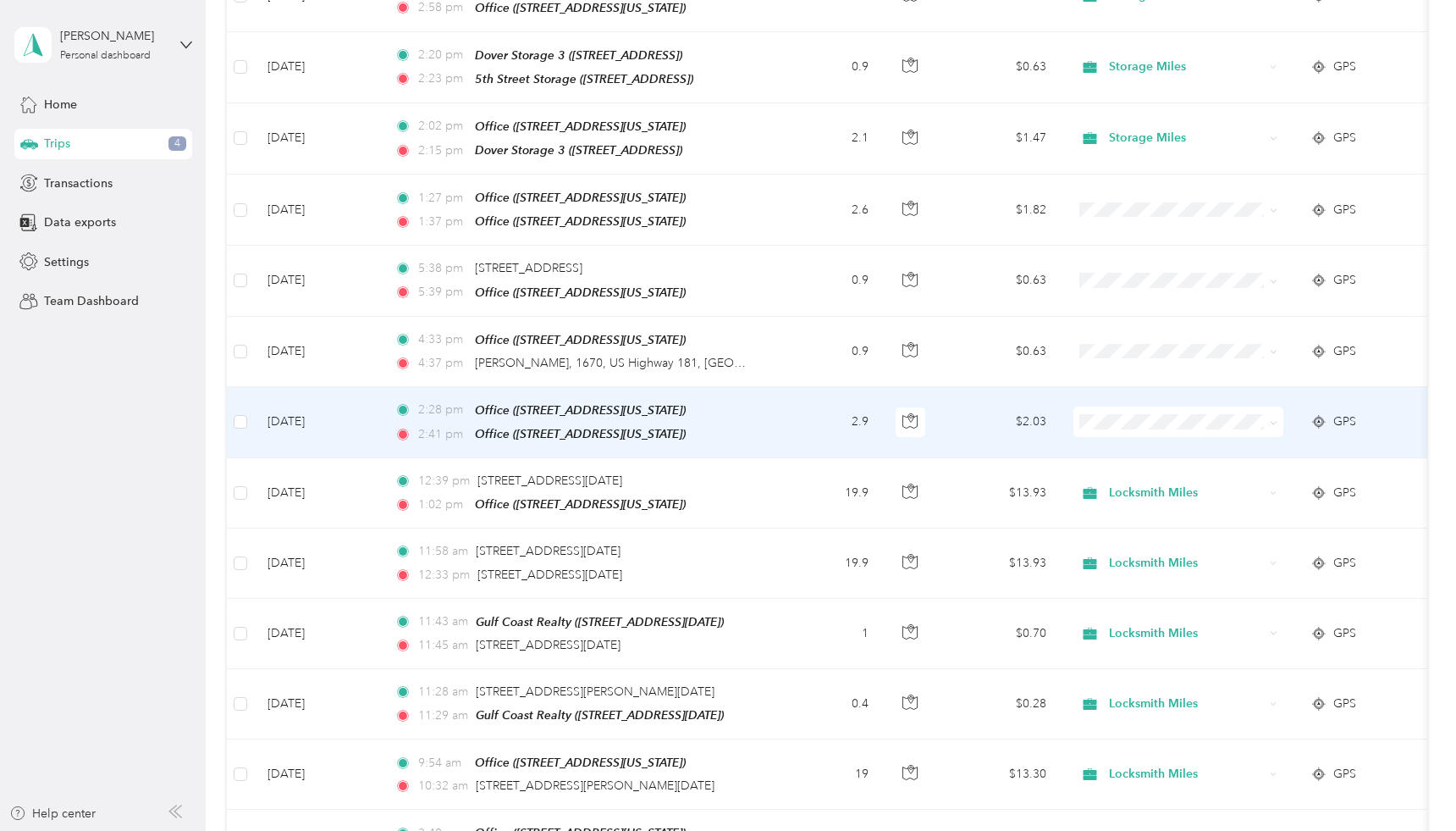
click at [1271, 419] on icon at bounding box center [1274, 423] width 8 height 8
click at [1164, 486] on span "Storage Miles" at bounding box center [1193, 485] width 156 height 18
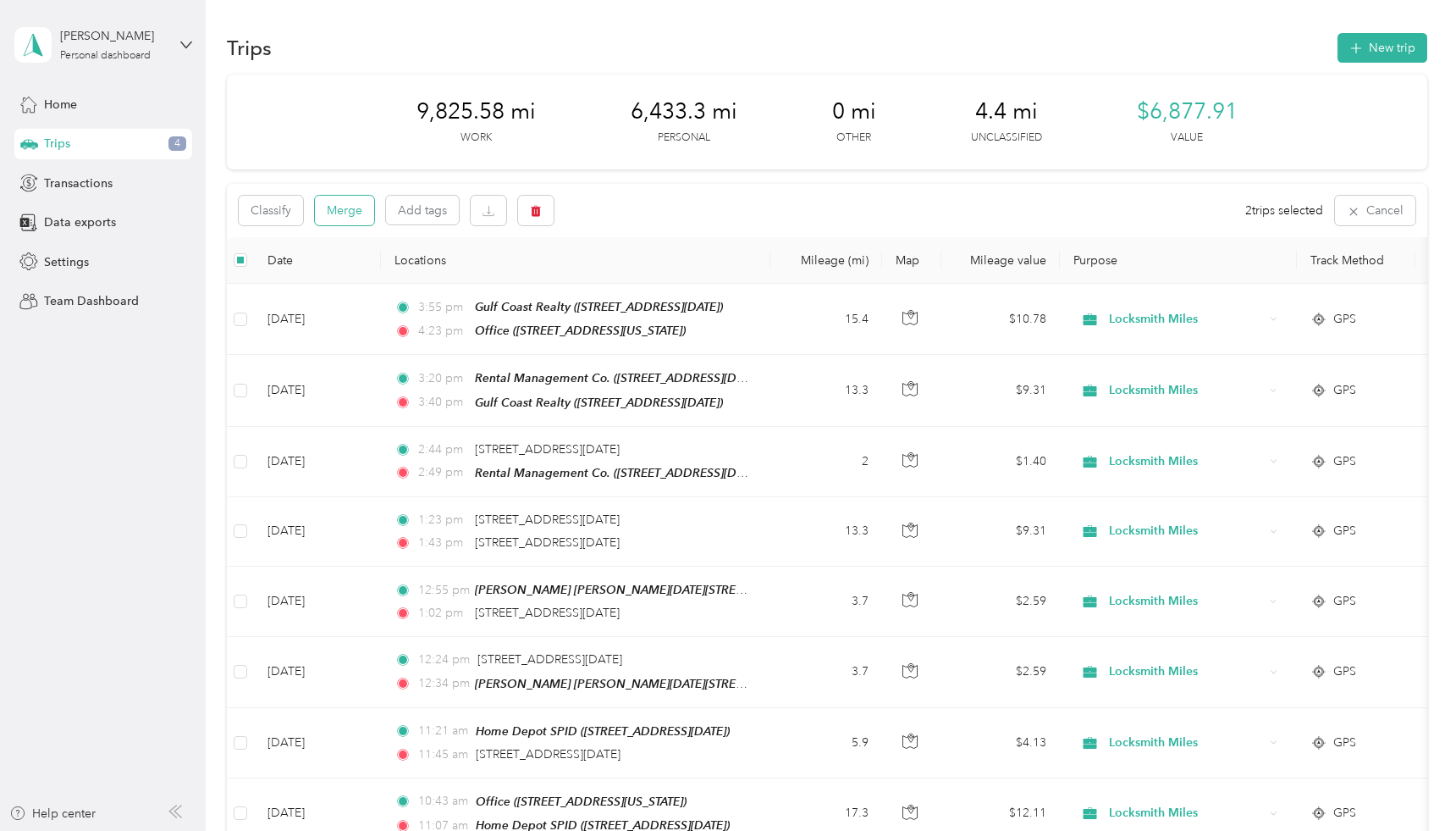
click at [346, 213] on button "Merge" at bounding box center [344, 211] width 59 height 29
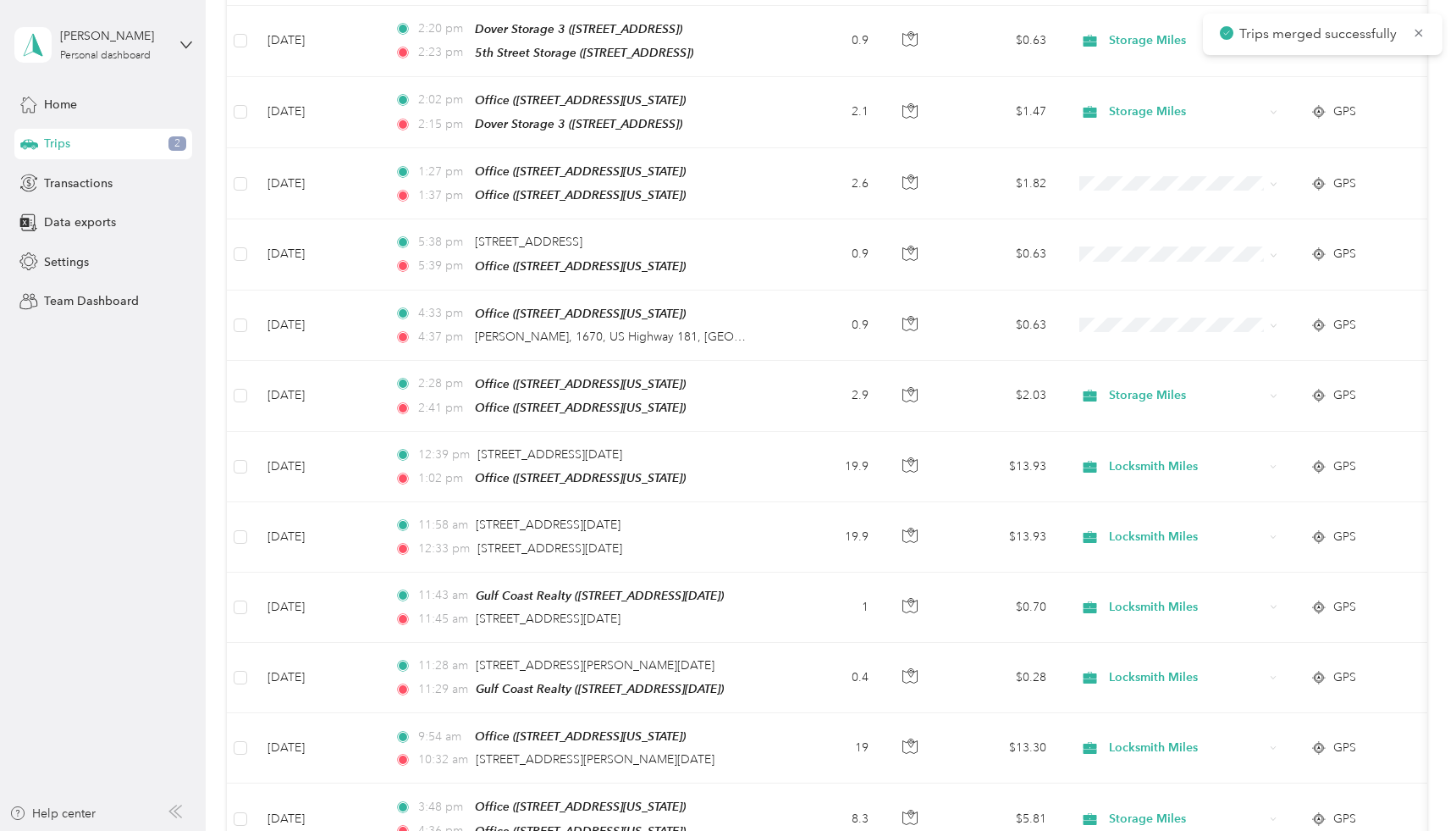
scroll to position [2692, 0]
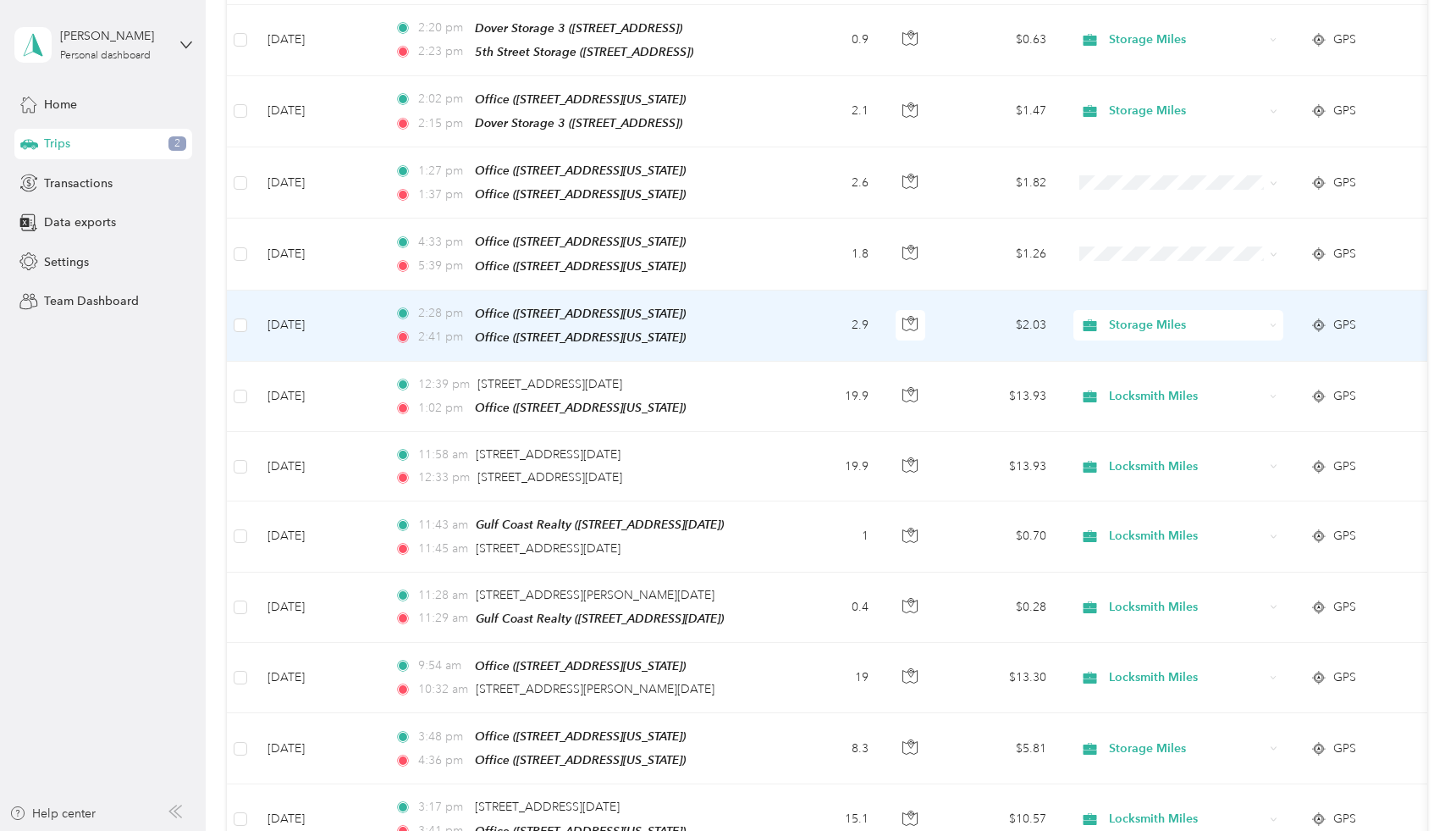
click at [780, 290] on td "2.9" at bounding box center [826, 326] width 112 height 71
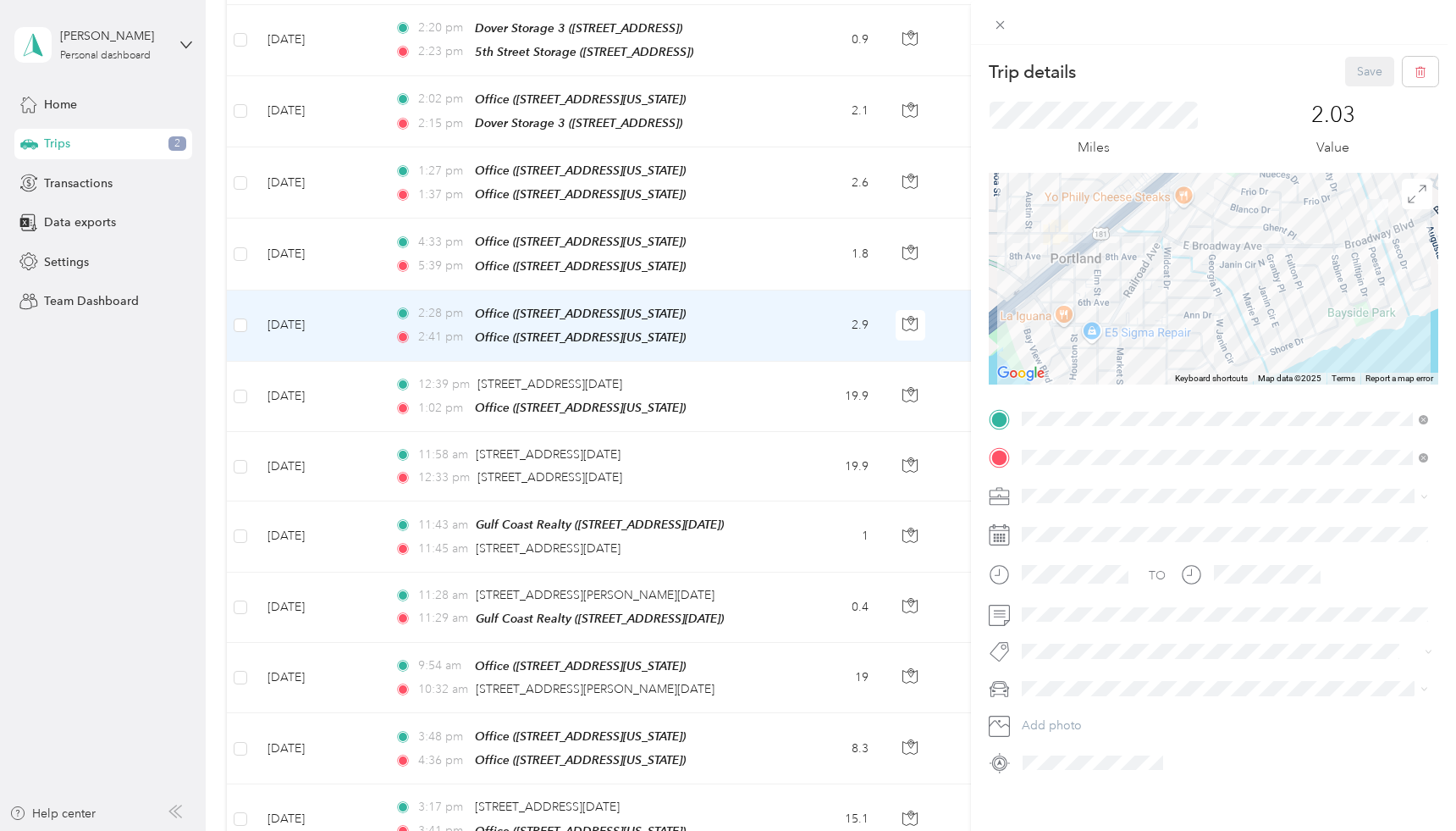
click at [779, 271] on div "Trip details Save This trip cannot be edited because it is either under review,…" at bounding box center [728, 415] width 1456 height 831
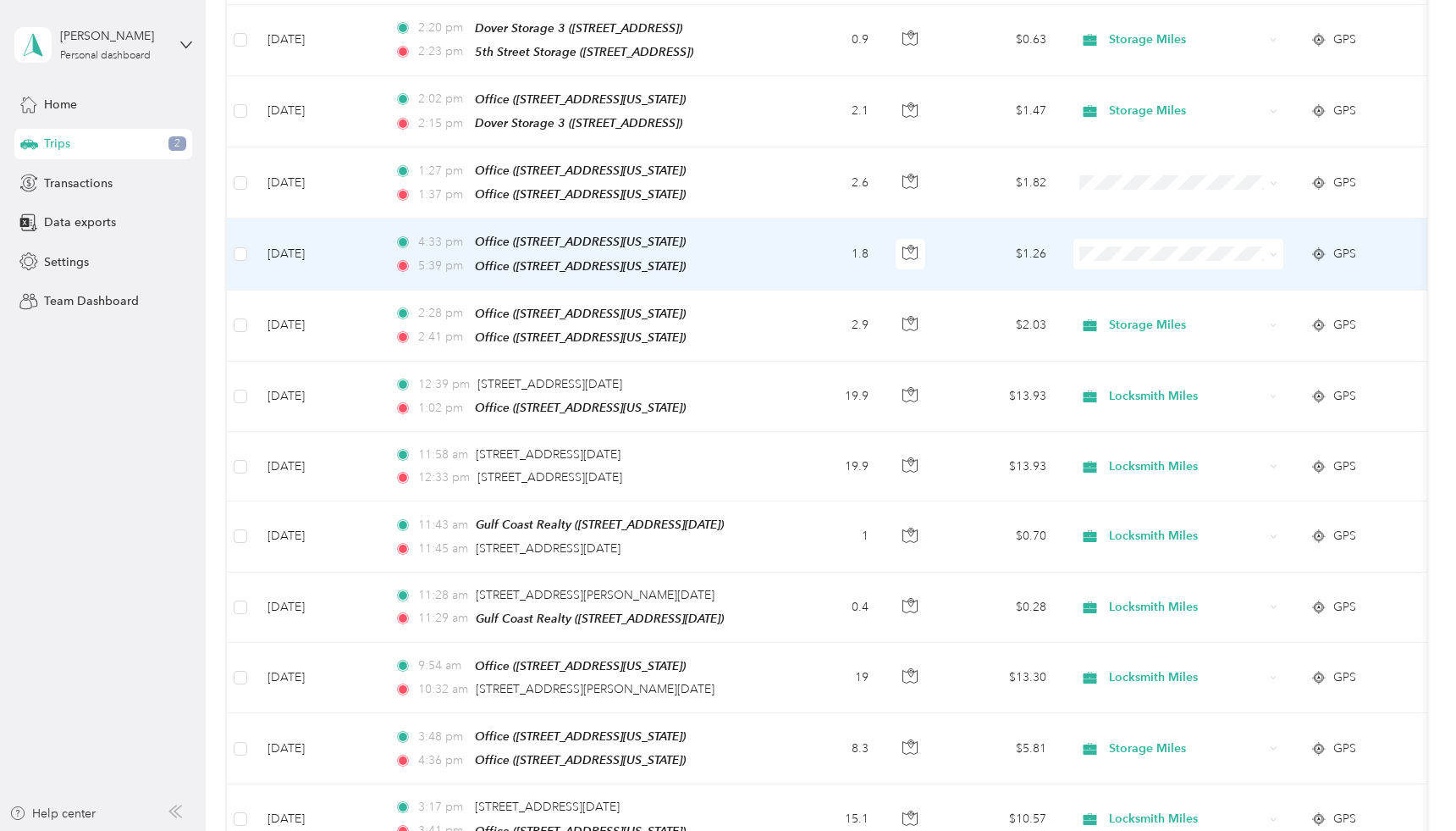
click at [786, 218] on td "1.8" at bounding box center [826, 254] width 112 height 71
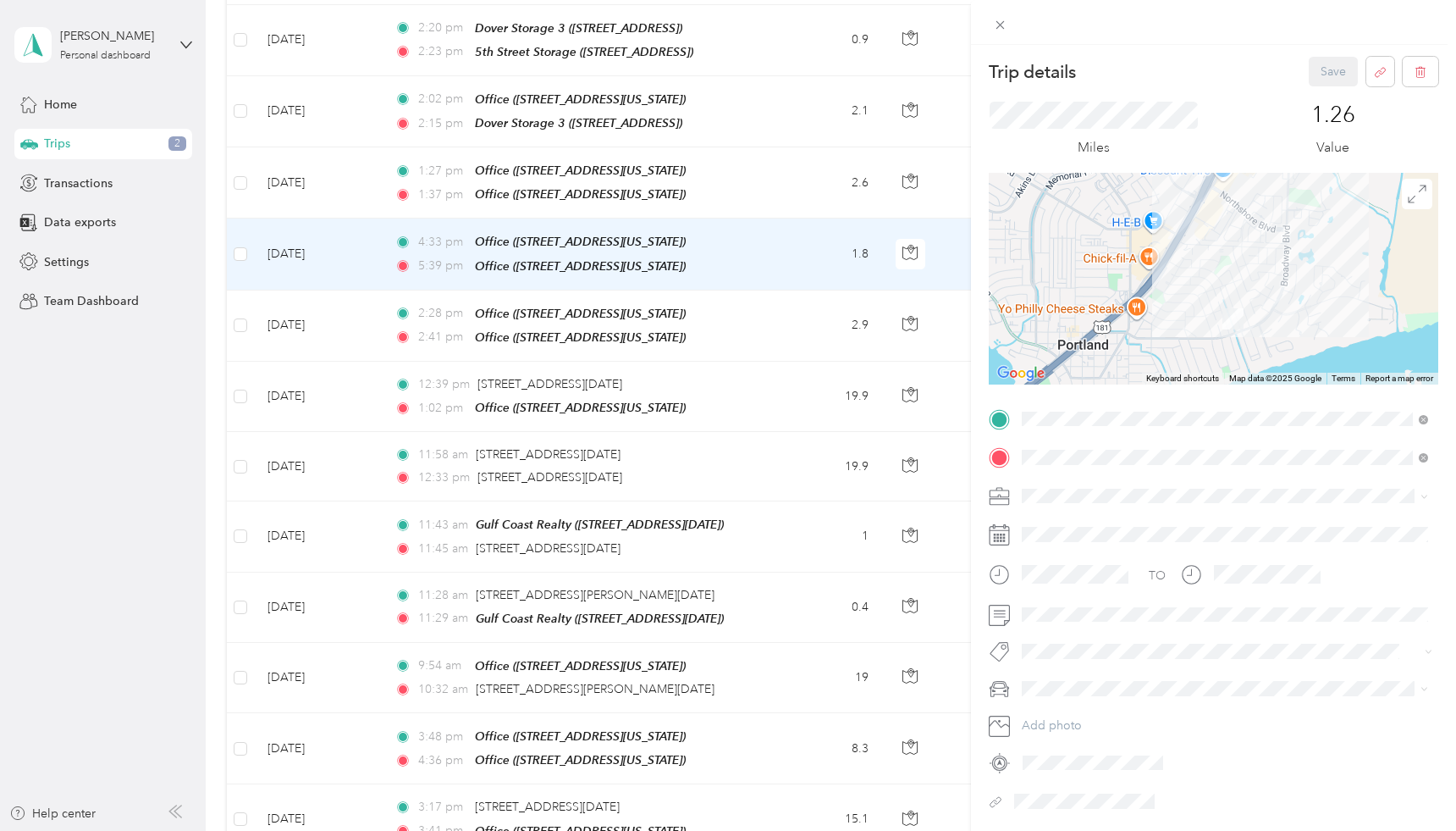
click at [1057, 553] on span "Personal" at bounding box center [1051, 555] width 45 height 15
click at [1078, 711] on span "[PERSON_NAME]'s Cadillac" at bounding box center [1102, 718] width 148 height 15
click at [1331, 63] on button "Save" at bounding box center [1333, 71] width 49 height 29
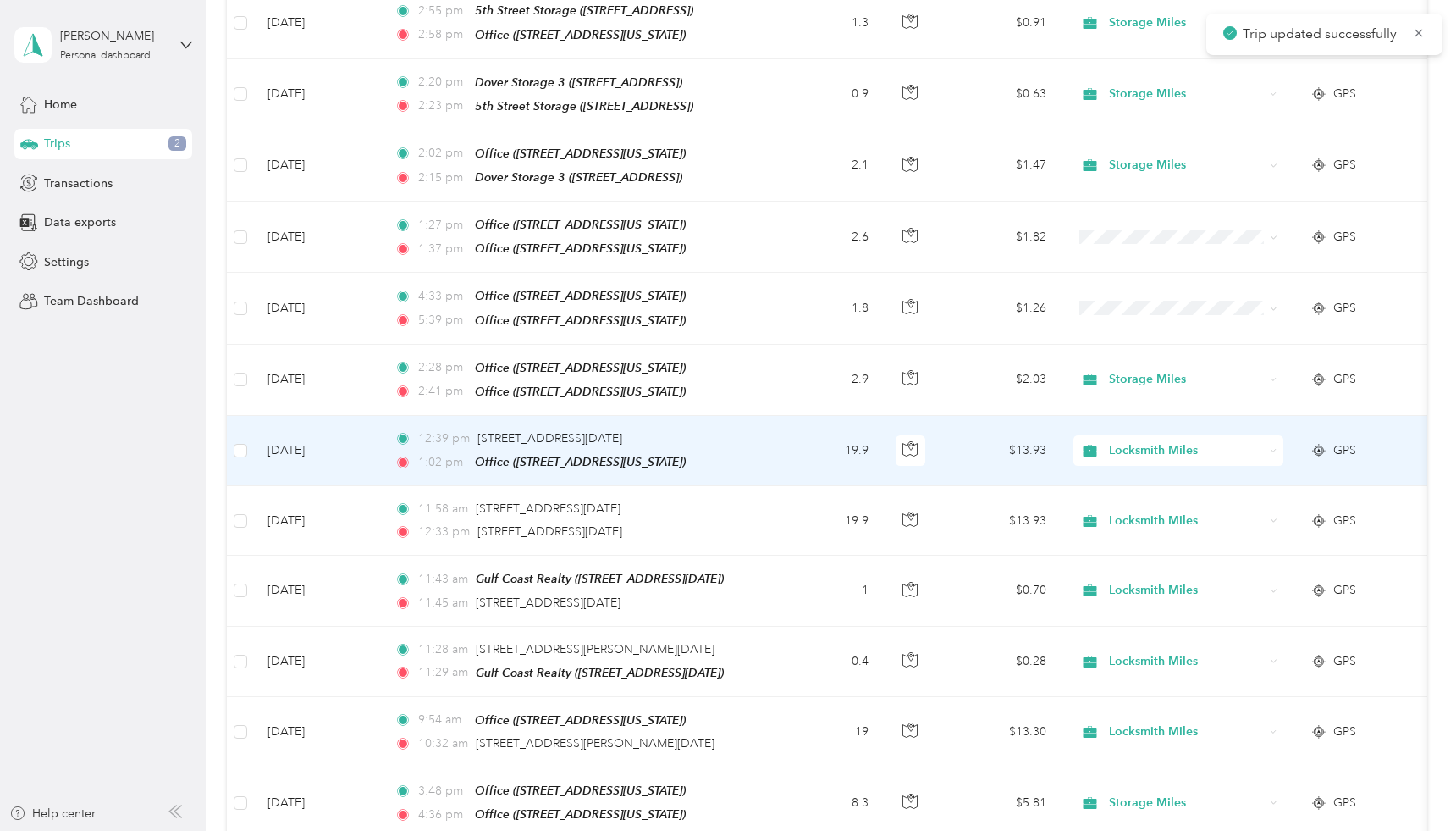
scroll to position [2633, 0]
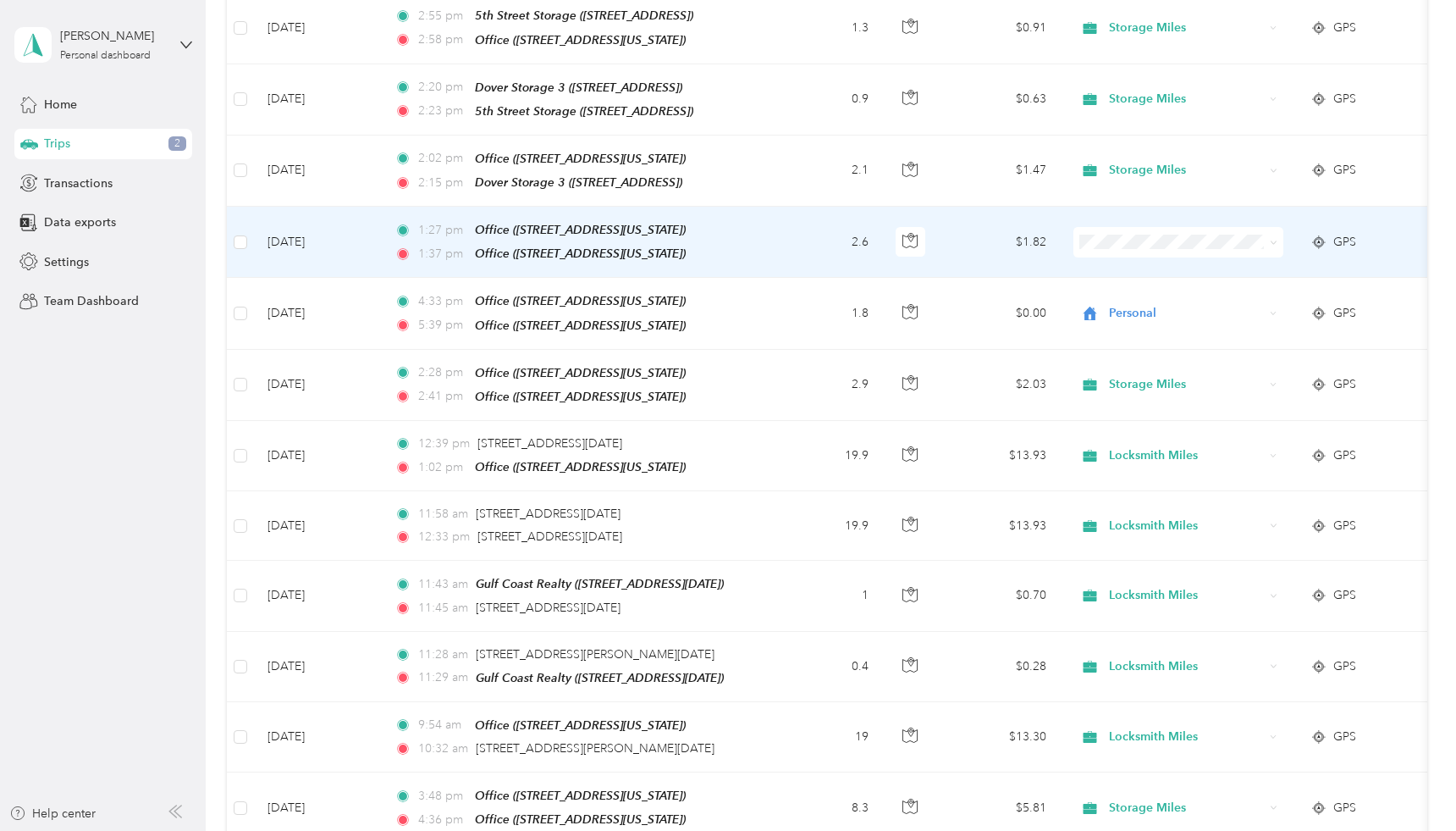
click at [774, 207] on td "2.6" at bounding box center [826, 242] width 112 height 71
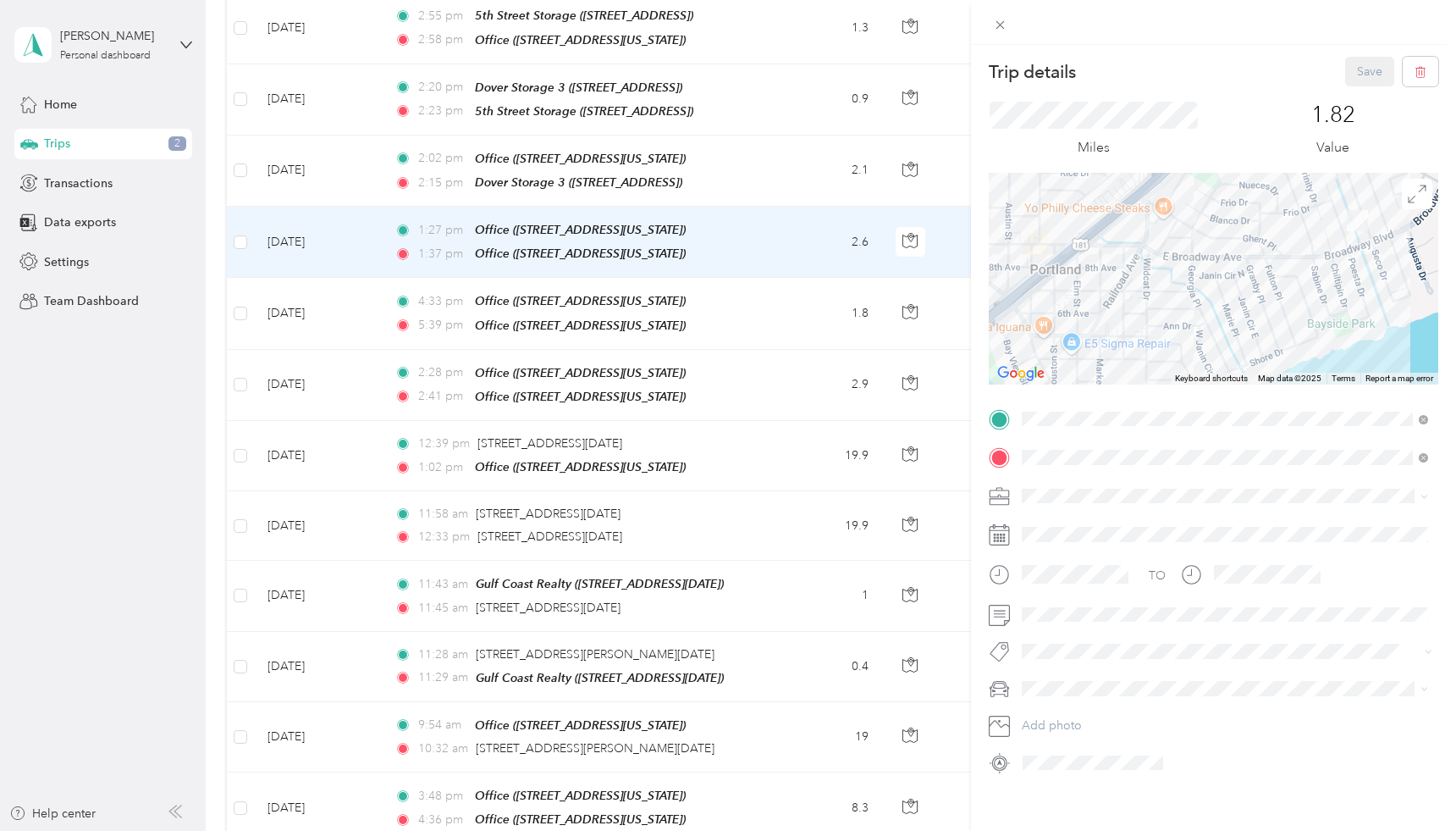
click at [774, 192] on div "Trip details Save This trip cannot be edited because it is either under review,…" at bounding box center [728, 415] width 1456 height 831
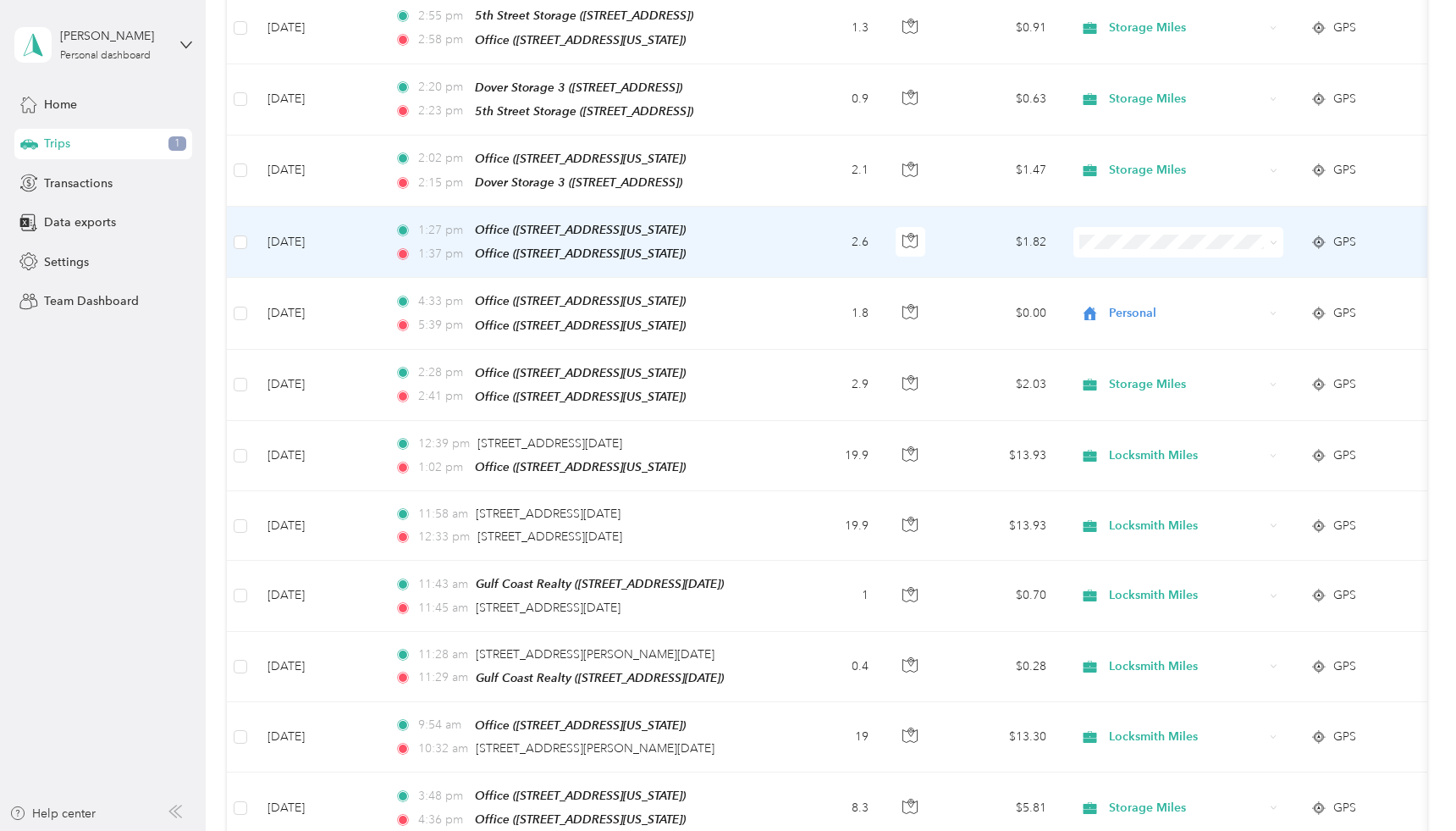
click at [1273, 239] on icon at bounding box center [1274, 242] width 8 height 8
click at [1180, 308] on span "Storage Miles" at bounding box center [1193, 308] width 156 height 18
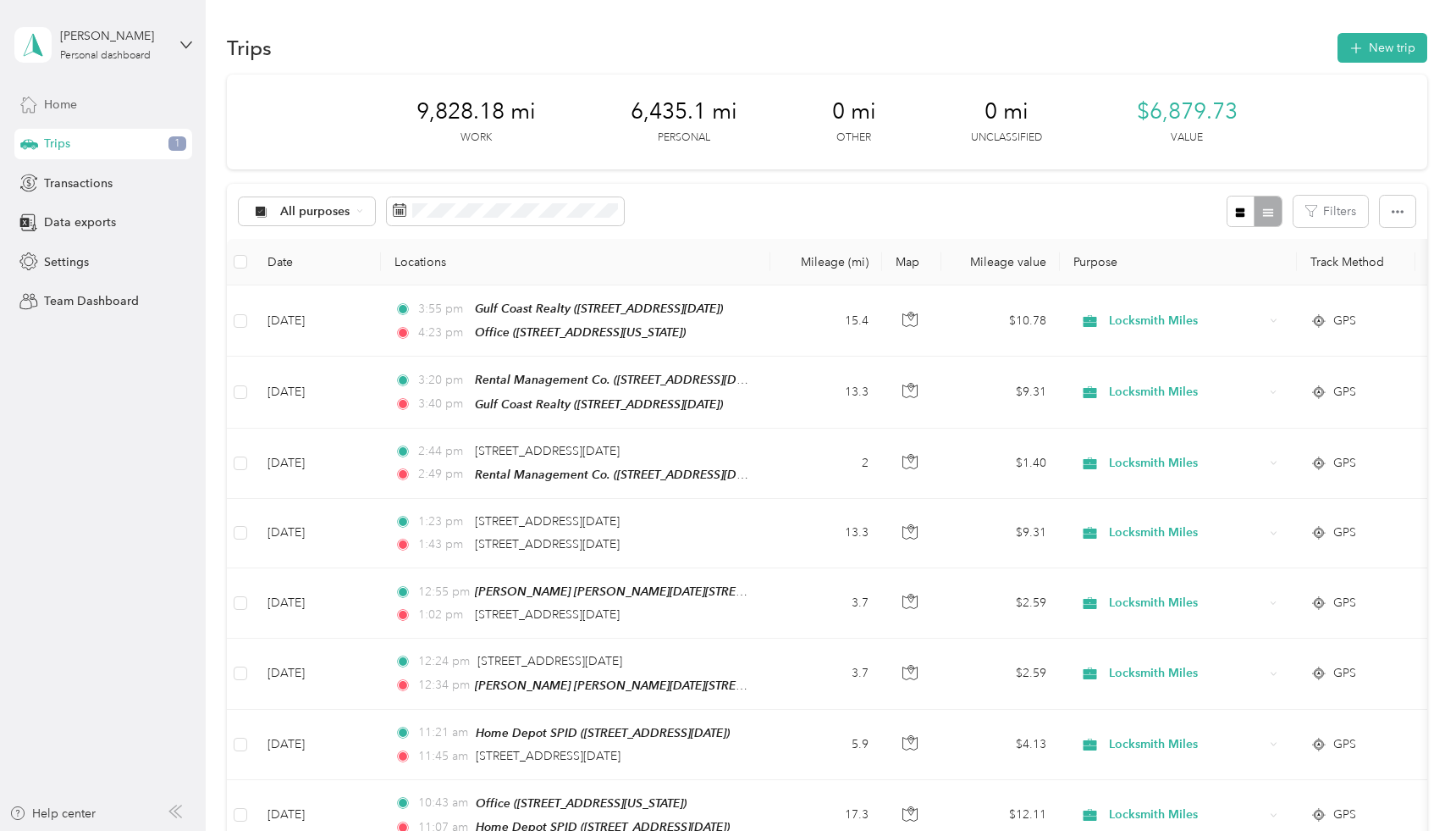
click at [64, 102] on span "Home" at bounding box center [60, 104] width 33 height 18
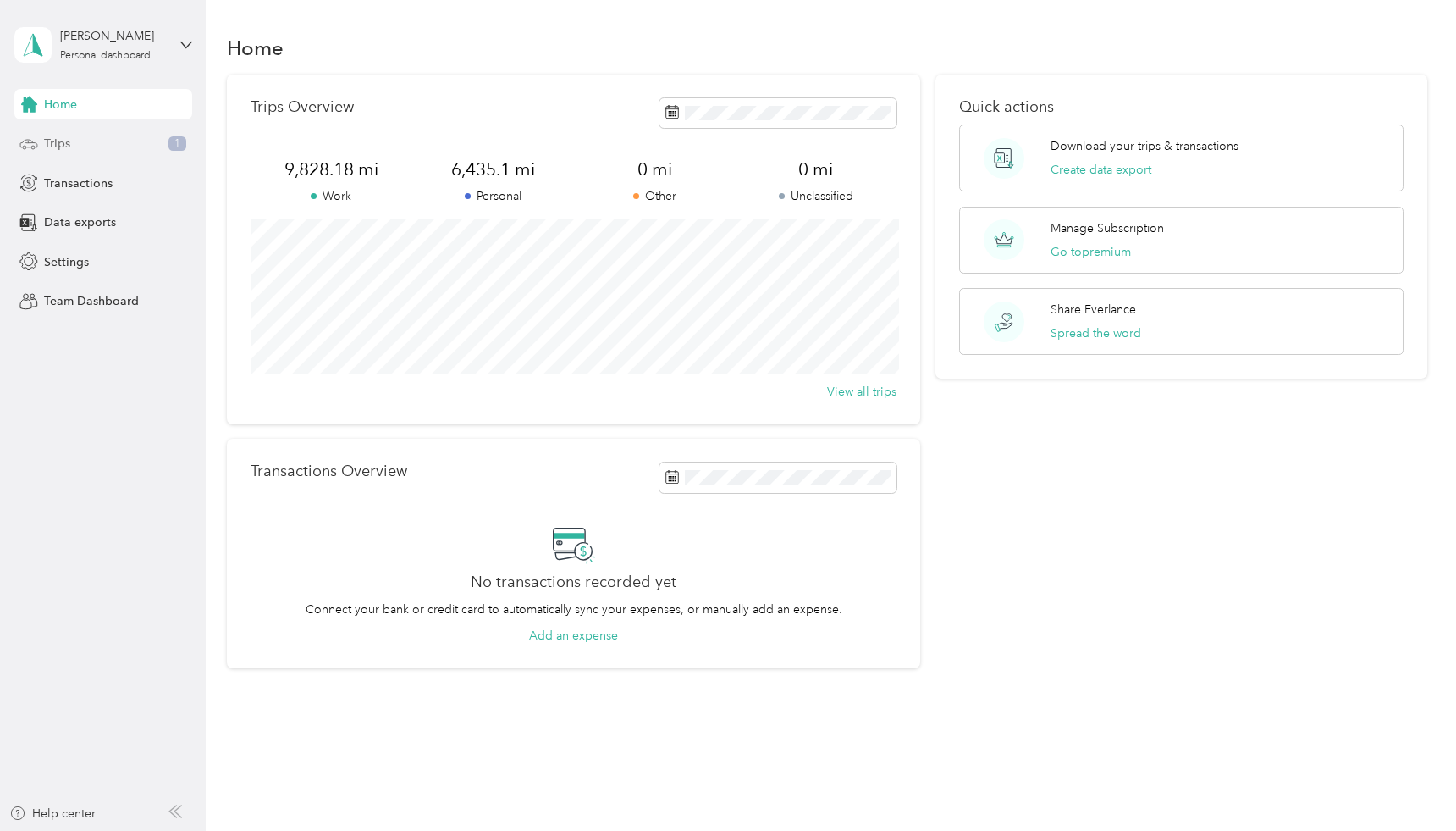
click at [64, 144] on span "Trips" at bounding box center [57, 144] width 27 height 18
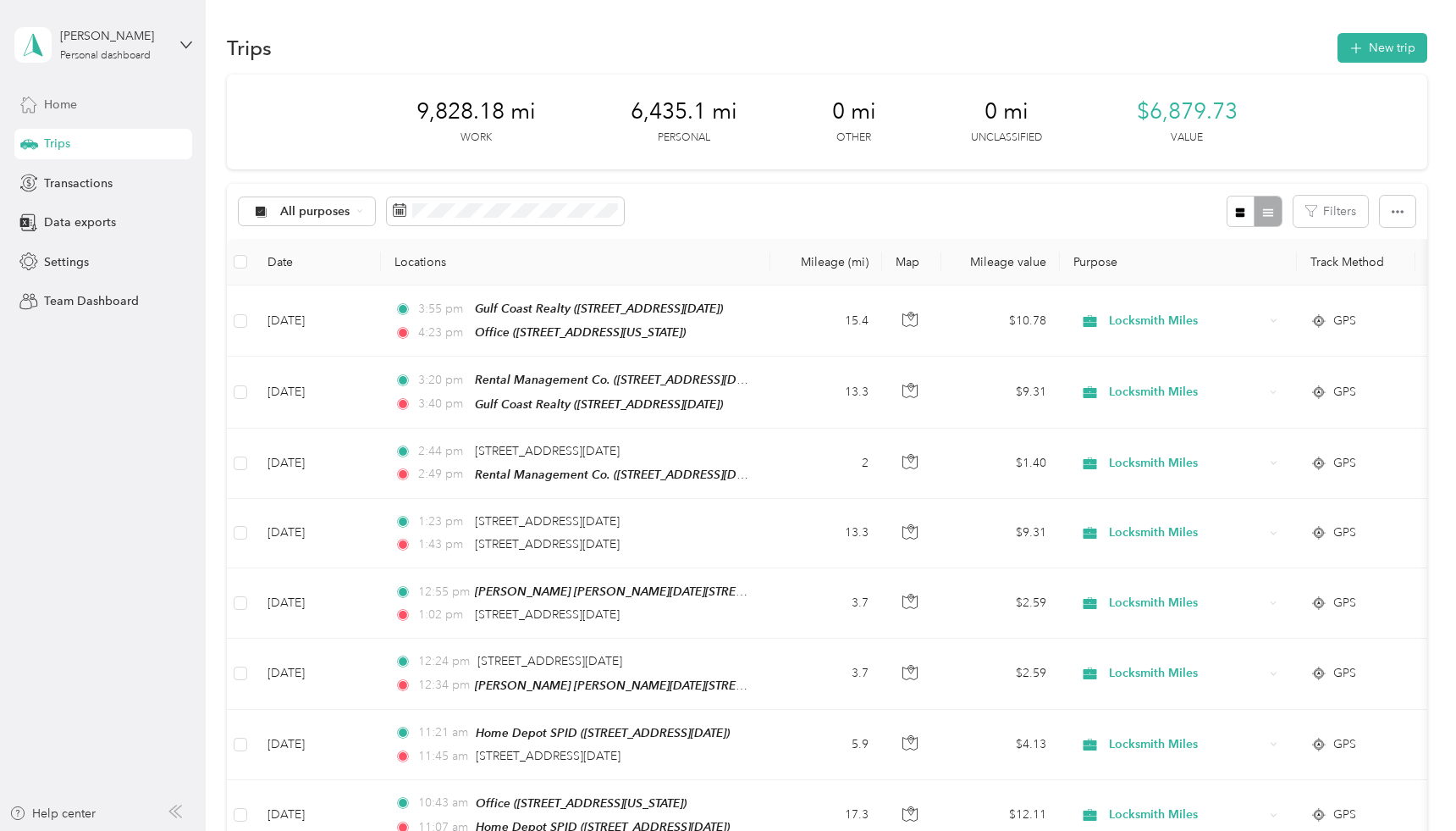
click at [72, 111] on span "Home" at bounding box center [60, 104] width 33 height 18
